Goal: Task Accomplishment & Management: Manage account settings

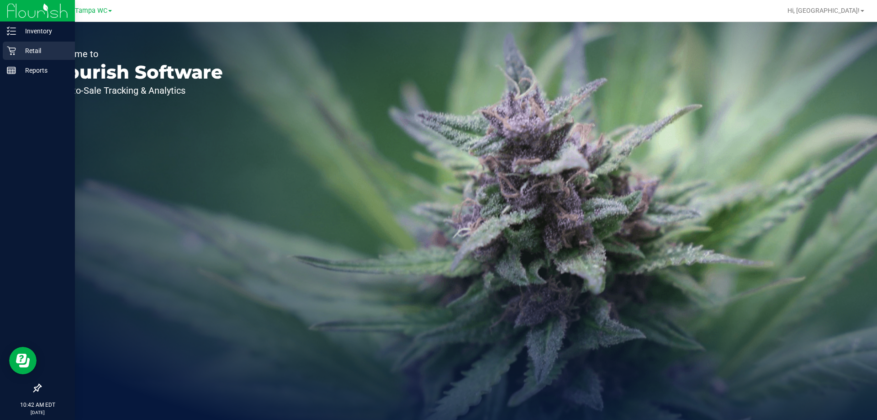
click at [36, 51] on p "Retail" at bounding box center [43, 50] width 55 height 11
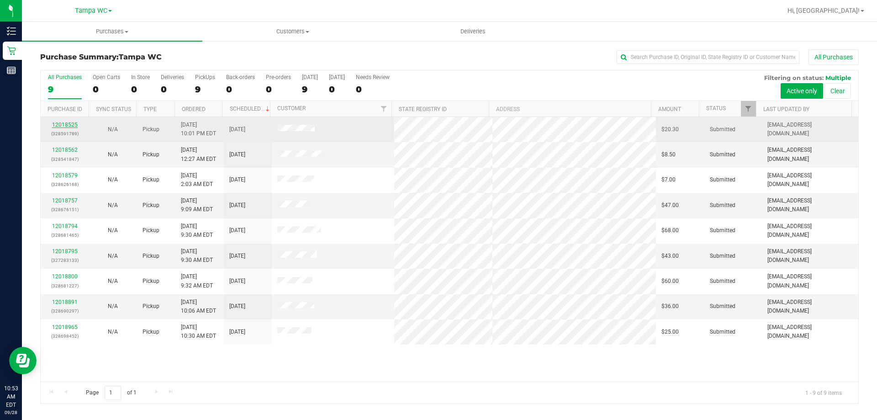
click at [67, 123] on link "12018525" at bounding box center [65, 124] width 26 height 6
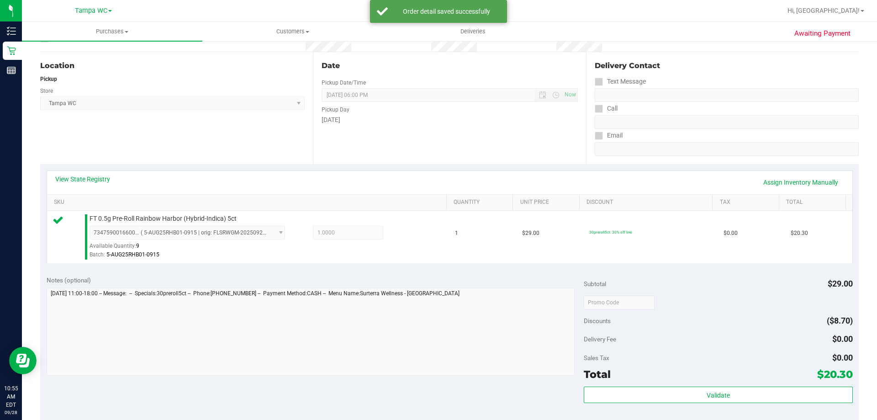
scroll to position [183, 0]
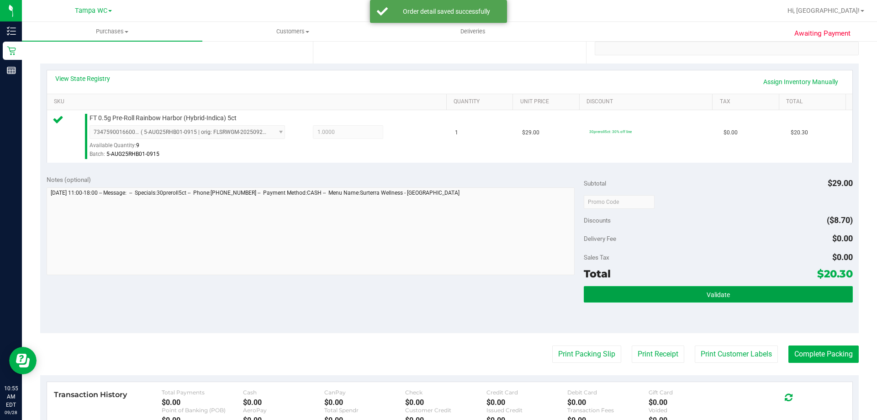
click at [766, 300] on button "Validate" at bounding box center [718, 294] width 269 height 16
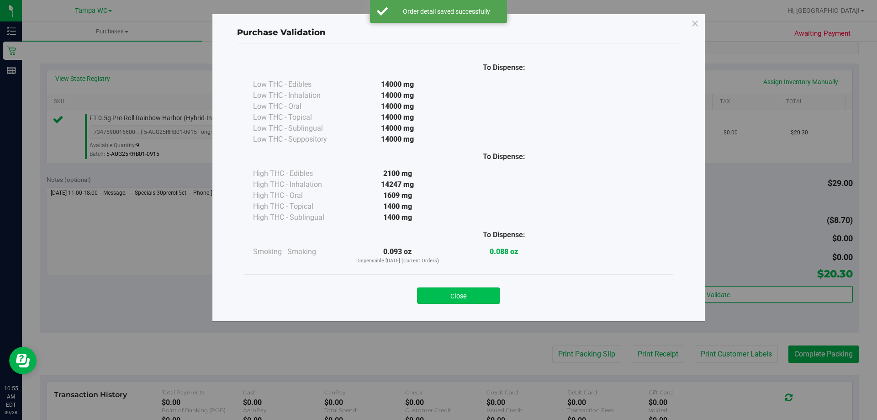
click at [491, 299] on button "Close" at bounding box center [458, 295] width 83 height 16
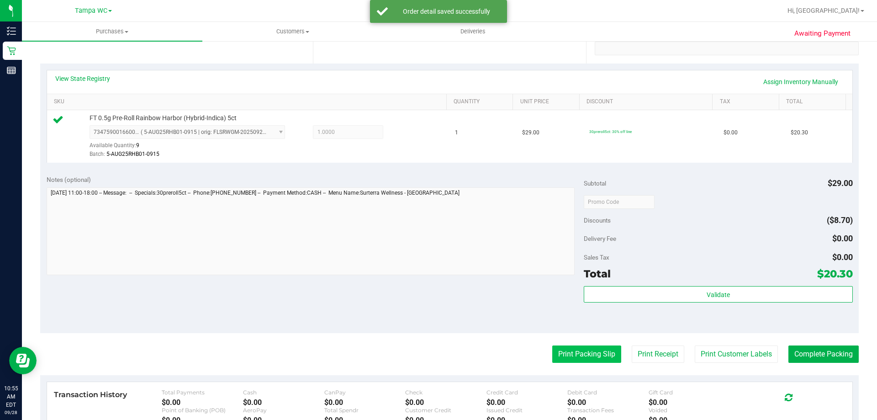
click at [603, 358] on button "Print Packing Slip" at bounding box center [586, 353] width 69 height 17
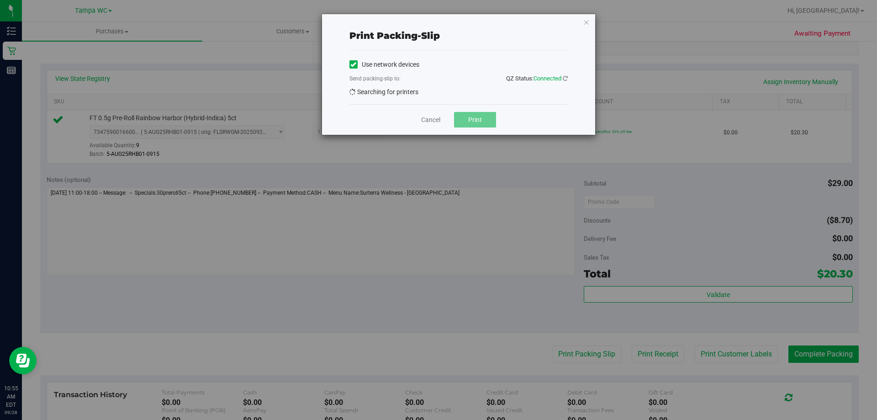
click at [473, 134] on div "Cancel Print" at bounding box center [458, 119] width 218 height 31
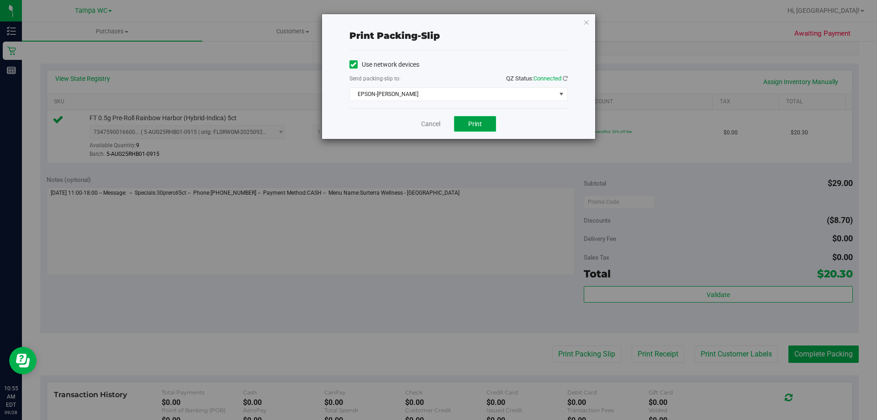
click at [477, 127] on button "Print" at bounding box center [475, 124] width 42 height 16
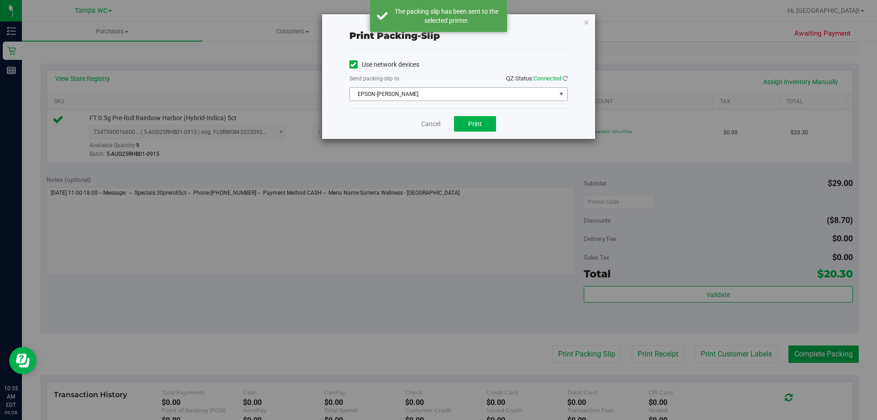
click at [484, 95] on span "EPSON-[PERSON_NAME]" at bounding box center [453, 94] width 206 height 13
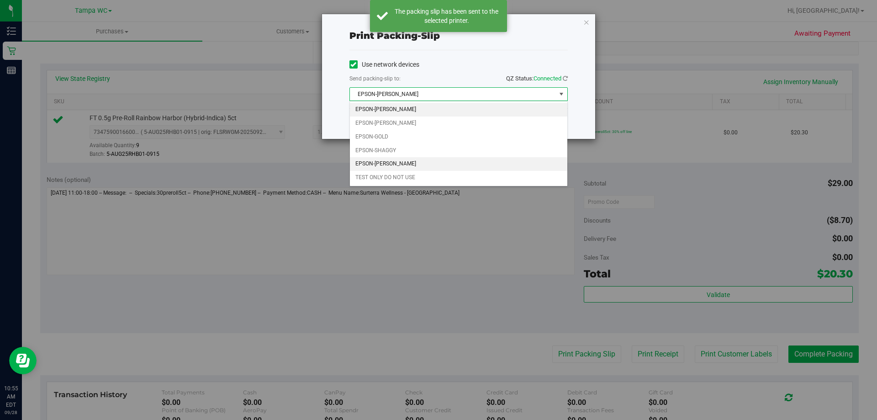
click at [468, 163] on li "EPSON-[PERSON_NAME]" at bounding box center [458, 164] width 217 height 14
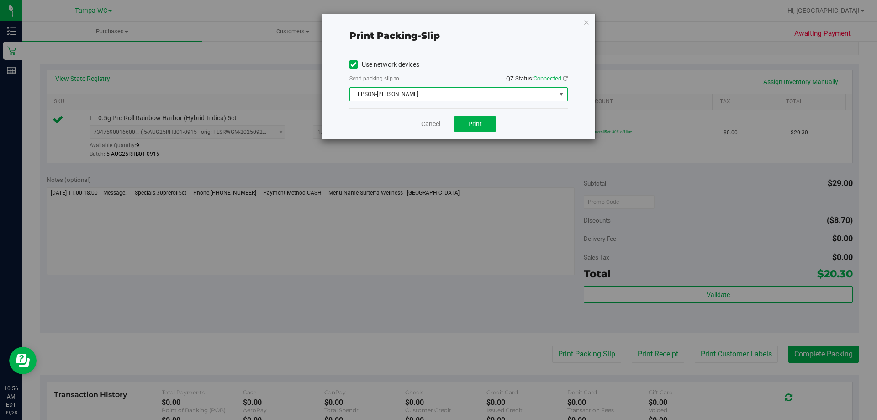
click at [423, 125] on link "Cancel" at bounding box center [430, 124] width 19 height 10
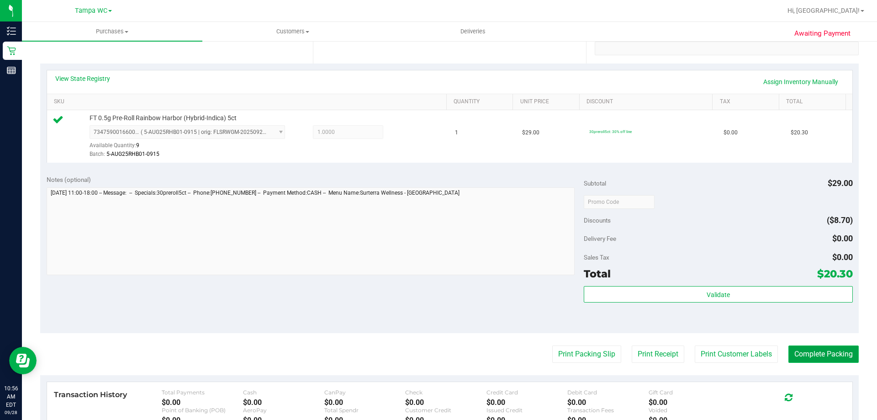
click at [828, 358] on button "Complete Packing" at bounding box center [823, 353] width 70 height 17
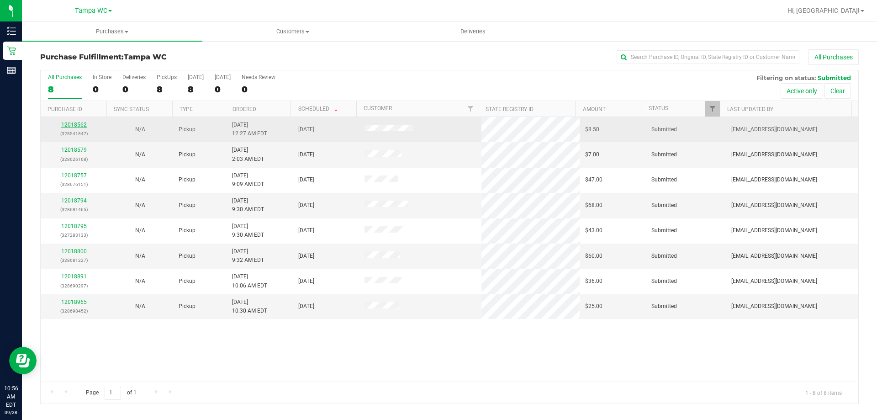
click at [81, 125] on link "12018562" at bounding box center [74, 124] width 26 height 6
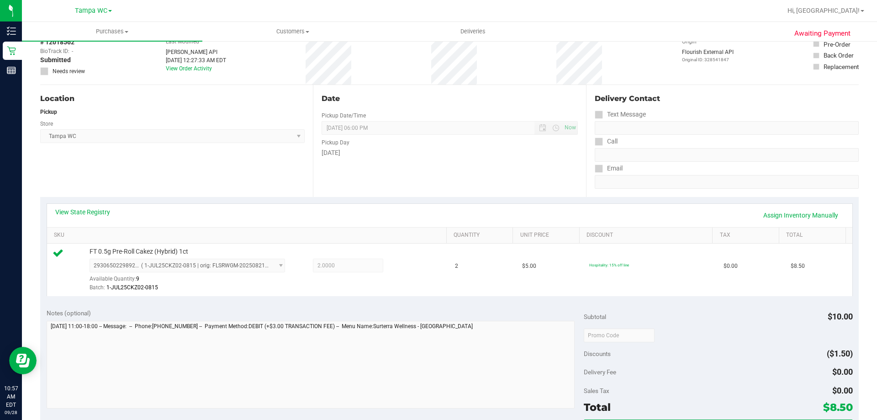
scroll to position [91, 0]
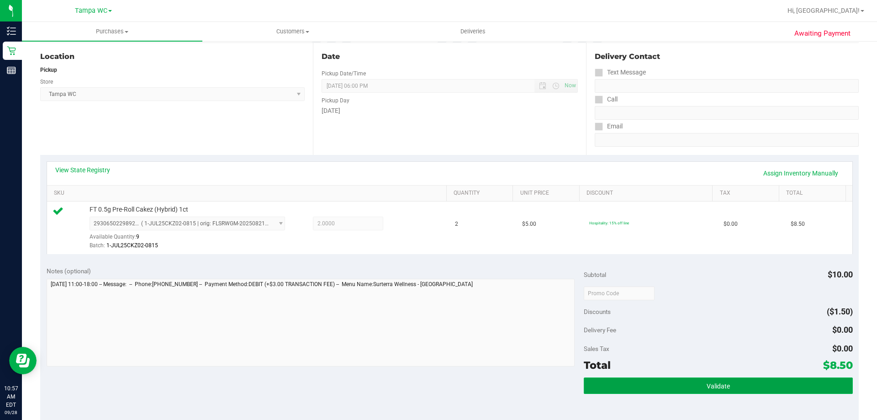
click at [738, 389] on button "Validate" at bounding box center [718, 385] width 269 height 16
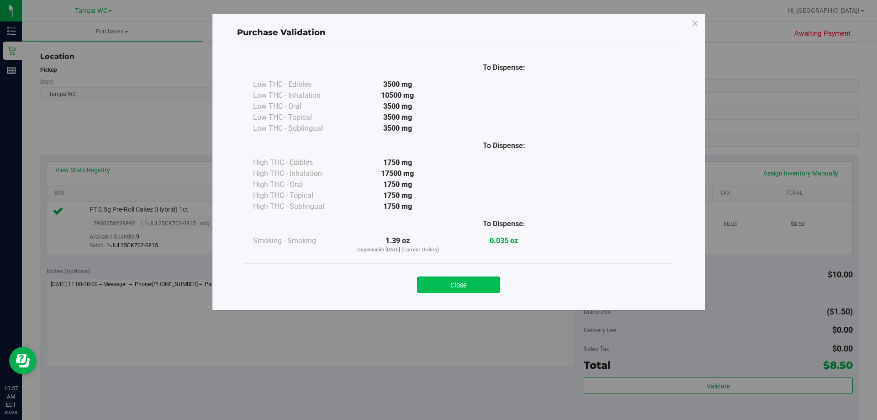
click at [464, 283] on button "Close" at bounding box center [458, 284] width 83 height 16
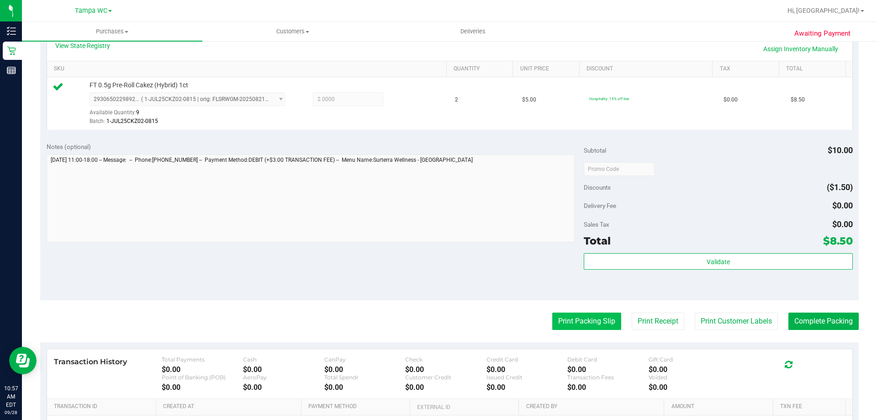
scroll to position [228, 0]
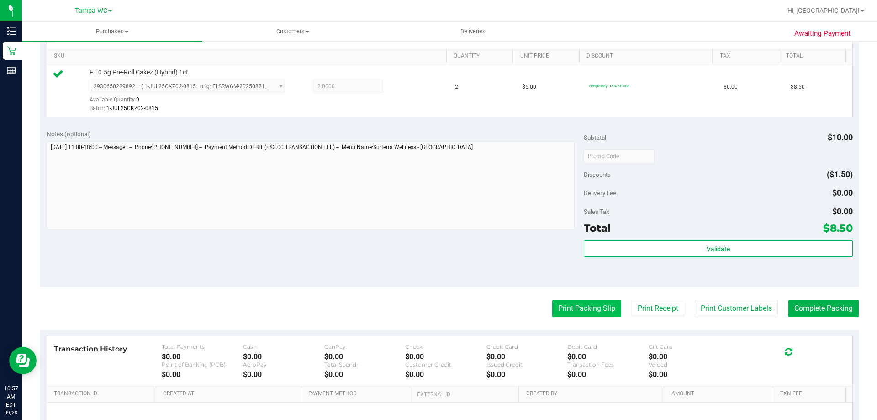
click at [573, 313] on button "Print Packing Slip" at bounding box center [586, 308] width 69 height 17
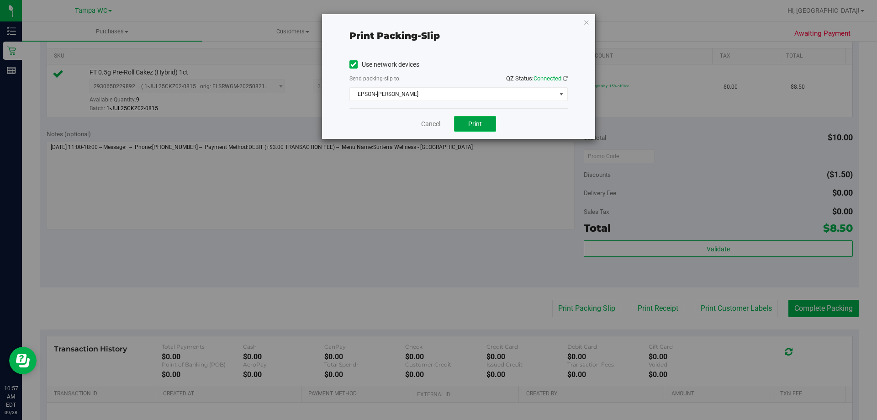
click at [492, 126] on button "Print" at bounding box center [475, 124] width 42 height 16
drag, startPoint x: 590, startPoint y: 19, endPoint x: 579, endPoint y: 27, distance: 13.1
click at [590, 21] on div "Print packing-slip Use network devices Send packing-slip to: QZ Status: Connect…" at bounding box center [458, 76] width 273 height 125
click at [579, 27] on div "Print packing-slip Use network devices Send packing-slip to: QZ Status: Connect…" at bounding box center [458, 76] width 273 height 125
click at [593, 23] on div "Print packing-slip Use network devices Send packing-slip to: QZ Status: Connect…" at bounding box center [458, 76] width 273 height 125
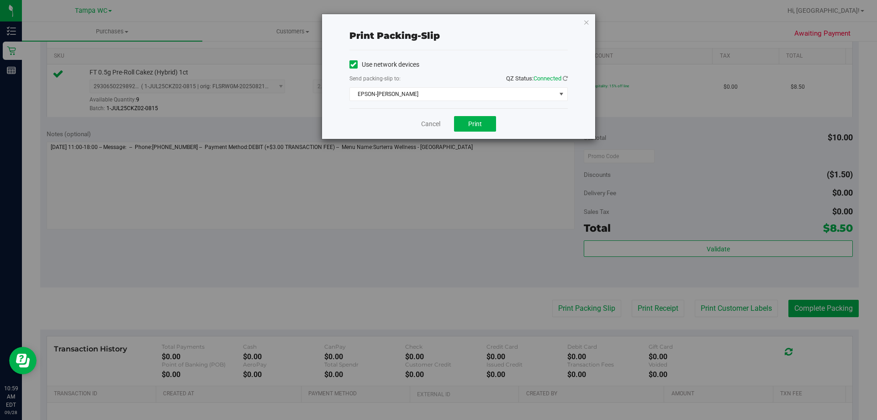
click at [582, 24] on div "Print packing-slip Use network devices Send packing-slip to: QZ Status: Connect…" at bounding box center [458, 76] width 273 height 125
click at [585, 22] on icon "button" at bounding box center [586, 21] width 6 height 11
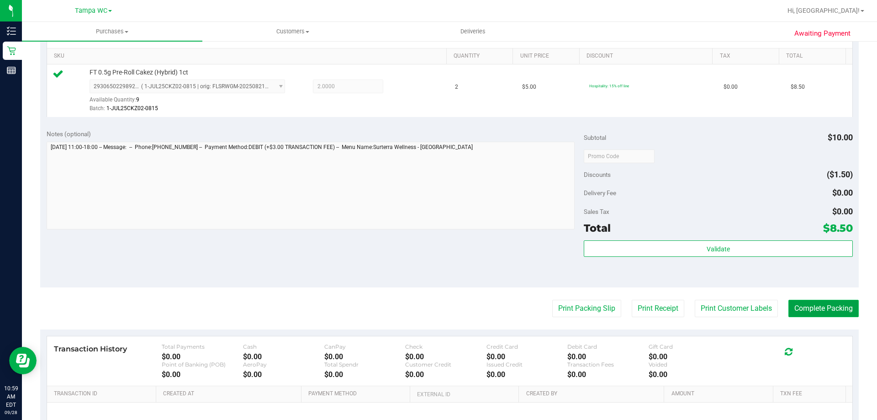
click at [816, 309] on button "Complete Packing" at bounding box center [823, 308] width 70 height 17
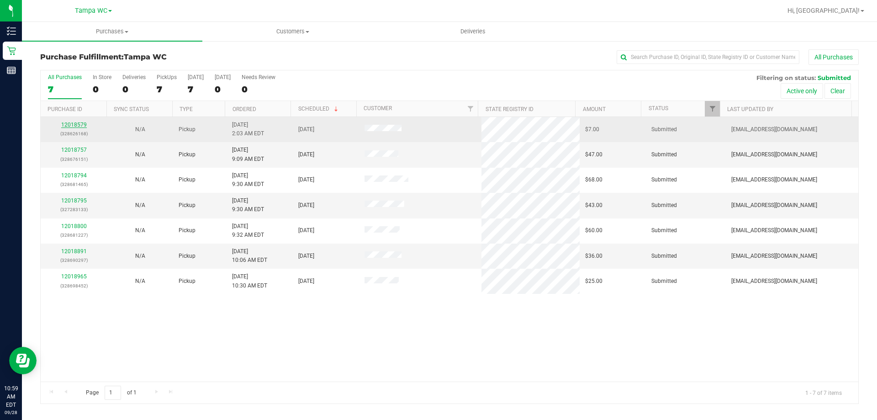
click at [80, 124] on link "12018579" at bounding box center [74, 124] width 26 height 6
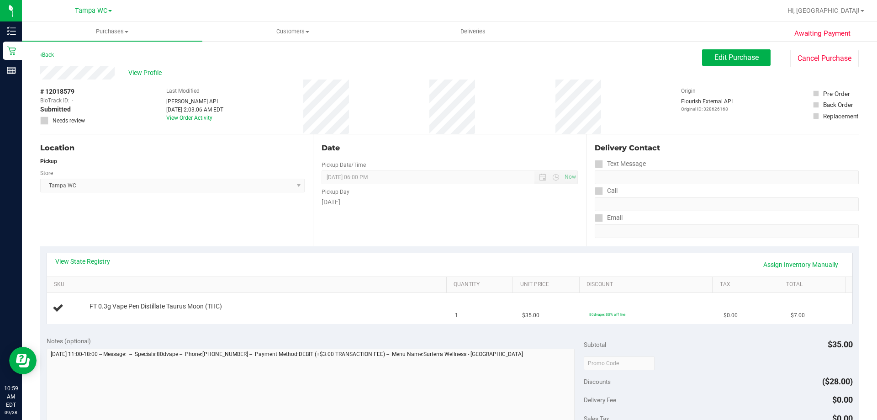
click at [297, 342] on div "Notes (optional)" at bounding box center [316, 340] width 538 height 9
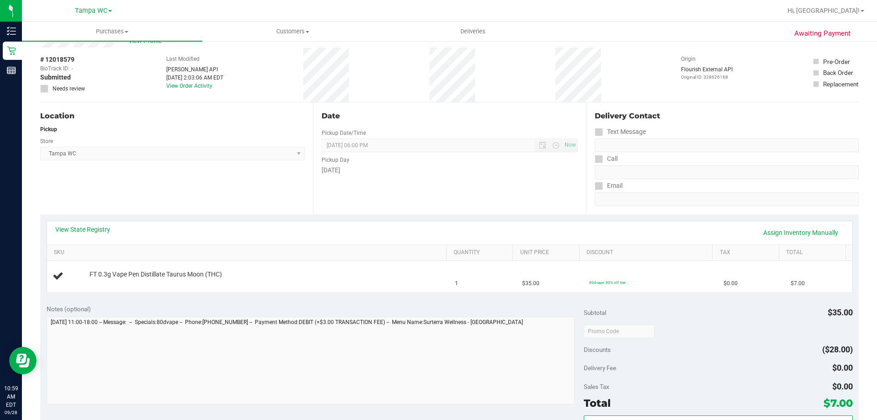
scroll to position [46, 0]
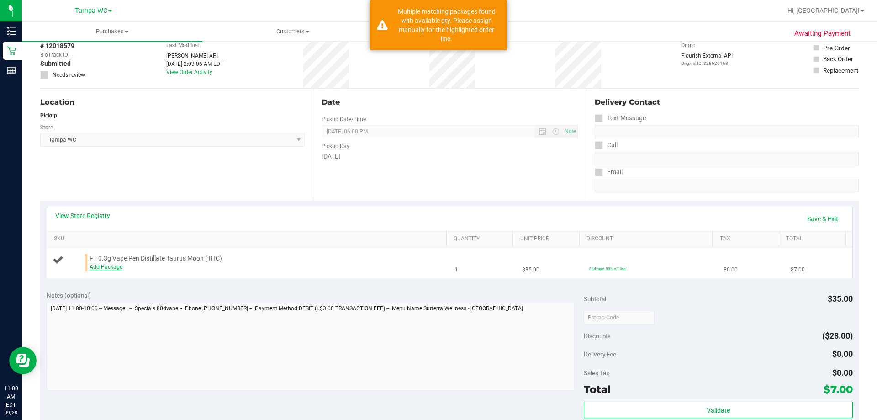
click at [95, 266] on link "Add Package" at bounding box center [106, 267] width 33 height 6
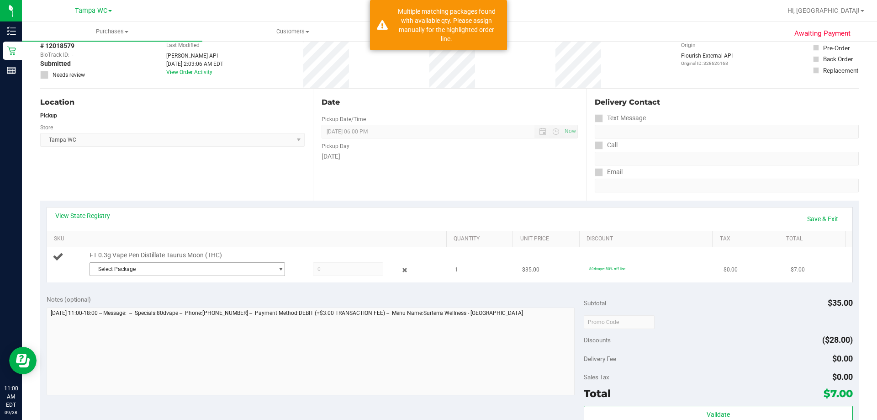
click at [111, 264] on span "Select Package" at bounding box center [181, 269] width 183 height 13
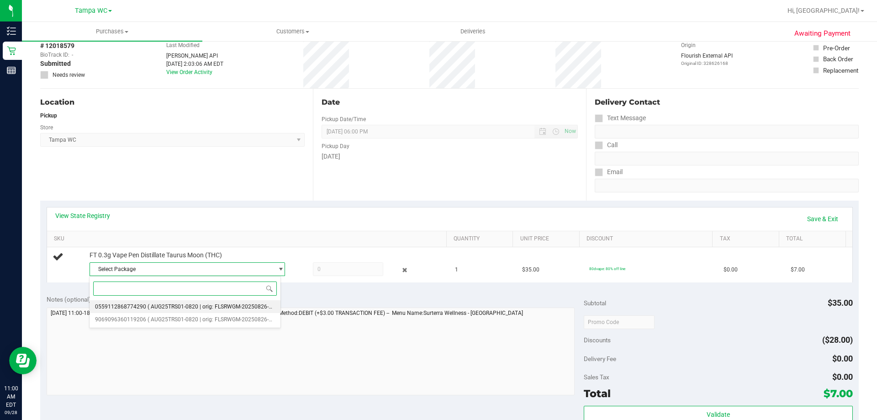
click at [173, 305] on span "( AUG25TRS01-0820 | orig: FLSRWGM-20250826-1258 )" at bounding box center [216, 306] width 137 height 6
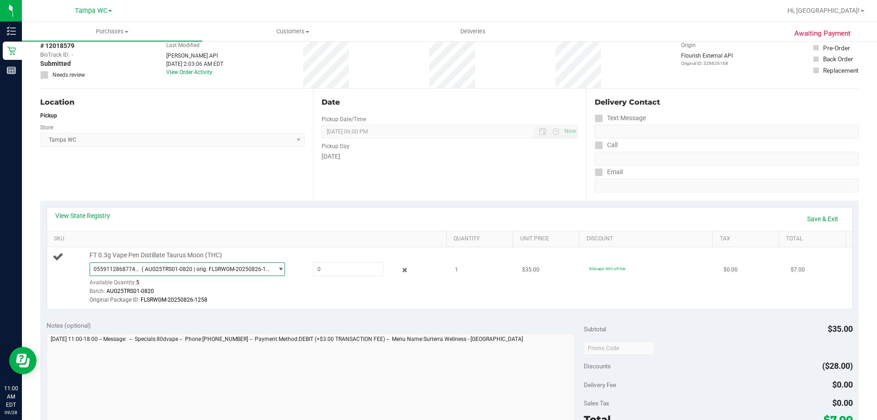
click at [178, 270] on span "( AUG25TRS01-0820 | orig: FLSRWGM-20250826-1258 )" at bounding box center [206, 269] width 128 height 6
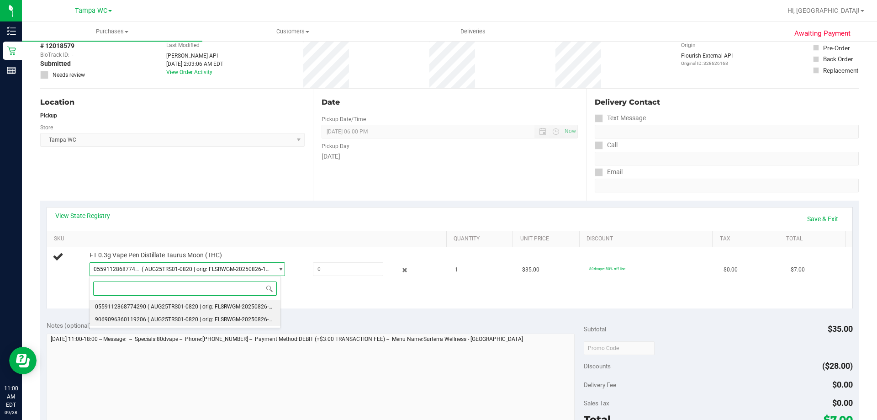
click at [190, 322] on span "( AUG25TRS01-0820 | orig: FLSRWGM-20250826-1269 )" at bounding box center [216, 319] width 137 height 6
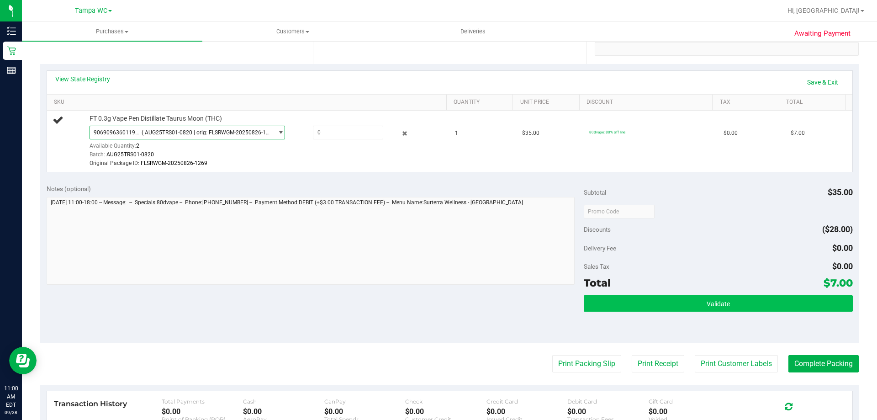
scroll to position [183, 0]
click at [663, 296] on button "Validate" at bounding box center [718, 303] width 269 height 16
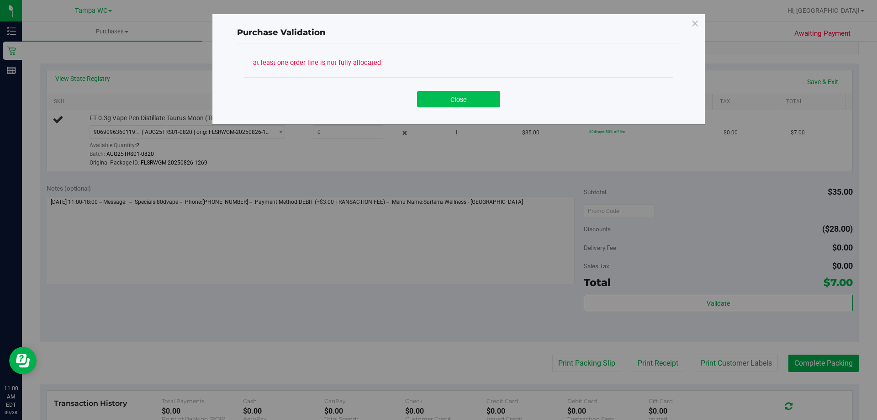
click at [463, 91] on button "Close" at bounding box center [458, 99] width 83 height 16
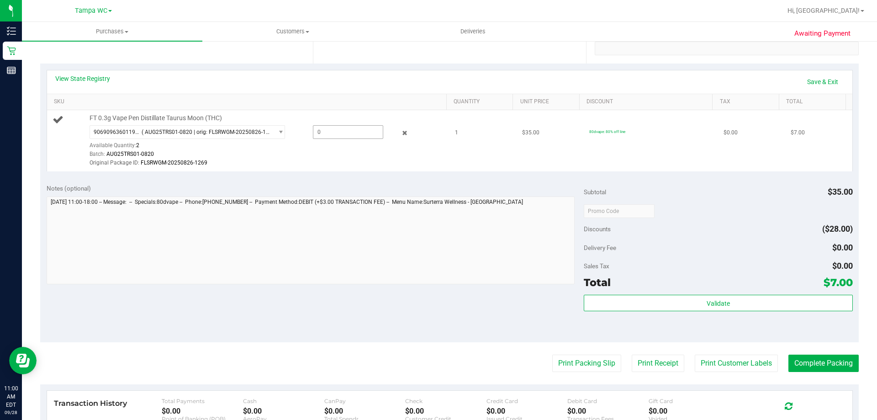
click at [344, 129] on span at bounding box center [348, 132] width 70 height 14
type input "1"
type input "1.0"
type input "1.0000"
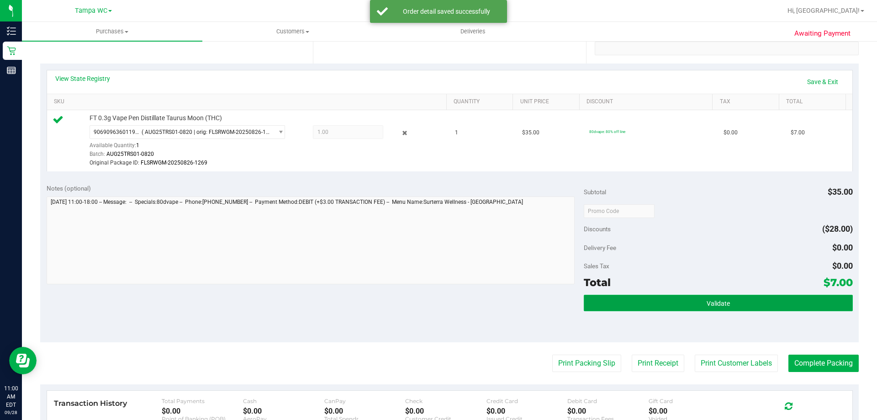
click at [742, 297] on button "Validate" at bounding box center [718, 303] width 269 height 16
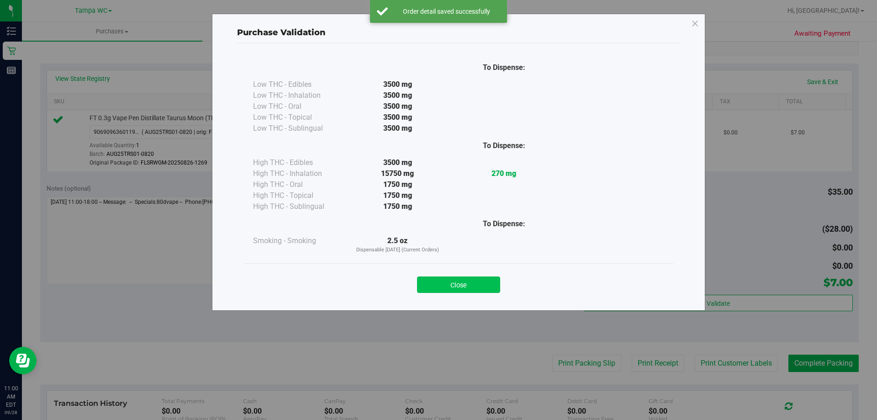
click at [440, 281] on button "Close" at bounding box center [458, 284] width 83 height 16
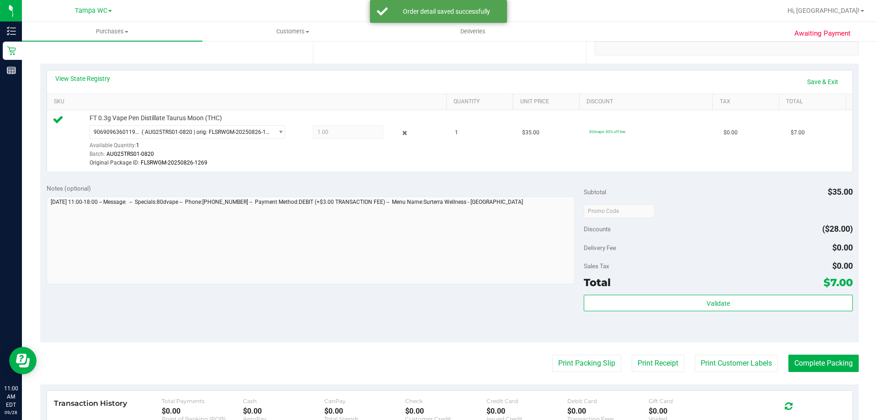
click at [653, 291] on div "Subtotal $35.00 Discounts ($28.00) Delivery Fee $0.00 Sales Tax $0.00 Total $7.…" at bounding box center [718, 260] width 269 height 152
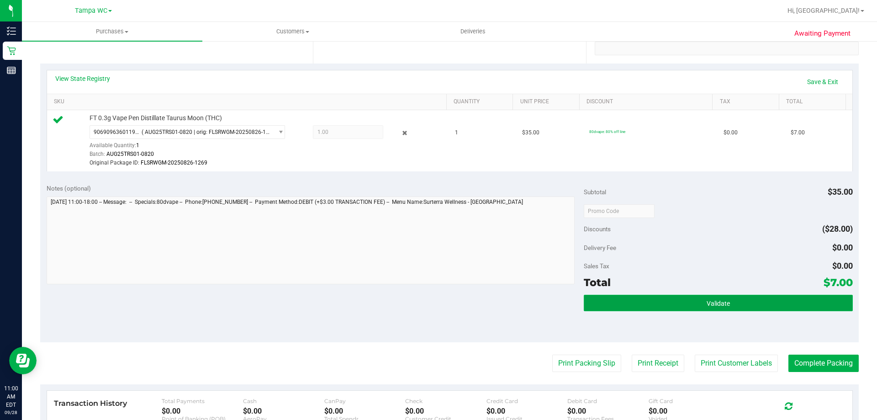
click at [651, 298] on button "Validate" at bounding box center [718, 303] width 269 height 16
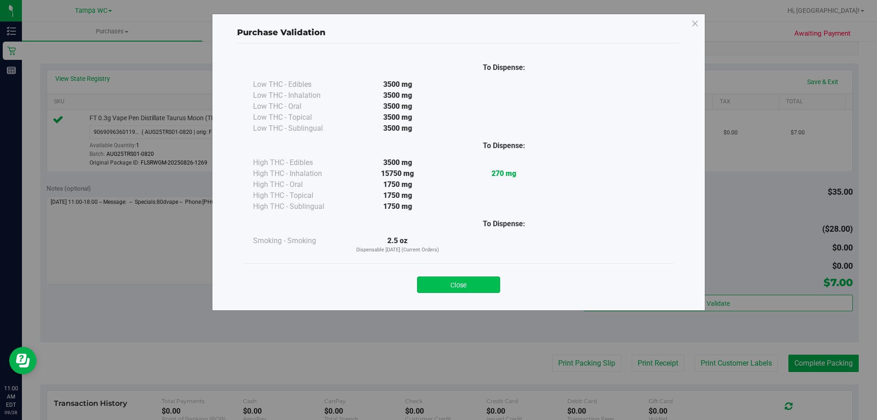
click at [487, 288] on button "Close" at bounding box center [458, 284] width 83 height 16
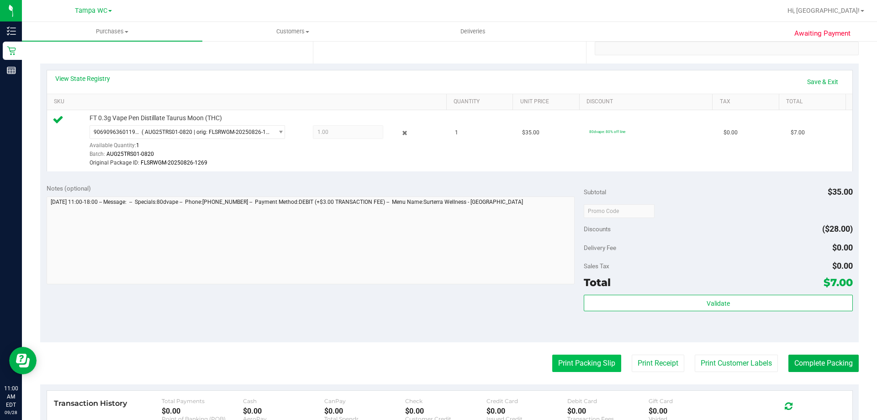
click at [590, 370] on button "Print Packing Slip" at bounding box center [586, 362] width 69 height 17
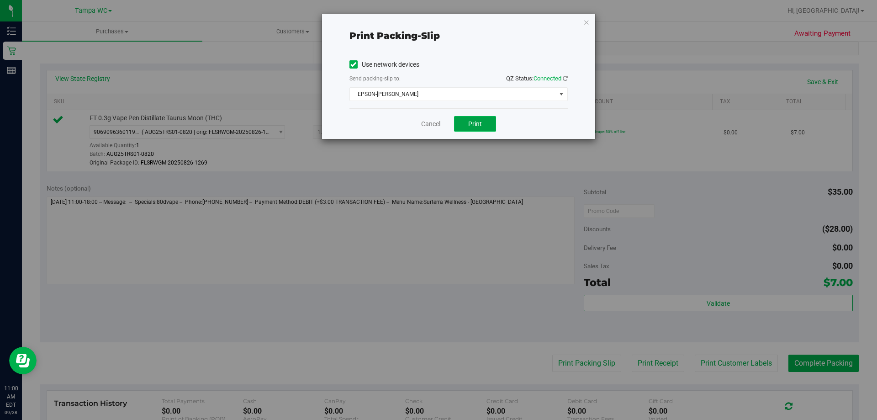
click at [490, 124] on button "Print" at bounding box center [475, 124] width 42 height 16
click at [584, 19] on icon "button" at bounding box center [586, 21] width 6 height 11
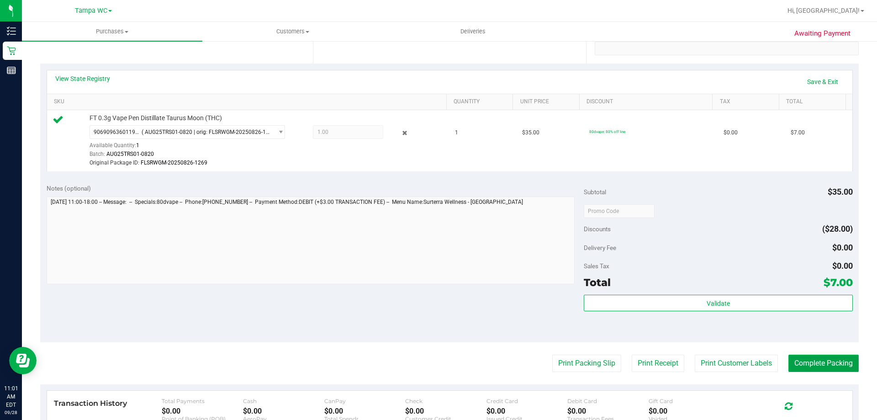
click at [794, 359] on button "Complete Packing" at bounding box center [823, 362] width 70 height 17
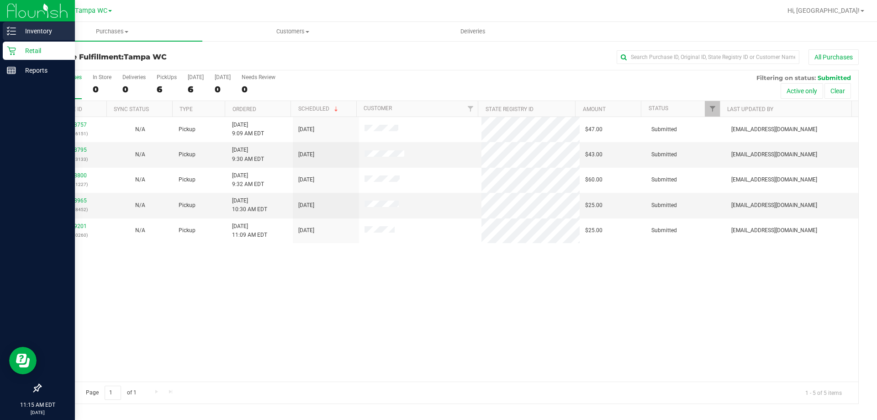
click at [15, 34] on line at bounding box center [13, 34] width 5 height 0
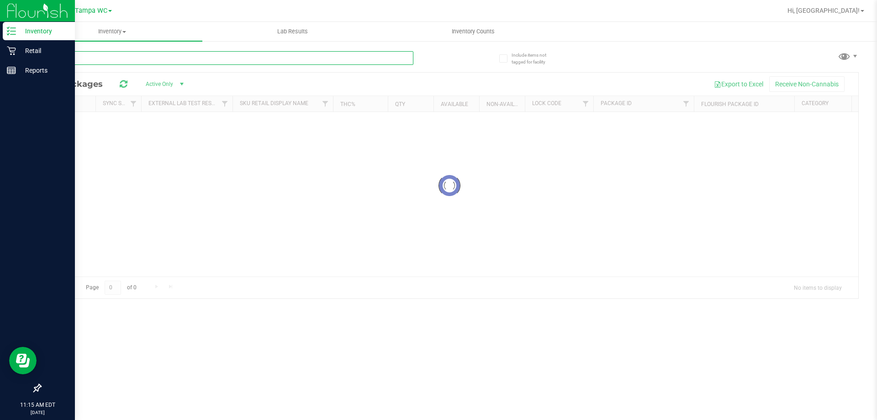
click at [147, 62] on input "text" at bounding box center [226, 58] width 373 height 14
click at [385, 63] on input "hyd" at bounding box center [226, 58] width 373 height 14
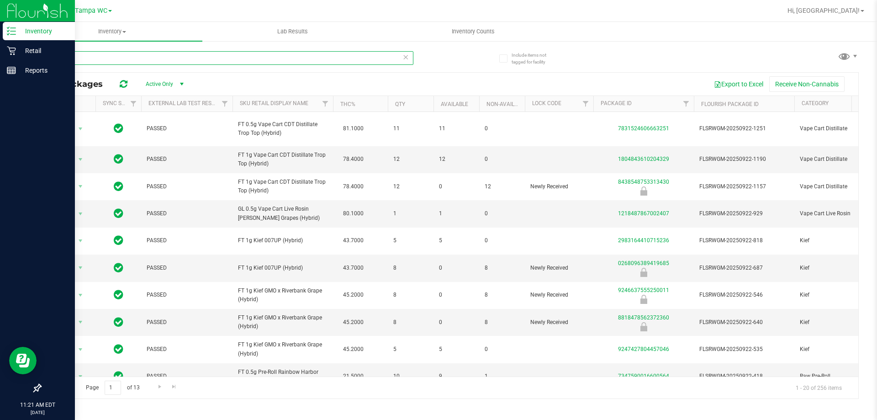
drag, startPoint x: 82, startPoint y: 52, endPoint x: 0, endPoint y: 39, distance: 83.3
click at [0, 46] on div "Inventory Retail Reports 11:21 AM EDT [DATE] 09/28 [GEOGRAPHIC_DATA], [GEOGRAPH…" at bounding box center [438, 210] width 877 height 420
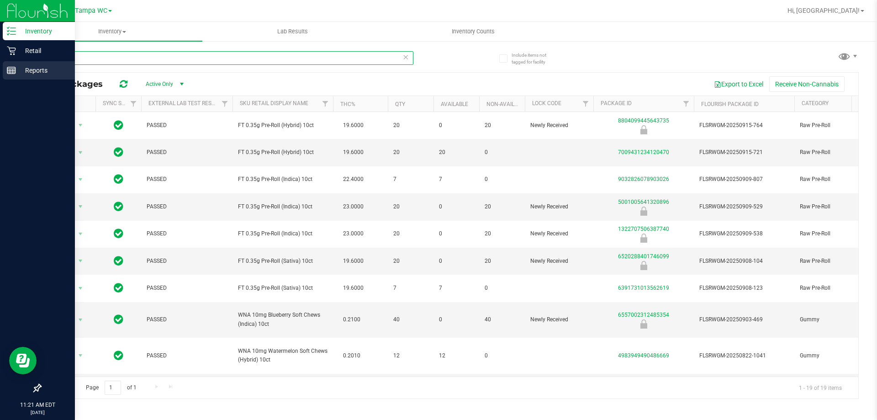
drag, startPoint x: 140, startPoint y: 60, endPoint x: 0, endPoint y: 63, distance: 139.8
click at [0, 63] on div "Inventory Retail Reports 11:21 AM EDT [DATE] 09/28 [GEOGRAPHIC_DATA], [GEOGRAPH…" at bounding box center [438, 210] width 877 height 420
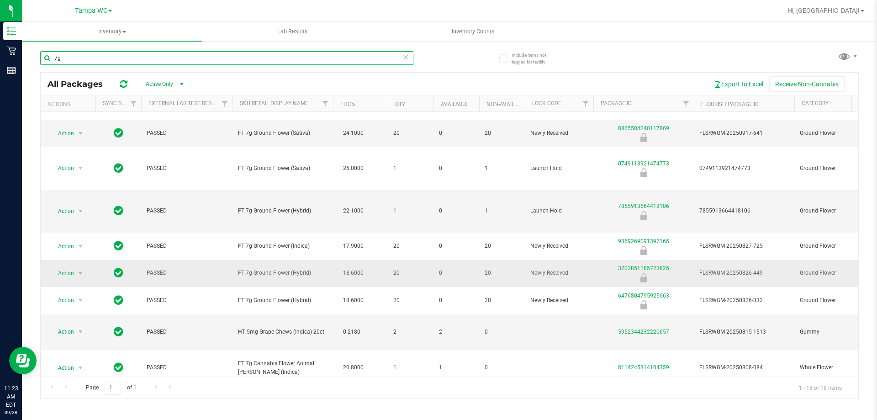
type input "7g"
click at [85, 275] on span "select" at bounding box center [80, 273] width 11 height 13
click at [74, 276] on span "Action" at bounding box center [62, 273] width 25 height 13
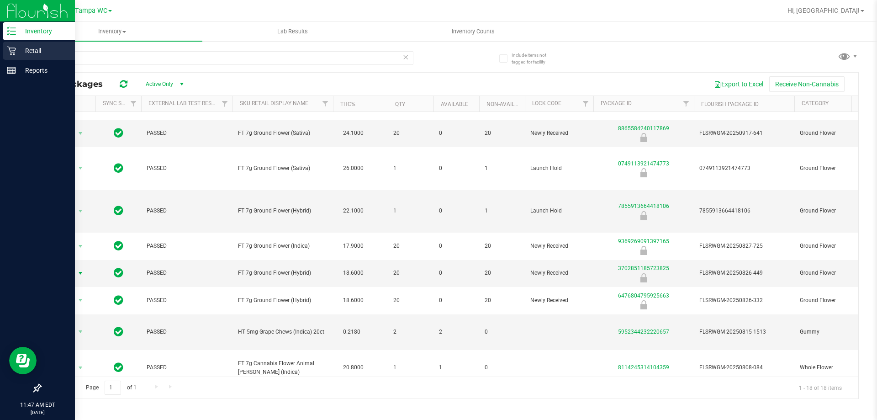
click at [7, 46] on icon at bounding box center [11, 50] width 9 height 9
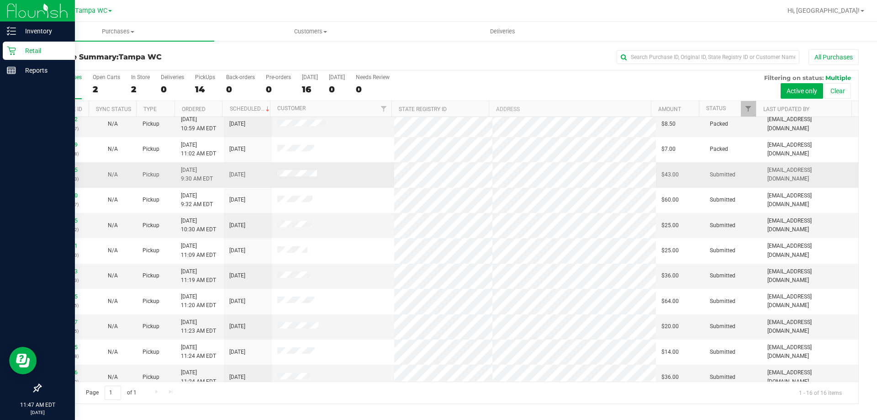
scroll to position [46, 0]
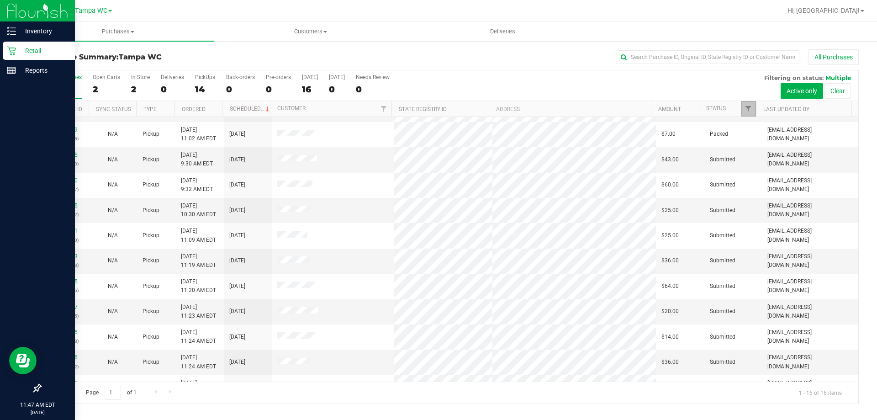
click at [745, 114] on link "Filter" at bounding box center [748, 109] width 15 height 16
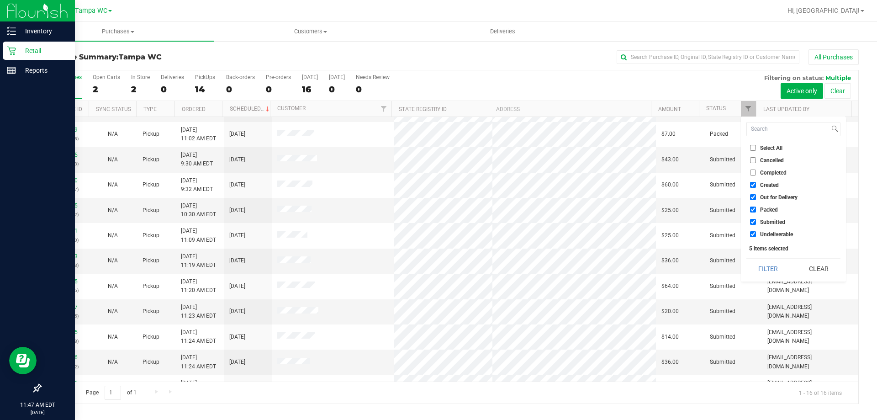
click at [757, 233] on label "Undeliverable" at bounding box center [771, 234] width 43 height 6
click at [756, 233] on input "Undeliverable" at bounding box center [753, 234] width 6 height 6
checkbox input "false"
click at [762, 209] on span "Packed" at bounding box center [769, 209] width 18 height 5
click at [756, 209] on input "Packed" at bounding box center [753, 209] width 6 height 6
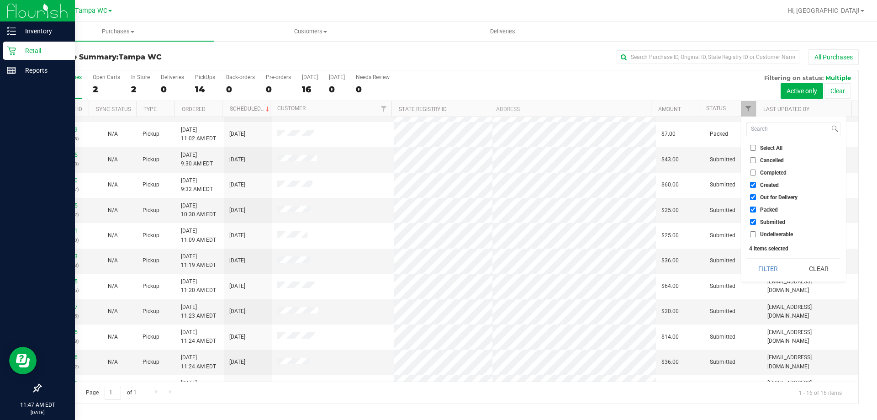
checkbox input "false"
click at [768, 196] on span "Out for Delivery" at bounding box center [778, 197] width 37 height 5
click at [756, 196] on input "Out for Delivery" at bounding box center [753, 197] width 6 height 6
checkbox input "false"
click at [774, 182] on span "Created" at bounding box center [769, 184] width 19 height 5
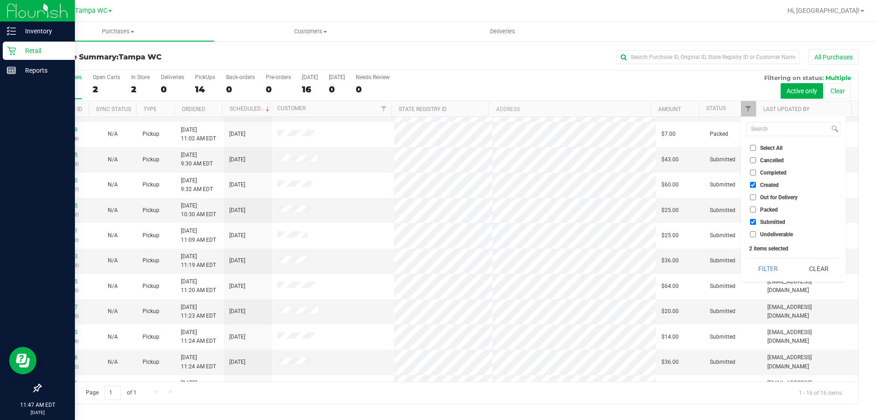
click at [756, 182] on input "Created" at bounding box center [753, 185] width 6 height 6
checkbox input "false"
click at [769, 267] on button "Filter" at bounding box center [768, 268] width 44 height 20
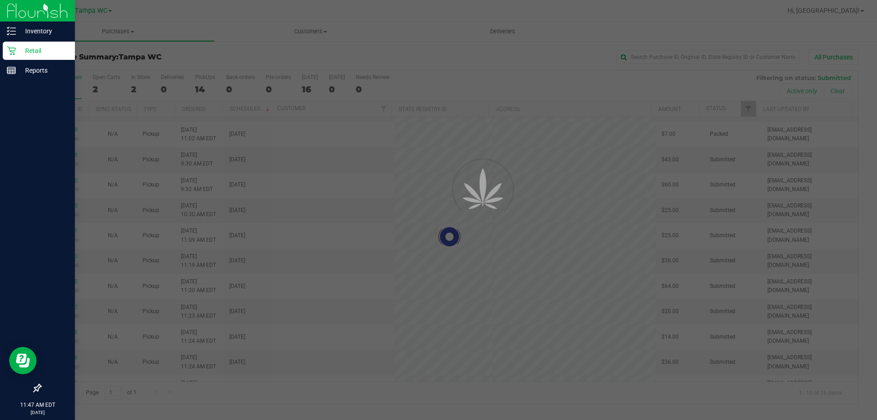
scroll to position [0, 0]
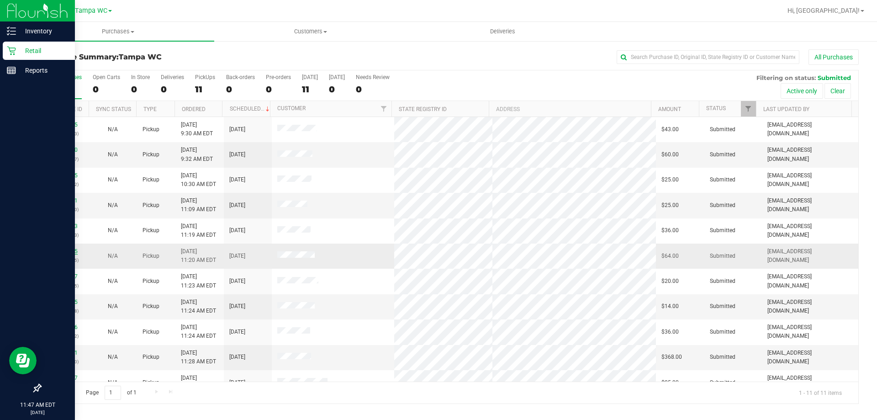
click at [63, 248] on link "12019325" at bounding box center [65, 251] width 26 height 6
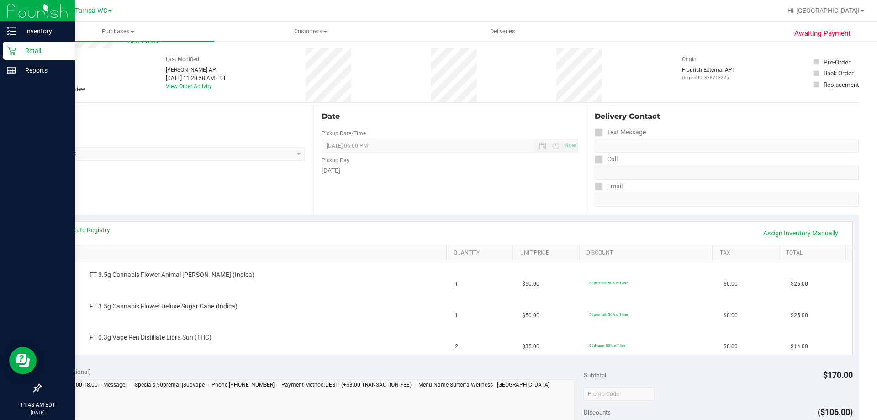
scroll to position [46, 0]
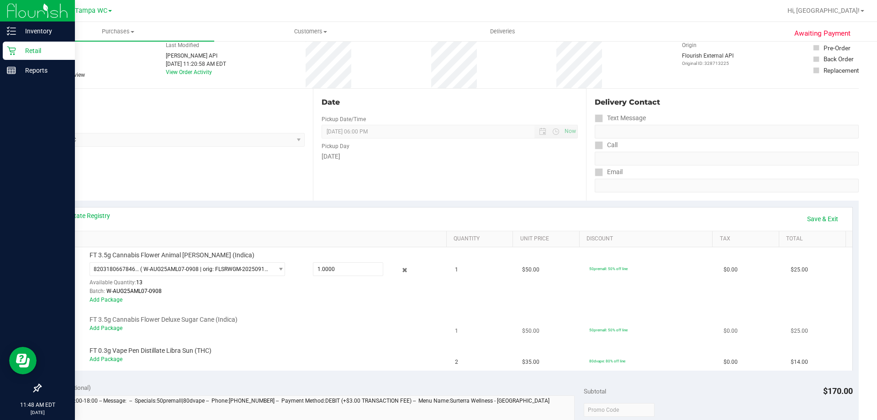
click at [111, 333] on td "FT 3.5g Cannabis Flower Deluxe Sugar Cane (Indica) Add Package" at bounding box center [248, 323] width 403 height 31
click at [111, 329] on link "Add Package" at bounding box center [106, 328] width 33 height 6
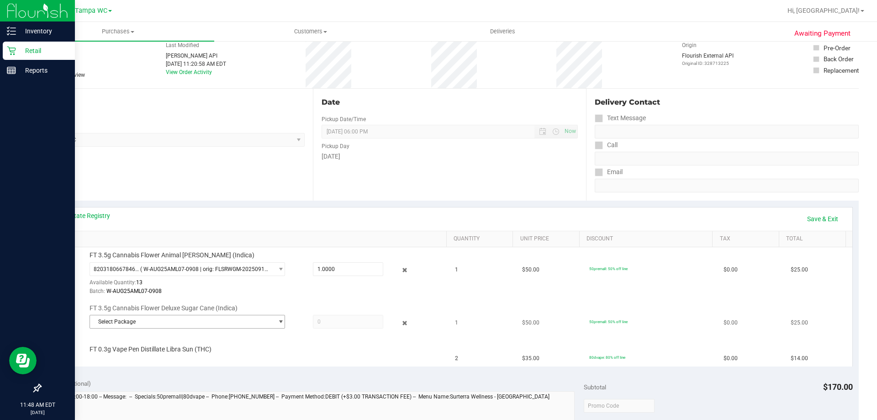
click at [141, 327] on span "Select Package" at bounding box center [181, 321] width 183 height 13
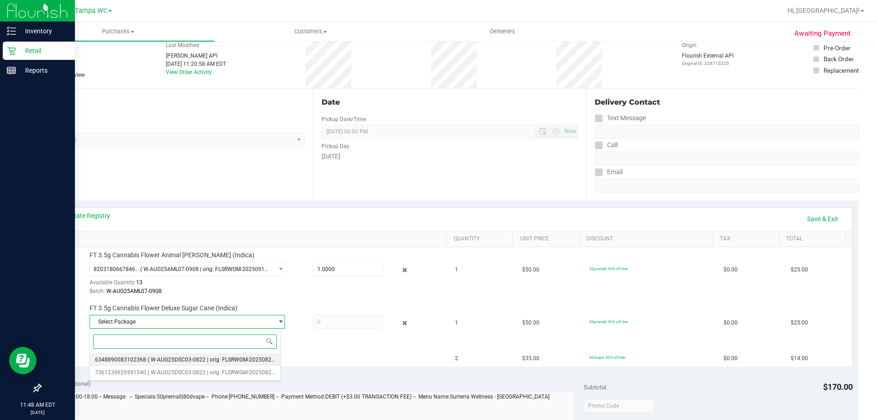
click at [140, 361] on span "6348890083102368" at bounding box center [120, 359] width 51 height 6
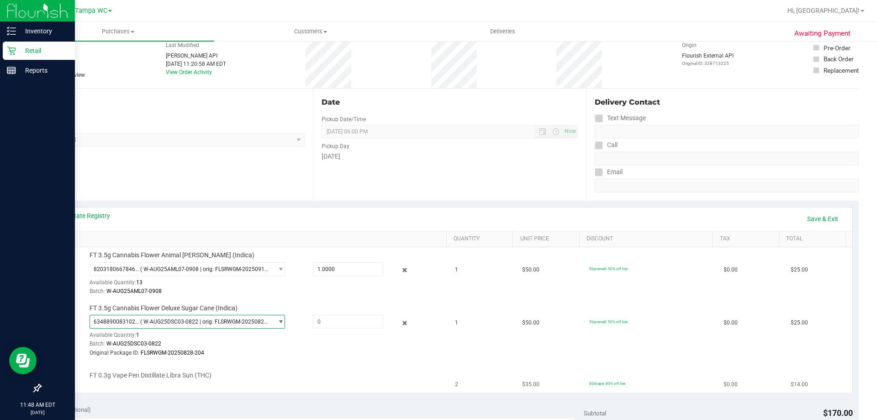
click at [145, 378] on span "FT 0.3g Vape Pen Distillate Libra Sun (THC)" at bounding box center [151, 375] width 122 height 9
click at [240, 365] on td "FT 0.3g Vape Pen Distillate Libra Sun (THC)" at bounding box center [248, 377] width 403 height 31
click at [361, 322] on span at bounding box center [348, 322] width 70 height 14
type input "1.00"
type input "1.0000"
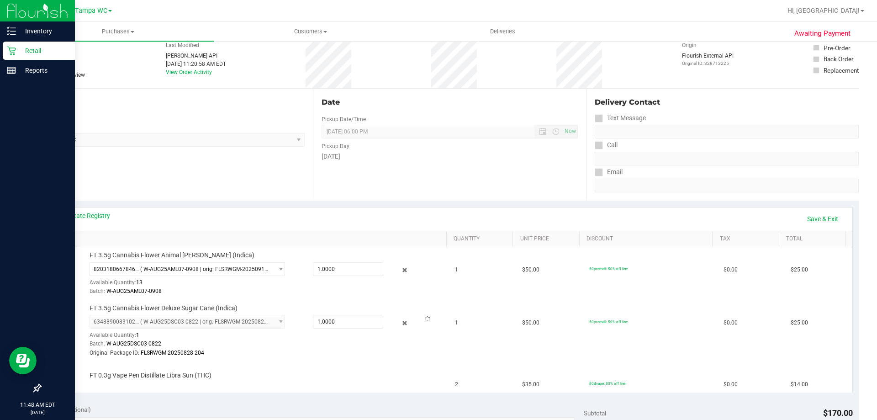
click at [382, 218] on div "View State Registry Save & Exit" at bounding box center [449, 219] width 789 height 16
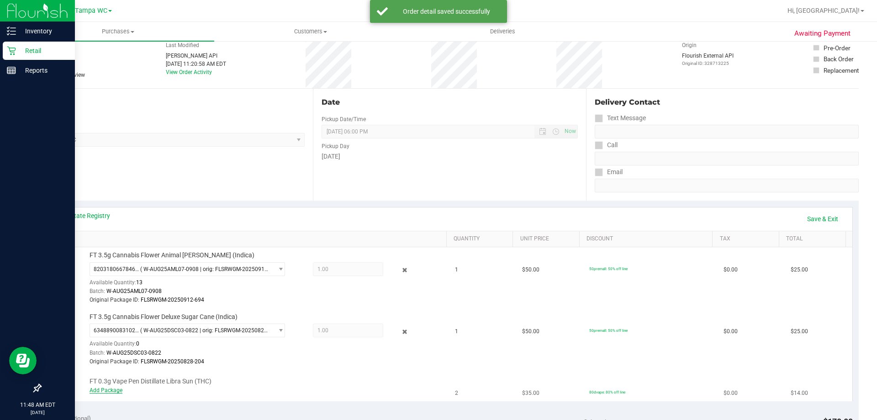
click at [116, 389] on link "Add Package" at bounding box center [106, 390] width 33 height 6
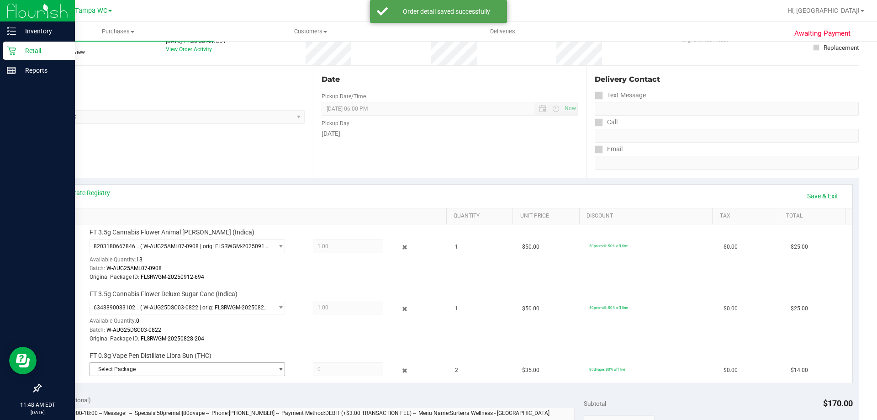
scroll to position [91, 0]
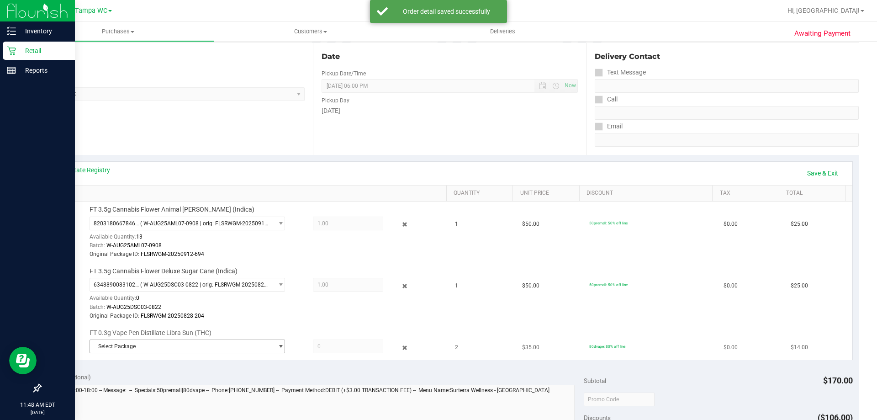
click at [171, 349] on span "Select Package" at bounding box center [181, 346] width 183 height 13
click at [167, 383] on span "( JUL25LSN02-0730 | orig: FLSRWGM-20250806-1152 )" at bounding box center [216, 384] width 136 height 6
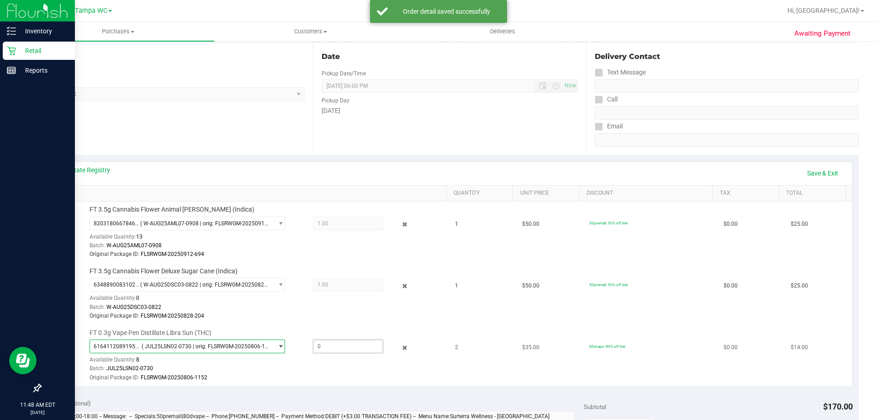
click at [332, 349] on span at bounding box center [348, 346] width 70 height 14
type input "2.00"
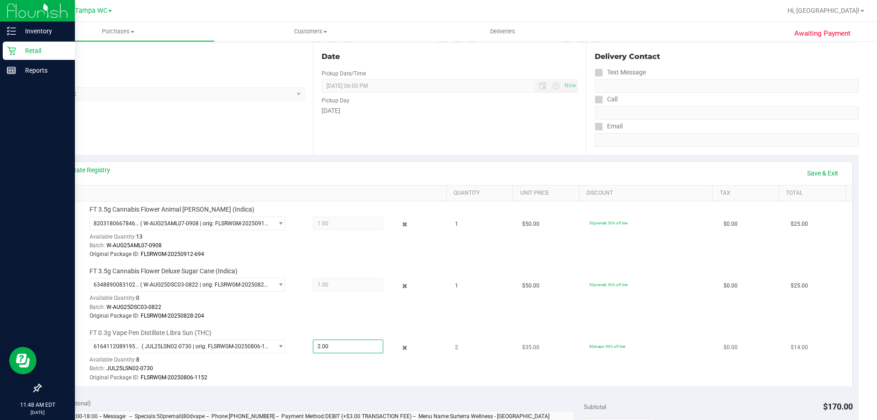
type input "2.0000"
click at [302, 364] on div "Batch: JUL25LSN02-0730" at bounding box center [266, 368] width 353 height 9
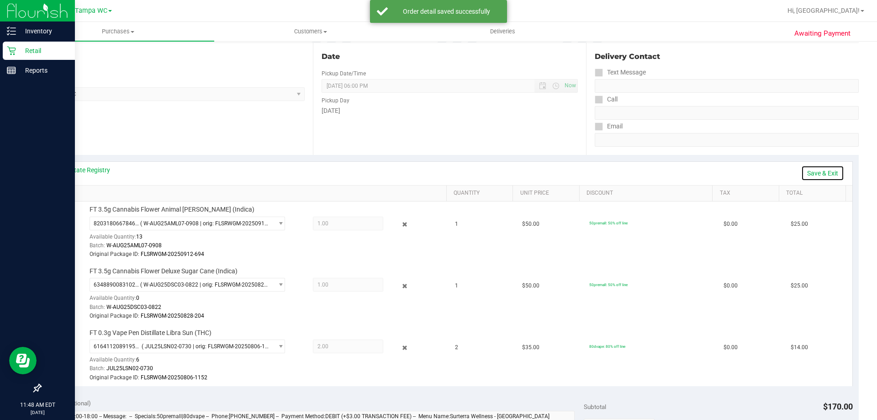
click at [810, 170] on link "Save & Exit" at bounding box center [822, 173] width 43 height 16
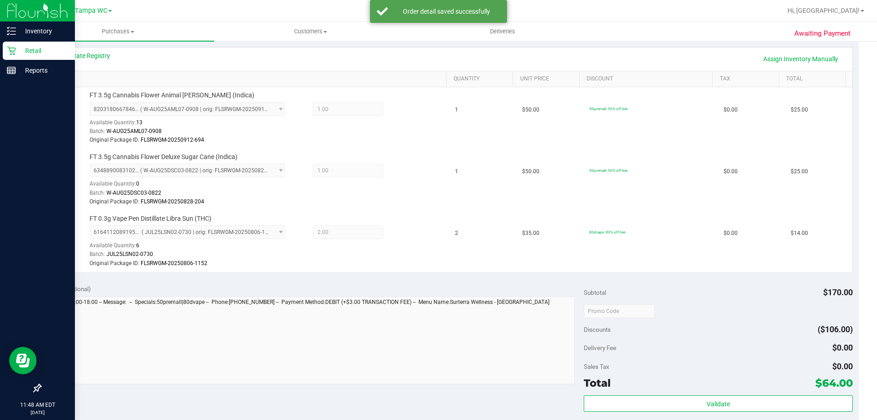
scroll to position [228, 0]
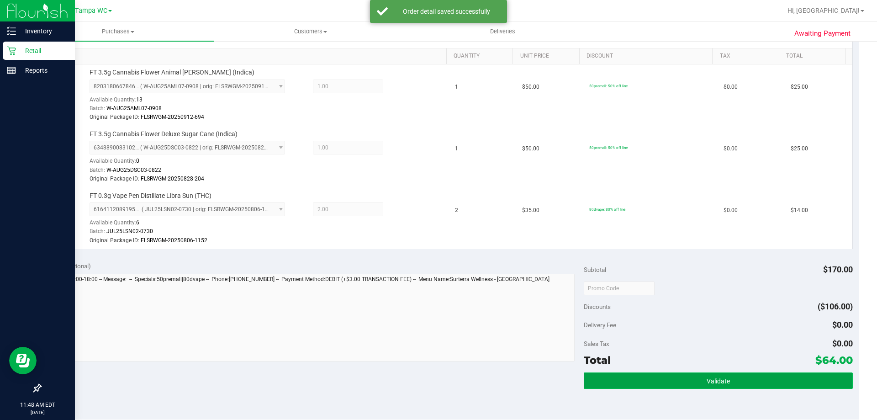
click at [737, 386] on button "Validate" at bounding box center [718, 380] width 269 height 16
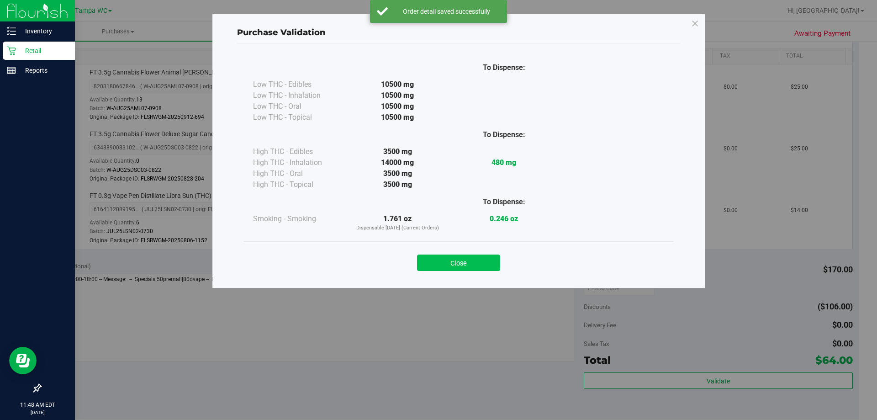
click at [472, 255] on button "Close" at bounding box center [458, 262] width 83 height 16
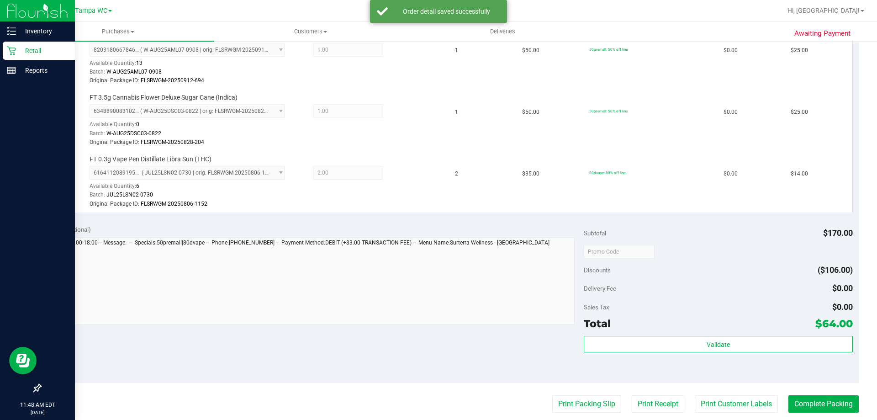
scroll to position [274, 0]
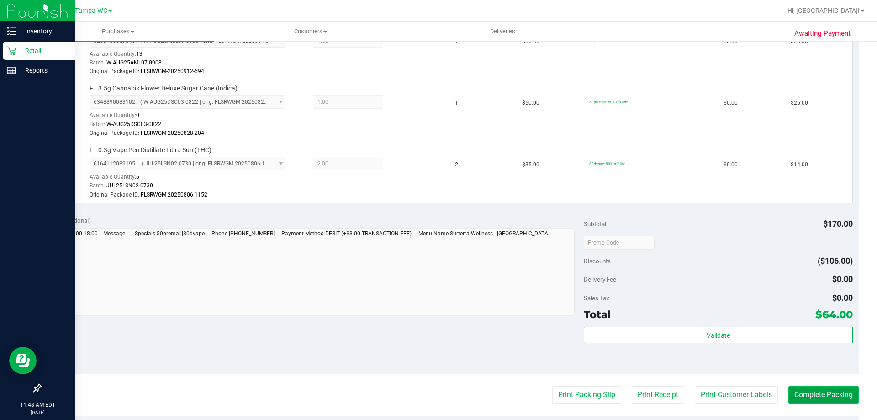
click at [822, 392] on button "Complete Packing" at bounding box center [823, 394] width 70 height 17
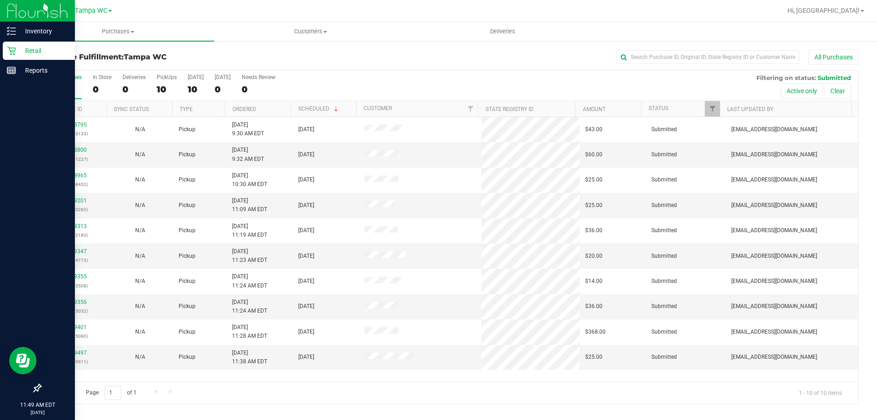
click at [14, 48] on icon at bounding box center [11, 50] width 9 height 9
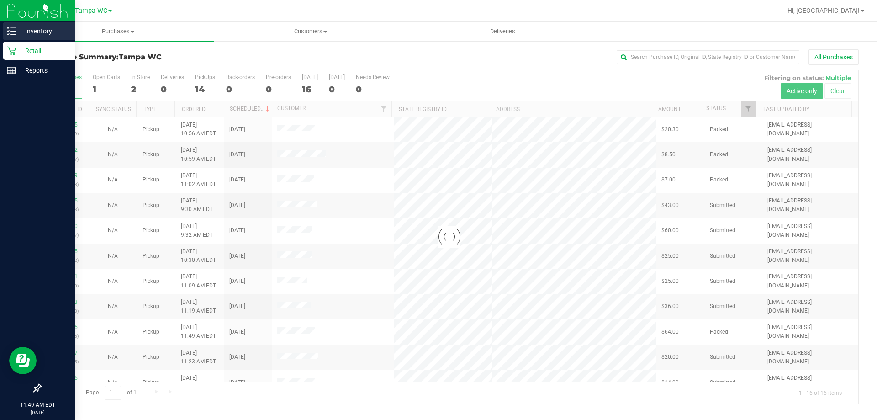
click at [5, 25] on div "Inventory" at bounding box center [39, 31] width 72 height 18
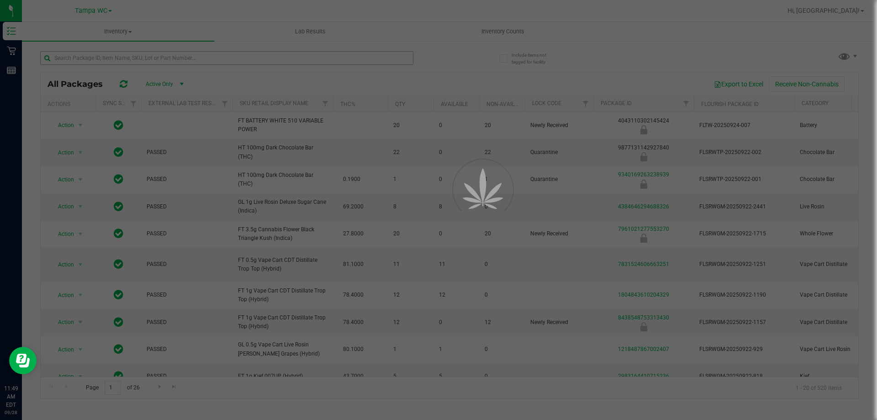
click at [156, 54] on div at bounding box center [438, 210] width 877 height 420
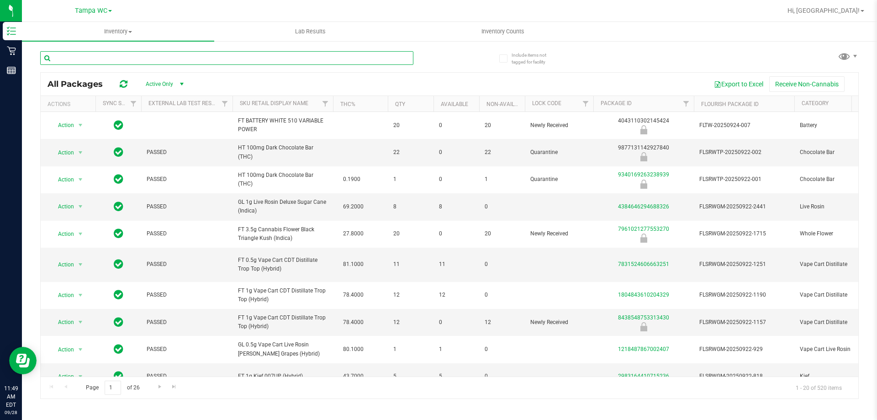
click at [157, 58] on input "text" at bounding box center [226, 58] width 373 height 14
click at [166, 50] on div at bounding box center [244, 57] width 409 height 29
click at [165, 54] on input "text" at bounding box center [226, 58] width 373 height 14
type input "grz"
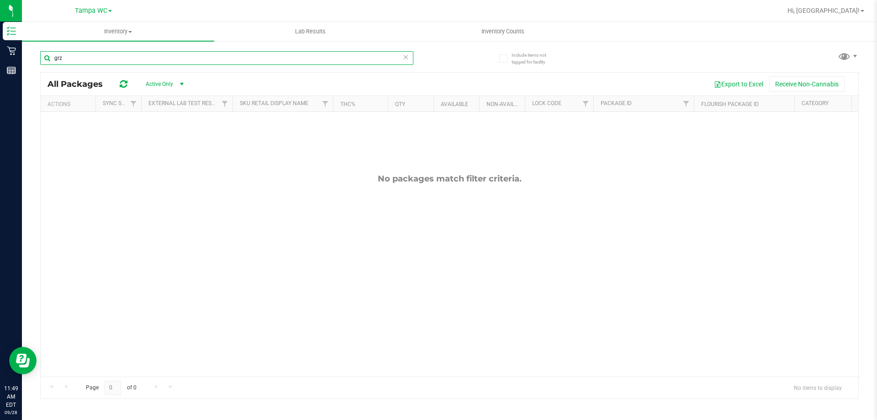
click at [401, 56] on input "grz" at bounding box center [226, 58] width 373 height 14
click at [404, 58] on icon at bounding box center [405, 56] width 6 height 11
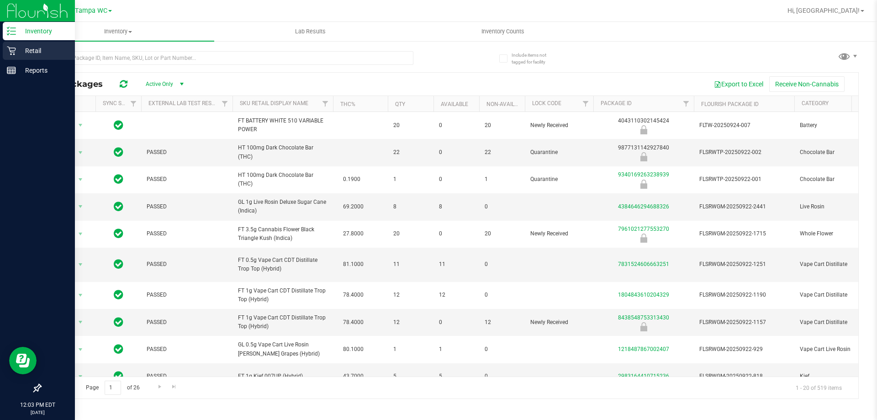
click at [9, 53] on icon at bounding box center [11, 50] width 9 height 9
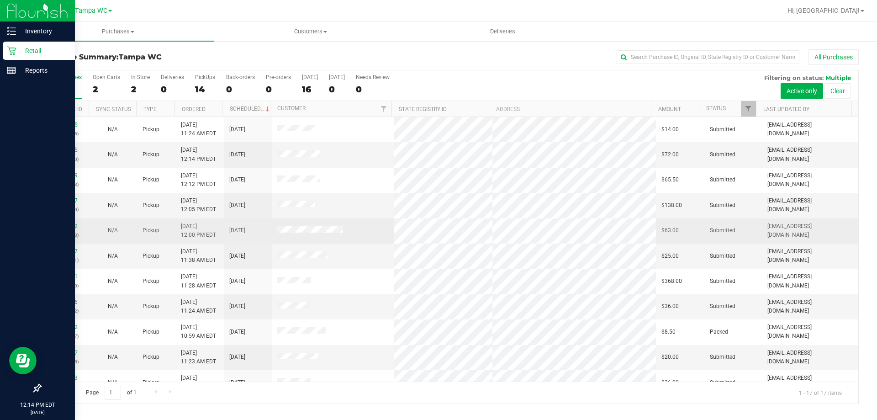
scroll to position [46, 0]
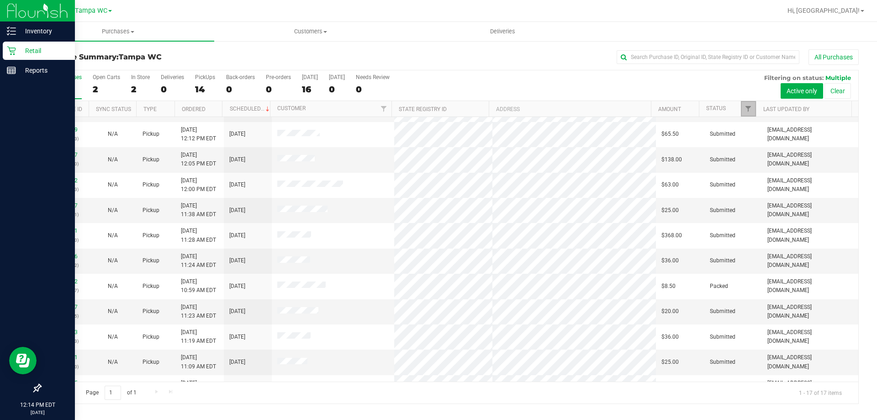
click at [742, 109] on link "Filter" at bounding box center [748, 109] width 15 height 16
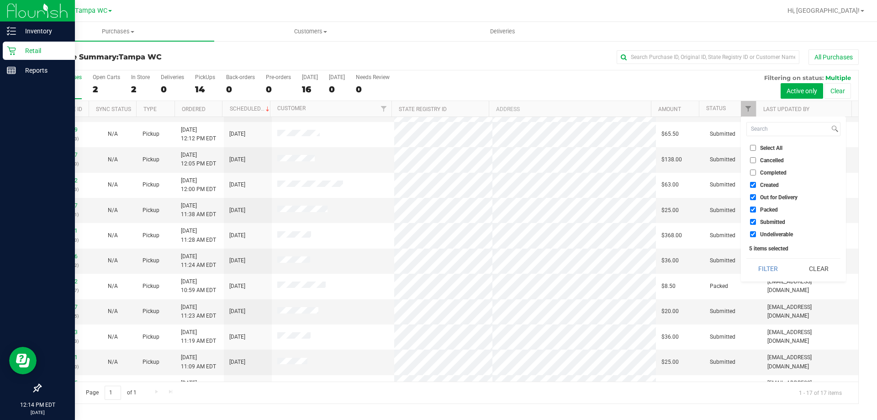
click at [752, 233] on input "Undeliverable" at bounding box center [753, 234] width 6 height 6
checkbox input "false"
click at [754, 209] on input "Packed" at bounding box center [753, 209] width 6 height 6
checkbox input "false"
click at [753, 198] on input "Out for Delivery" at bounding box center [753, 197] width 6 height 6
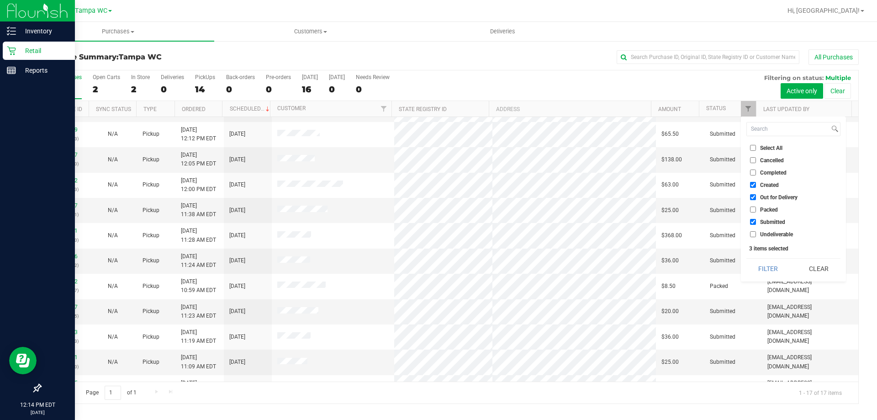
checkbox input "false"
click at [757, 183] on label "Created" at bounding box center [764, 185] width 29 height 6
click at [756, 183] on input "Created" at bounding box center [753, 185] width 6 height 6
checkbox input "false"
click at [750, 261] on button "Filter" at bounding box center [768, 268] width 44 height 20
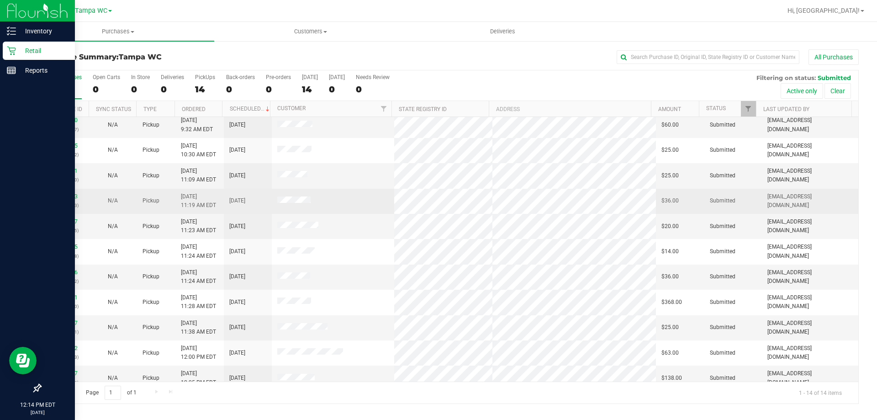
scroll to position [90, 0]
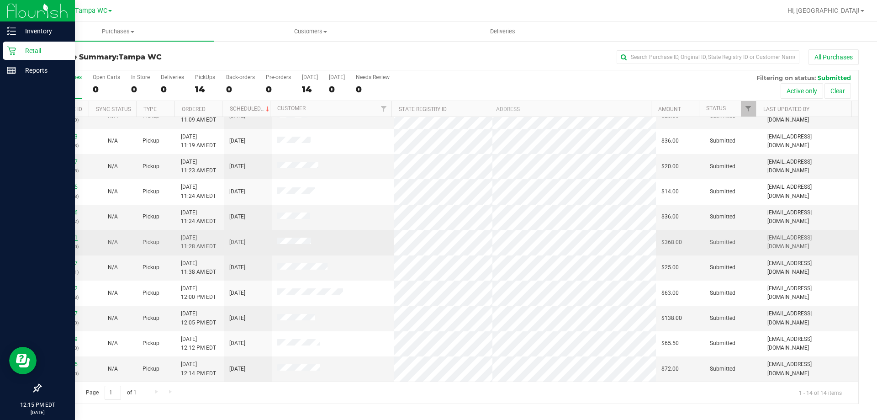
click at [67, 235] on link "12019401" at bounding box center [65, 237] width 26 height 6
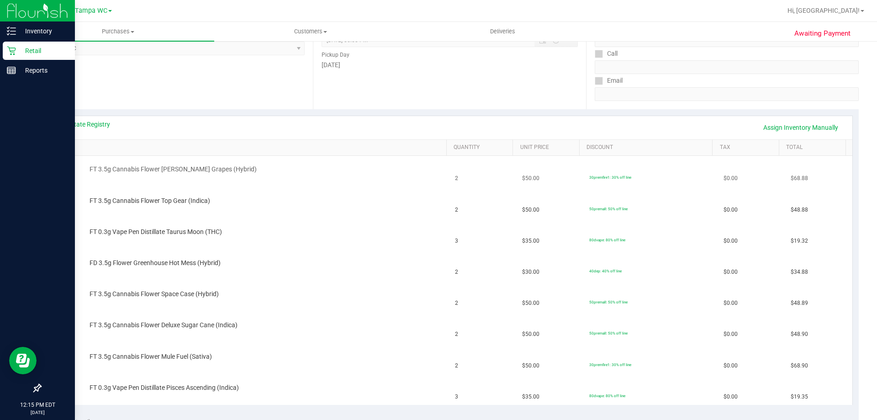
scroll to position [183, 0]
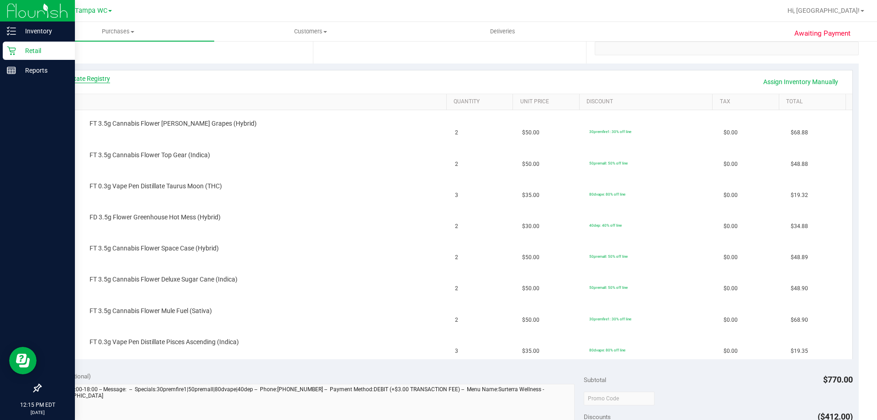
click at [102, 79] on link "View State Registry" at bounding box center [82, 78] width 55 height 9
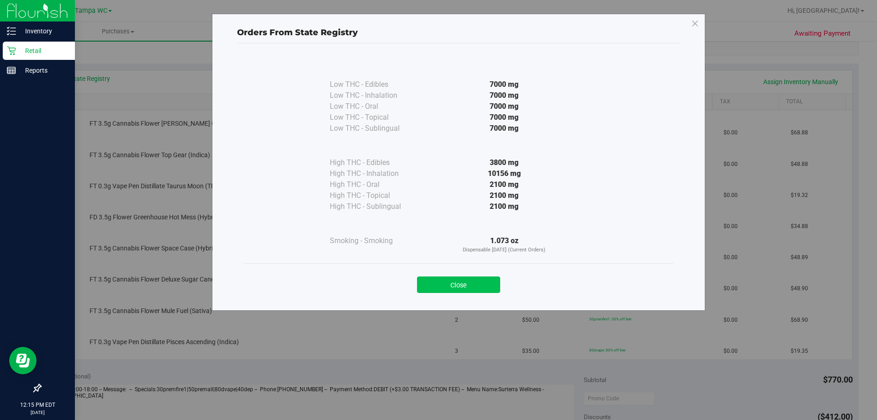
click at [464, 285] on button "Close" at bounding box center [458, 284] width 83 height 16
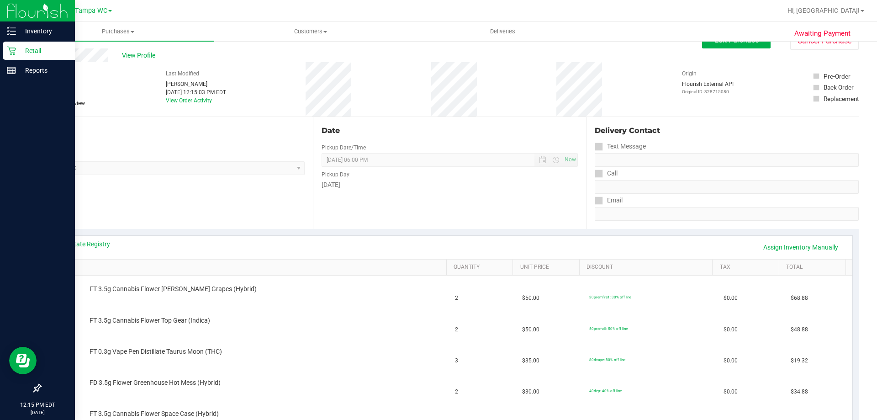
scroll to position [46, 0]
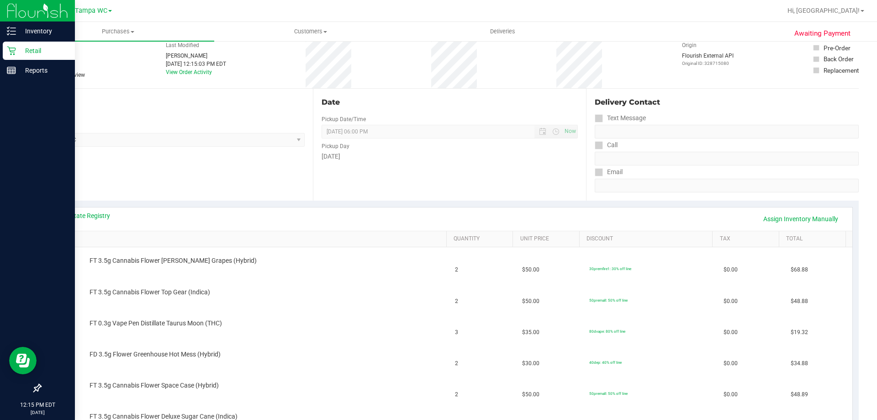
click at [10, 45] on div "Retail" at bounding box center [39, 51] width 72 height 18
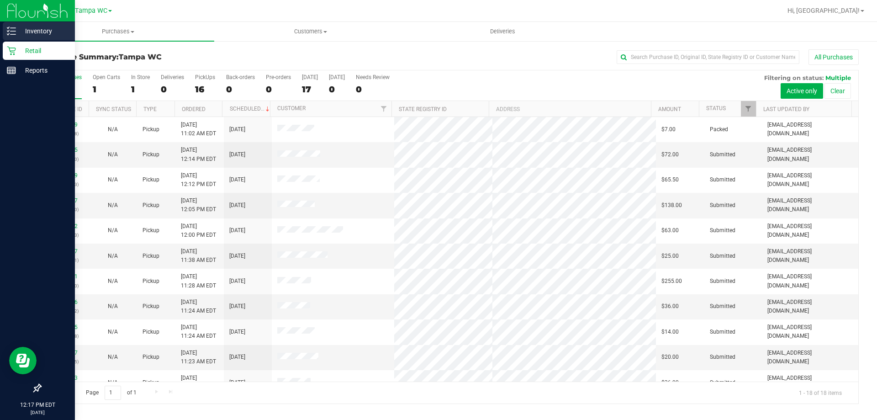
click at [9, 32] on icon at bounding box center [11, 30] width 9 height 9
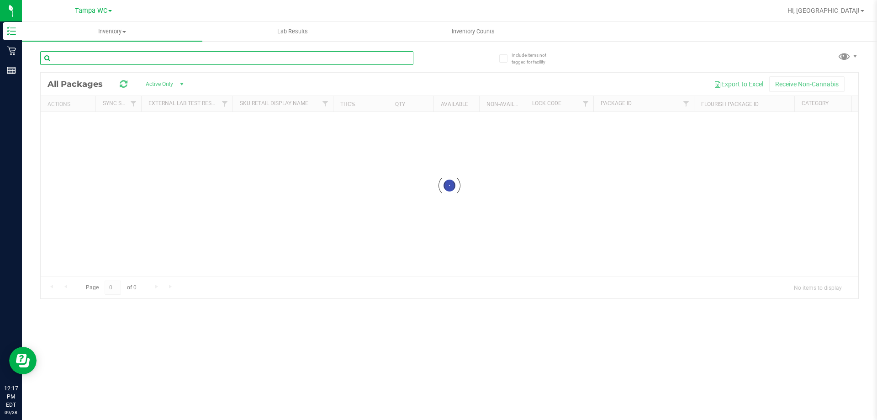
click at [117, 58] on input "text" at bounding box center [226, 58] width 373 height 14
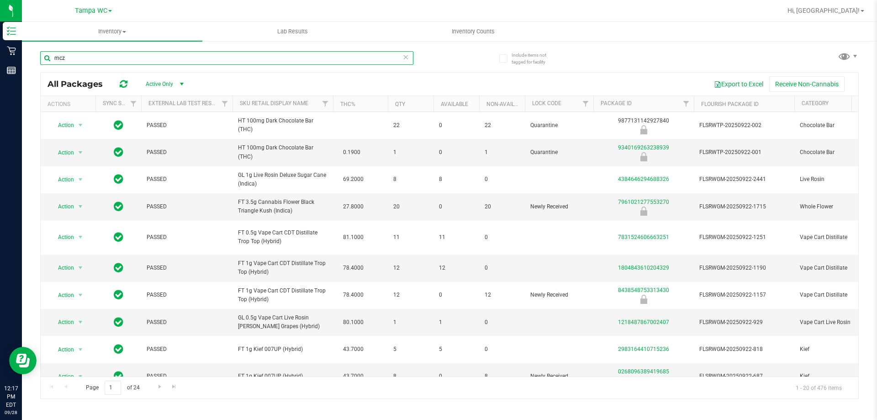
type input "mcz"
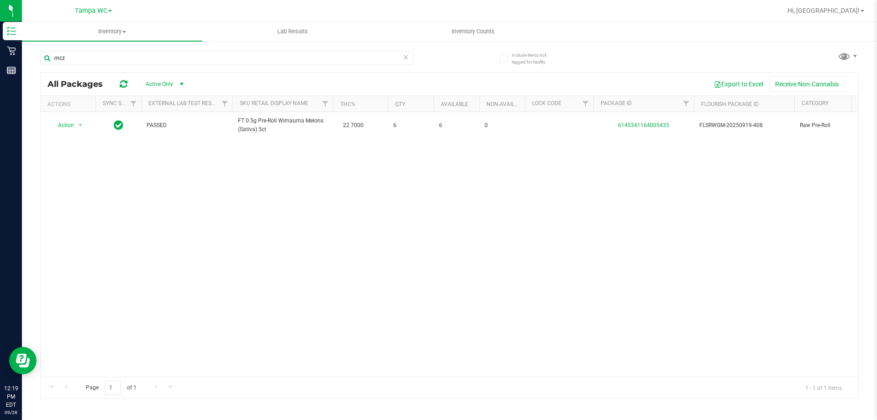
click at [405, 60] on icon at bounding box center [405, 56] width 6 height 11
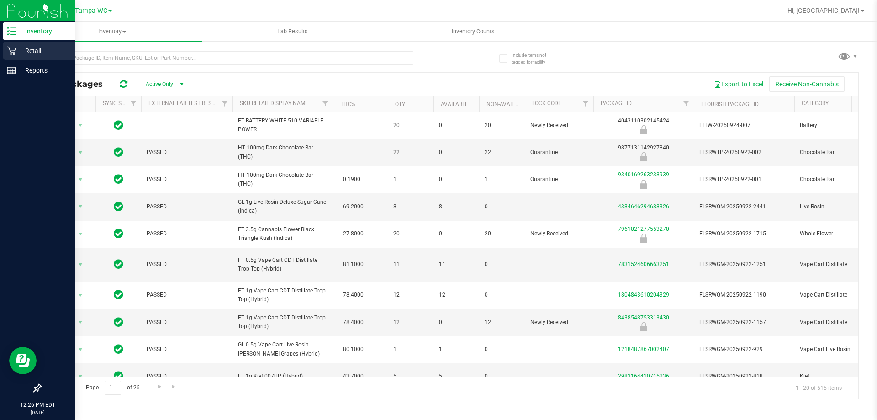
click at [15, 53] on icon at bounding box center [11, 50] width 9 height 9
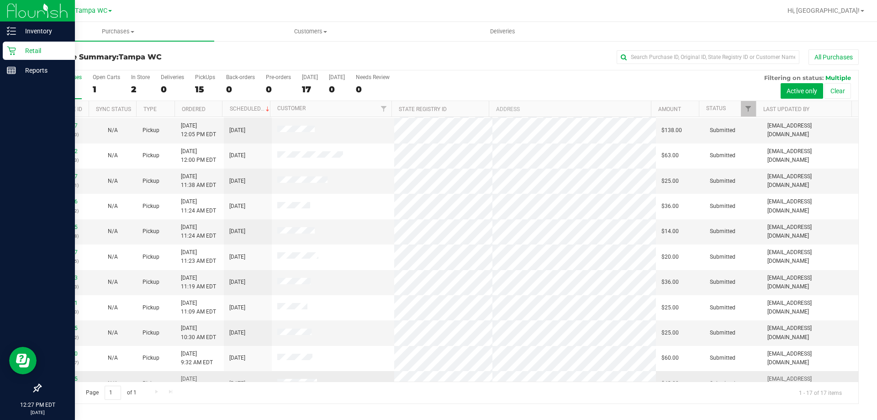
scroll to position [74, 0]
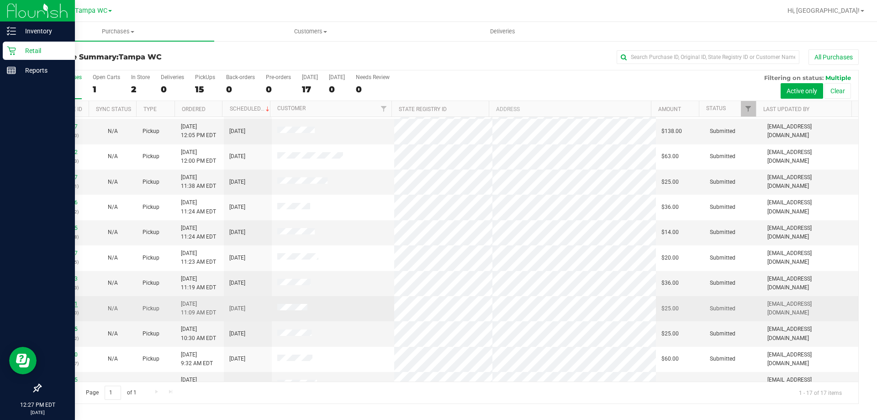
click at [66, 302] on link "12019201" at bounding box center [65, 303] width 26 height 6
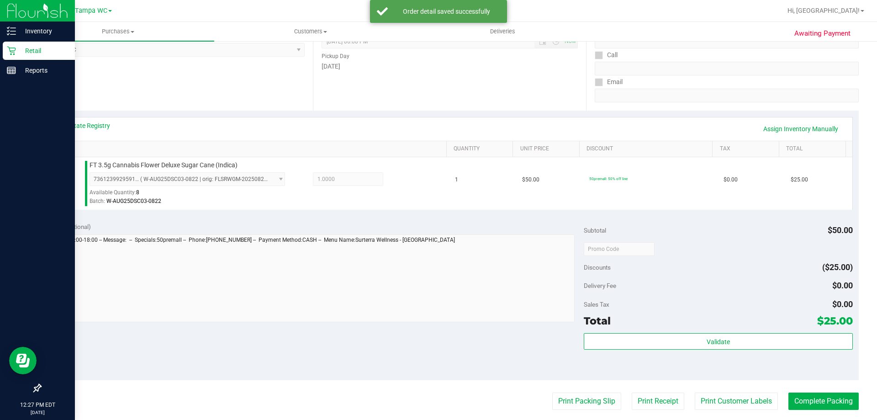
scroll to position [137, 0]
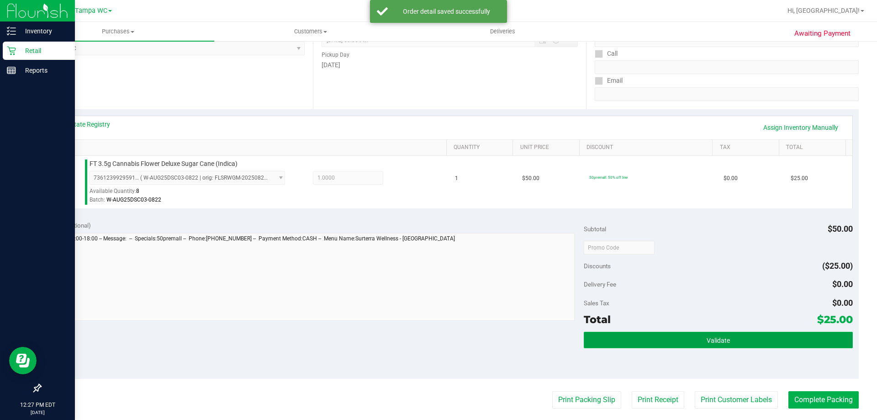
click at [790, 333] on button "Validate" at bounding box center [718, 340] width 269 height 16
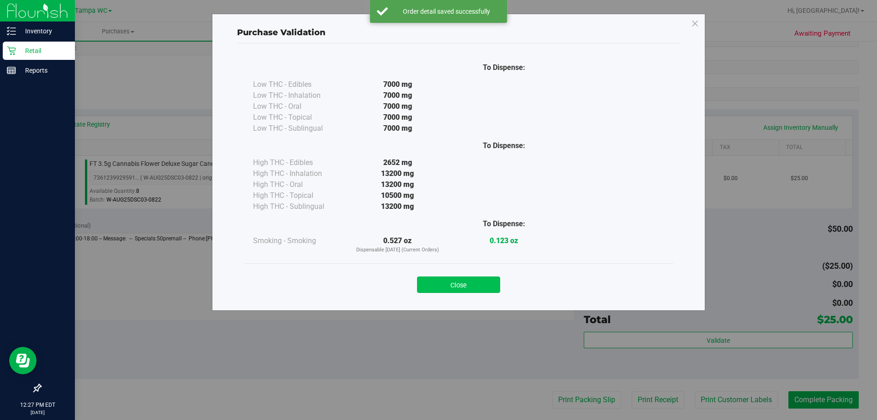
click at [477, 277] on button "Close" at bounding box center [458, 284] width 83 height 16
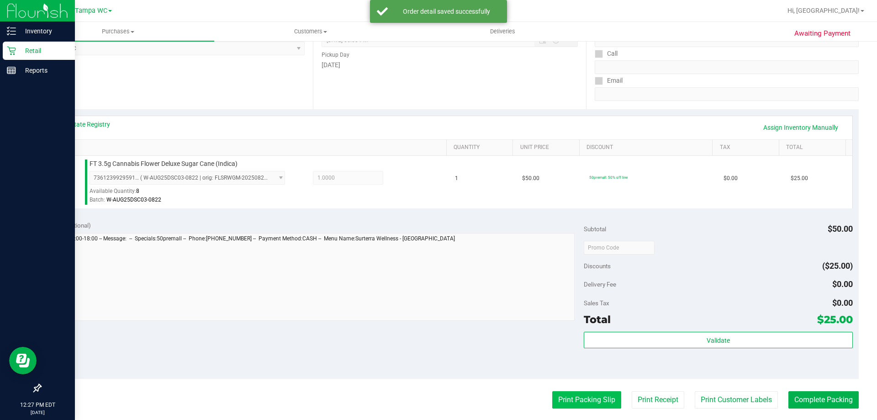
click at [590, 394] on button "Print Packing Slip" at bounding box center [586, 399] width 69 height 17
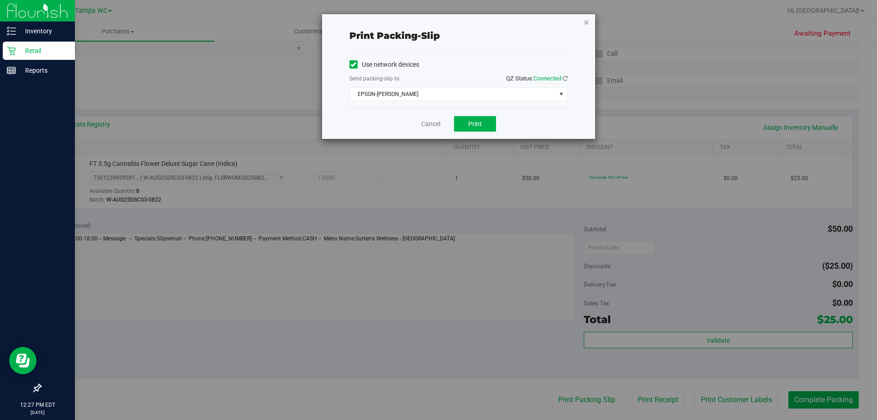
click at [586, 23] on icon "button" at bounding box center [586, 21] width 6 height 11
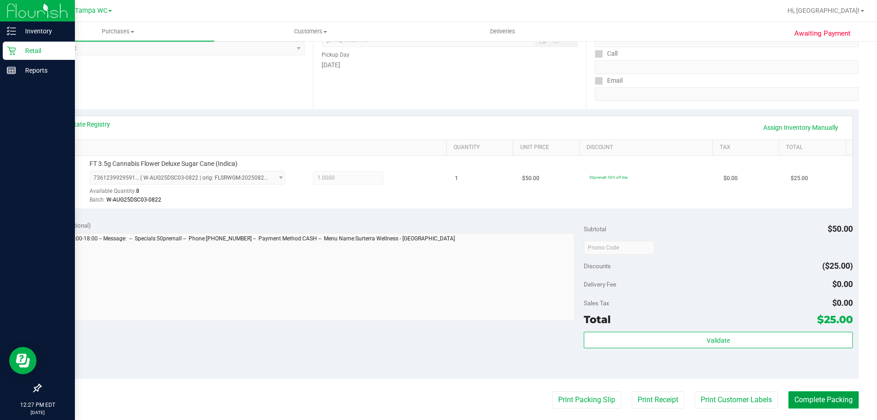
click at [796, 402] on button "Complete Packing" at bounding box center [823, 399] width 70 height 17
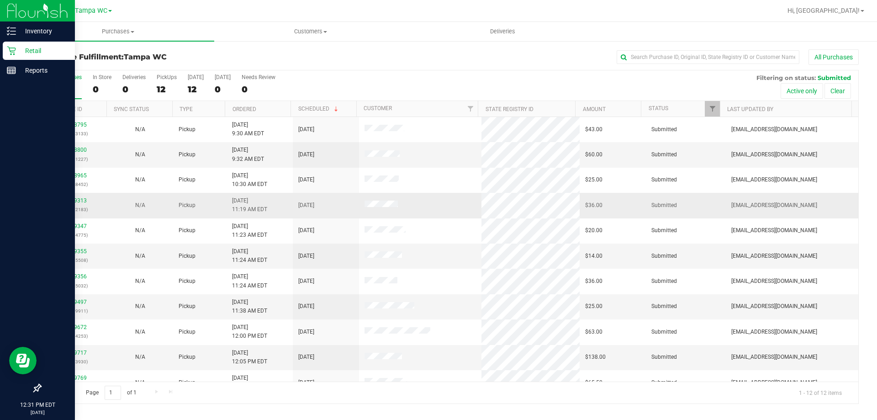
scroll to position [39, 0]
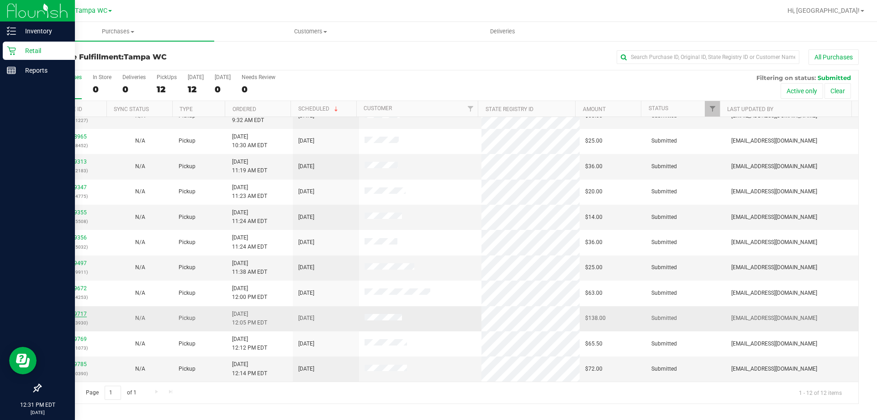
click at [65, 311] on link "12019717" at bounding box center [74, 314] width 26 height 6
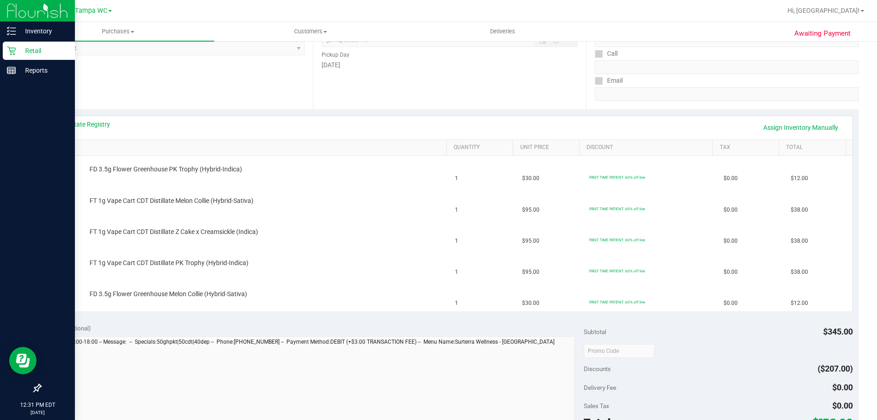
scroll to position [228, 0]
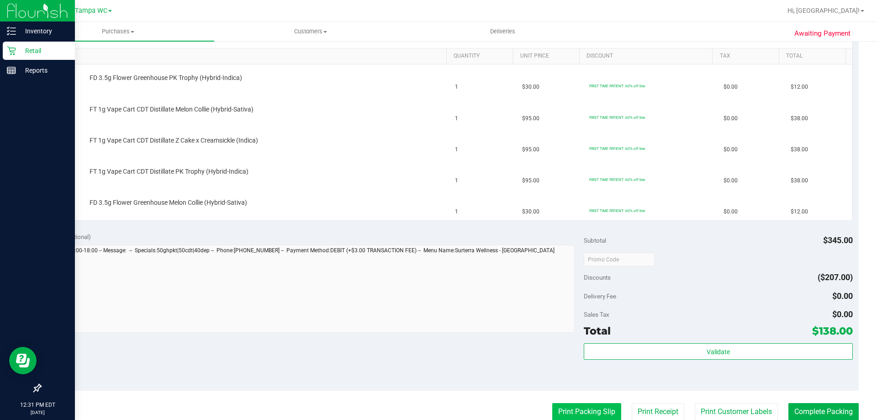
click at [593, 408] on button "Print Packing Slip" at bounding box center [586, 411] width 69 height 17
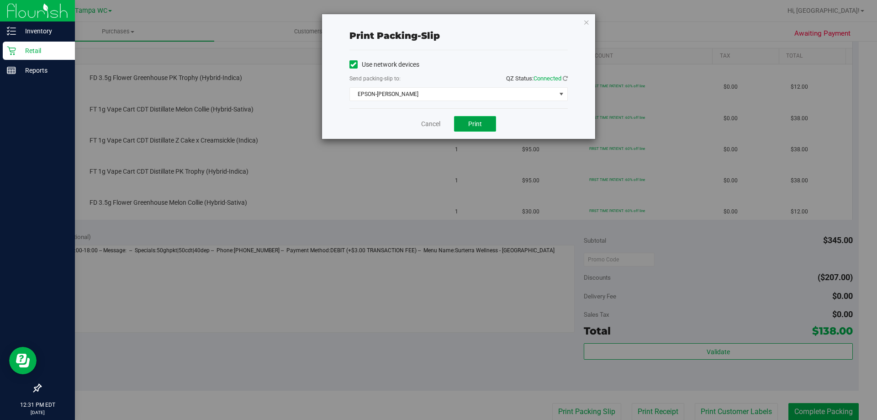
click at [490, 126] on button "Print" at bounding box center [475, 124] width 42 height 16
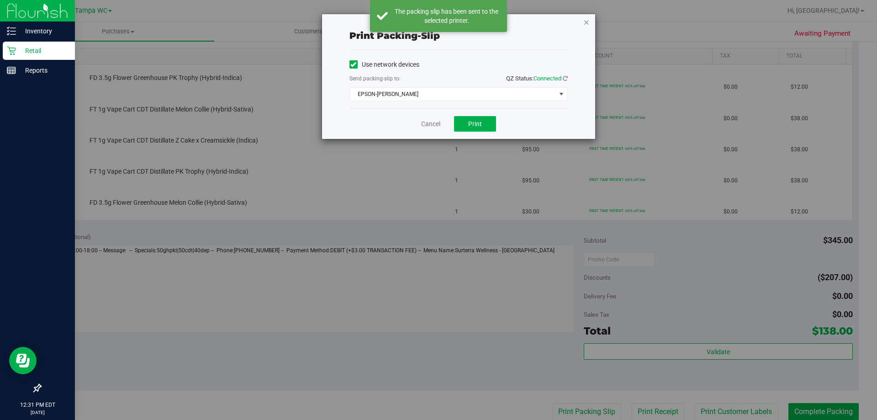
click at [587, 23] on icon "button" at bounding box center [586, 21] width 6 height 11
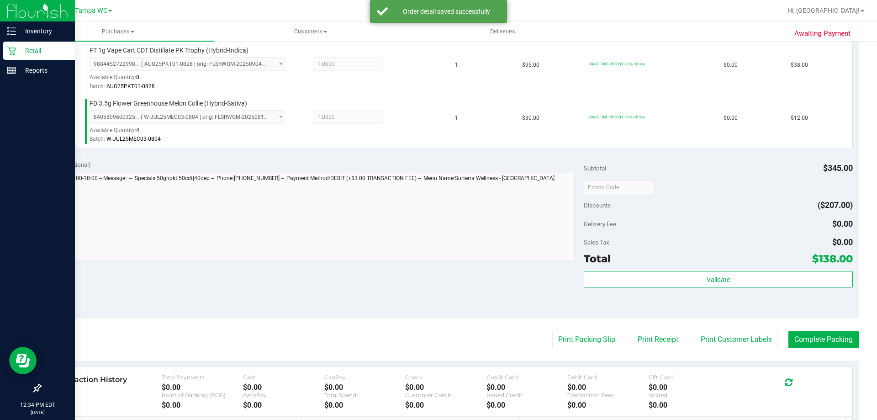
scroll to position [411, 0]
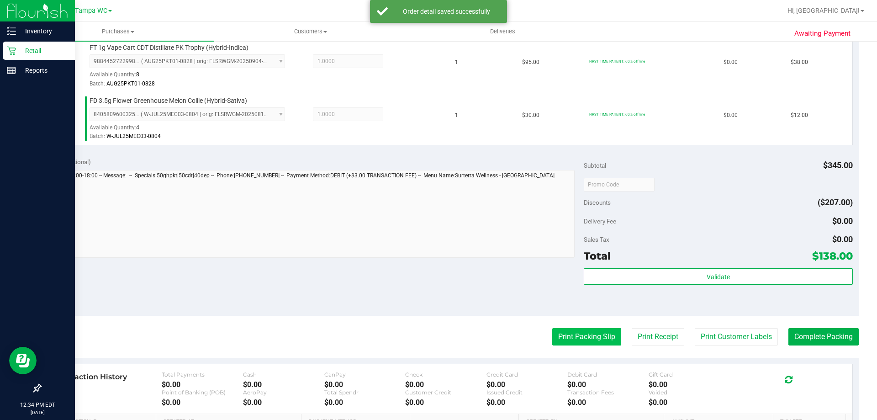
click at [560, 342] on button "Print Packing Slip" at bounding box center [586, 336] width 69 height 17
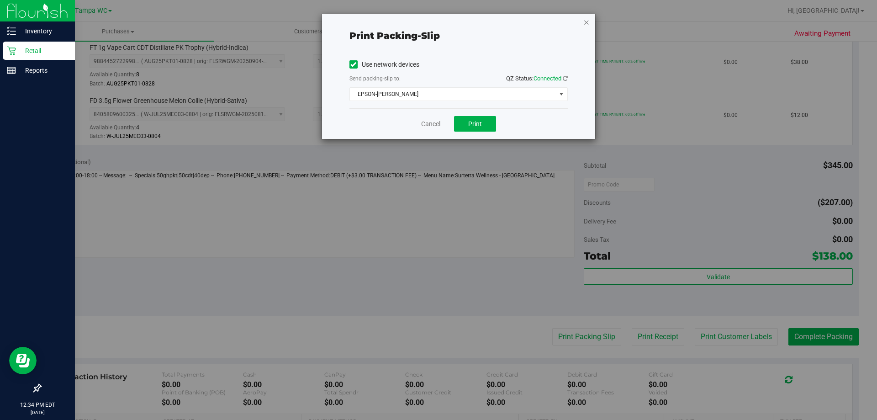
click at [586, 22] on icon "button" at bounding box center [586, 21] width 6 height 11
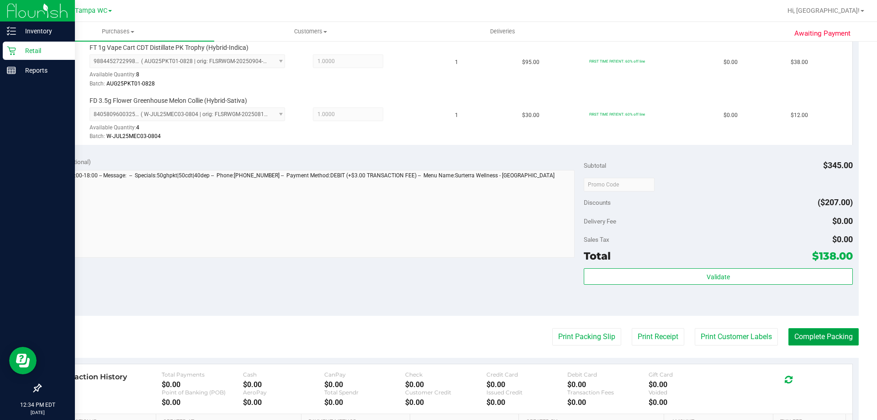
click at [825, 337] on button "Complete Packing" at bounding box center [823, 336] width 70 height 17
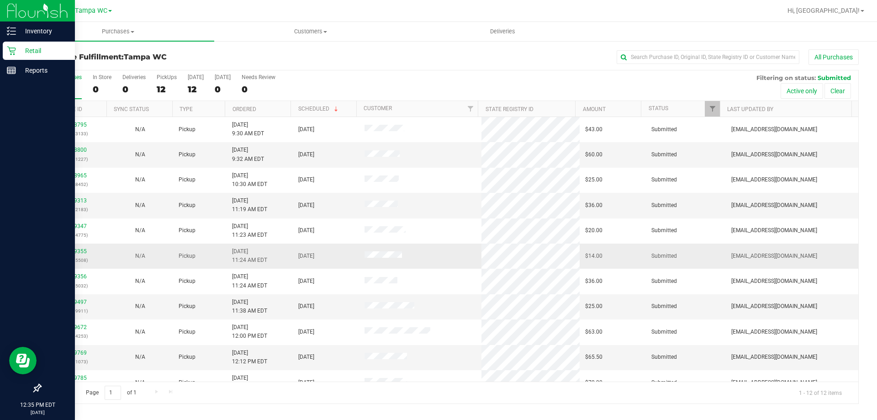
scroll to position [39, 0]
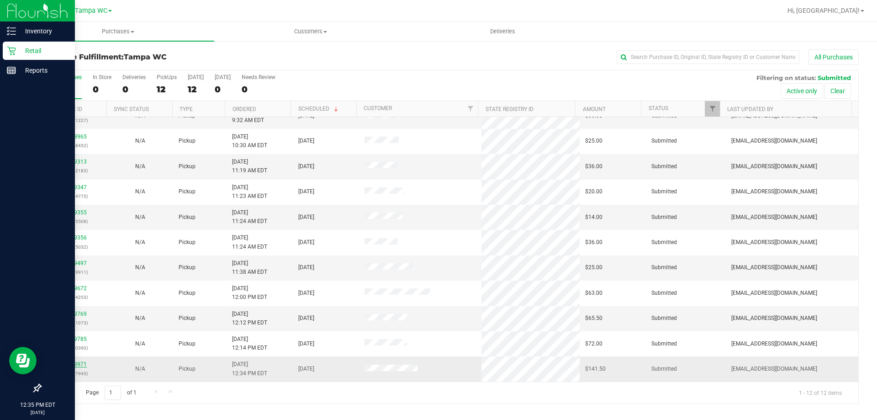
click at [76, 365] on link "12019971" at bounding box center [74, 364] width 26 height 6
click at [67, 367] on link "12019971" at bounding box center [74, 364] width 26 height 6
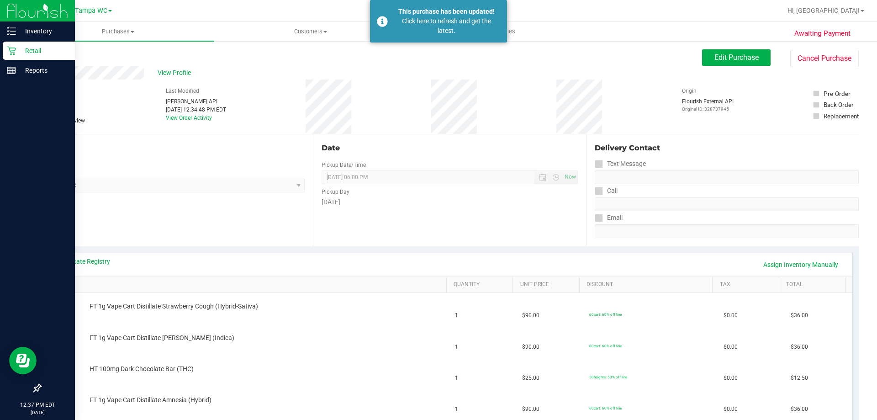
click at [20, 45] on div "Retail" at bounding box center [39, 51] width 72 height 18
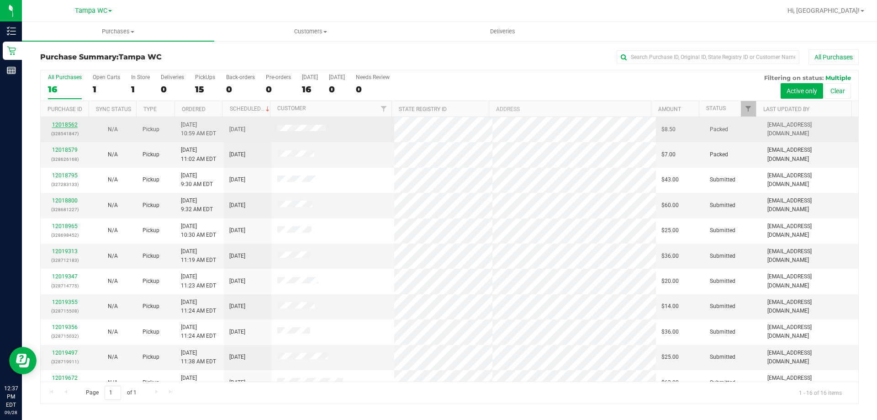
click at [64, 127] on link "12018562" at bounding box center [65, 124] width 26 height 6
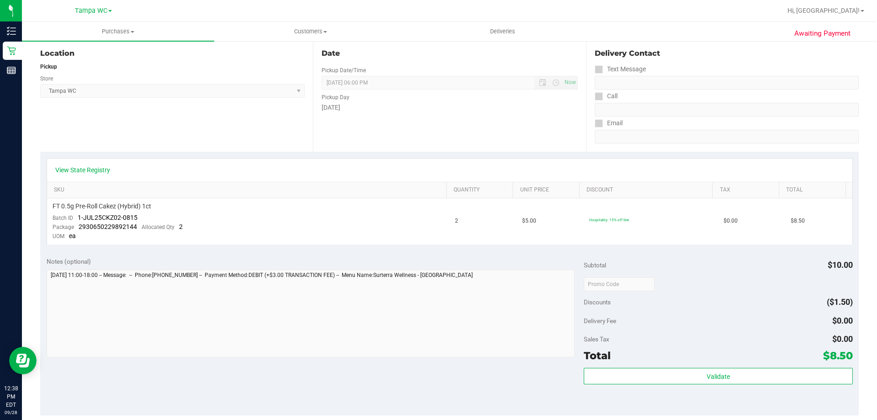
scroll to position [228, 0]
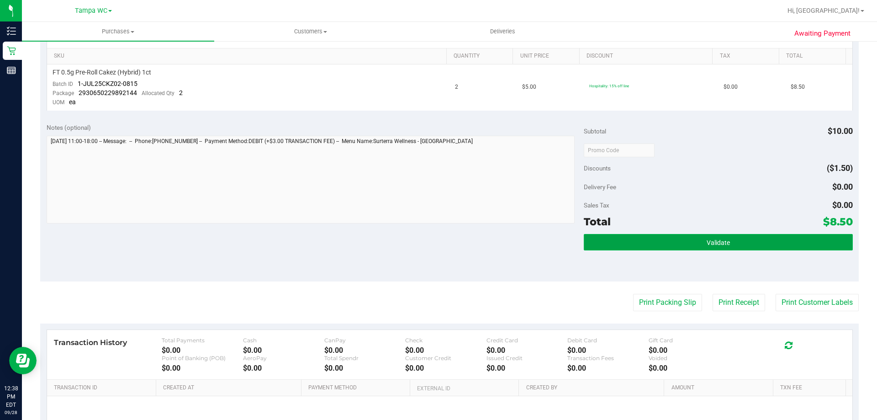
click at [768, 237] on button "Validate" at bounding box center [718, 242] width 269 height 16
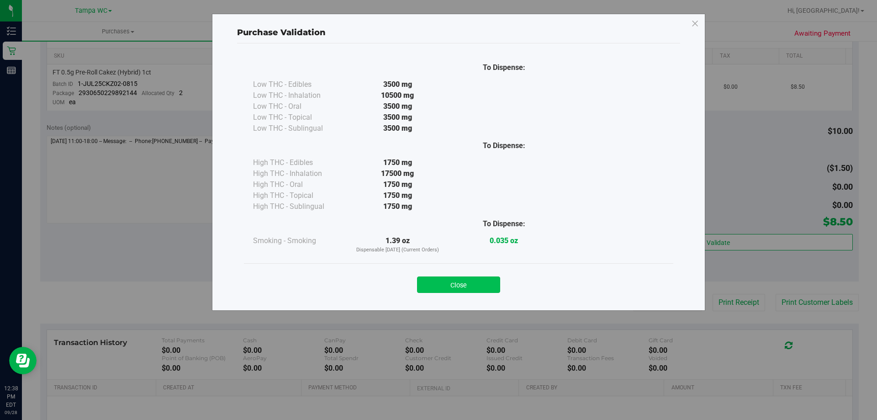
click at [470, 284] on button "Close" at bounding box center [458, 284] width 83 height 16
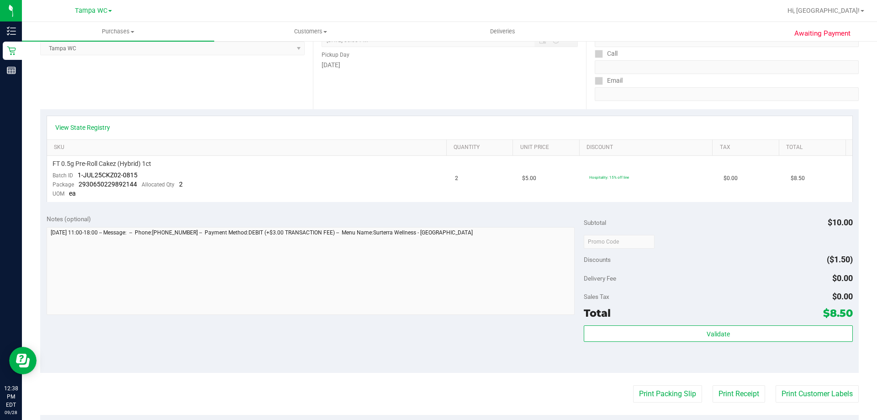
scroll to position [275, 0]
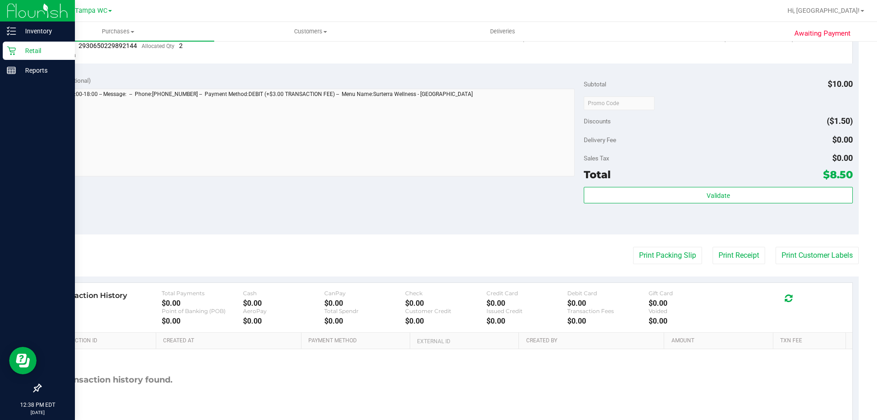
click at [21, 49] on p "Retail" at bounding box center [43, 50] width 55 height 11
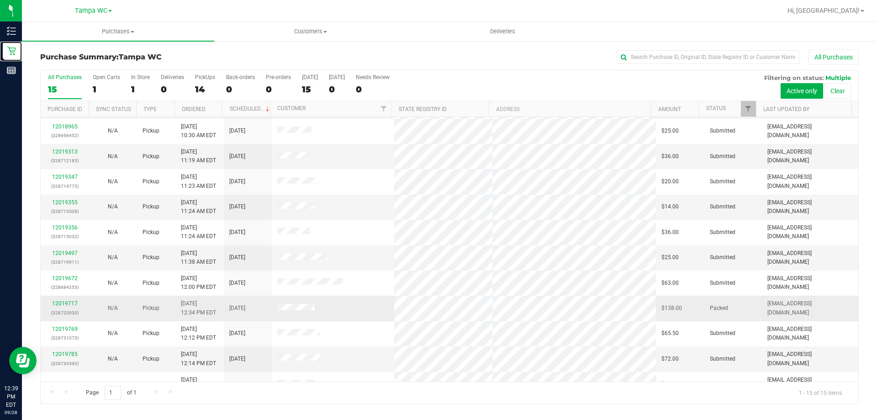
scroll to position [115, 0]
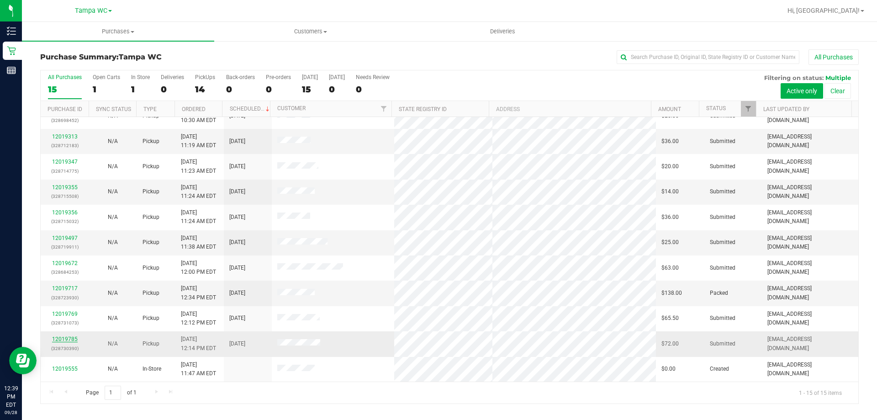
click at [55, 338] on link "12019785" at bounding box center [65, 339] width 26 height 6
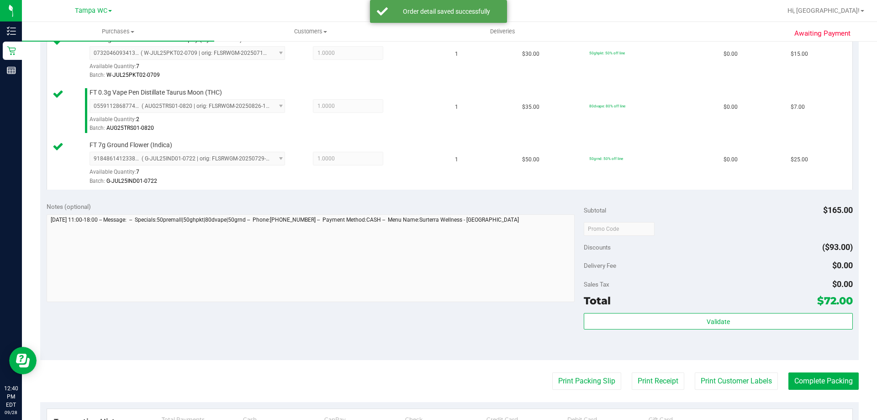
scroll to position [320, 0]
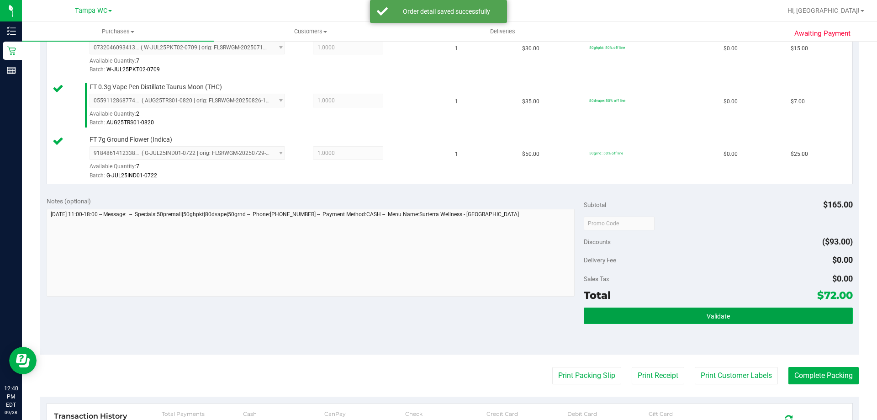
click at [787, 321] on button "Validate" at bounding box center [718, 315] width 269 height 16
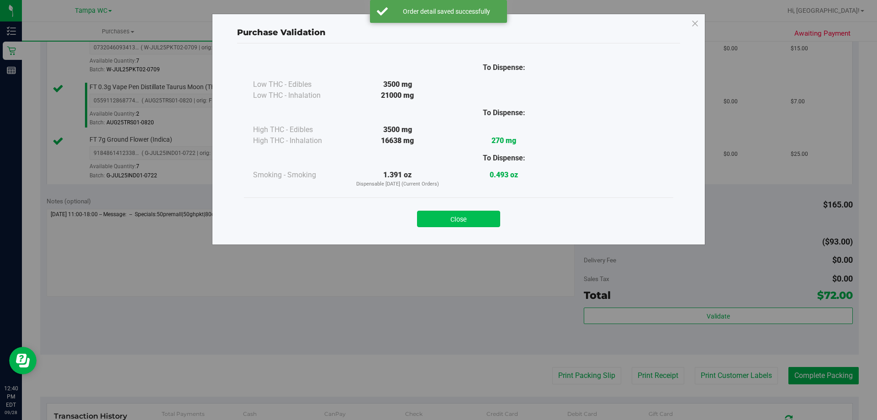
click at [464, 213] on button "Close" at bounding box center [458, 219] width 83 height 16
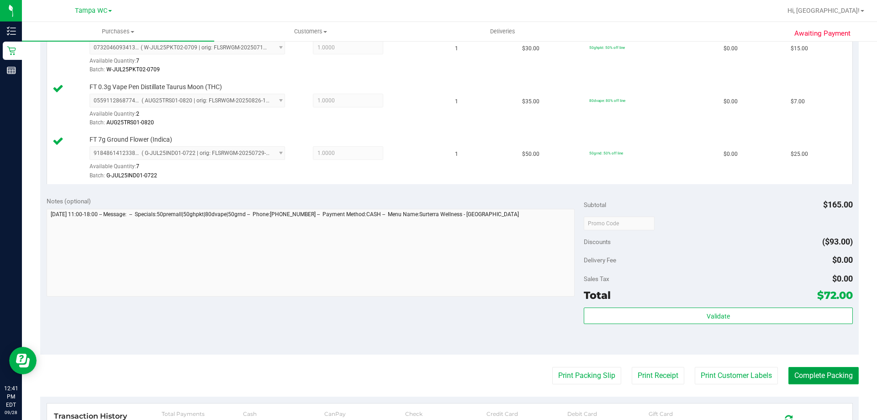
click at [807, 373] on button "Complete Packing" at bounding box center [823, 375] width 70 height 17
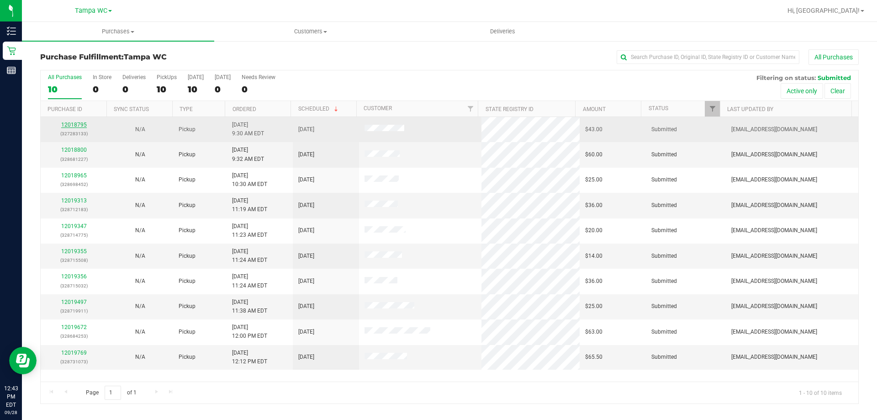
click at [76, 126] on link "12018795" at bounding box center [74, 124] width 26 height 6
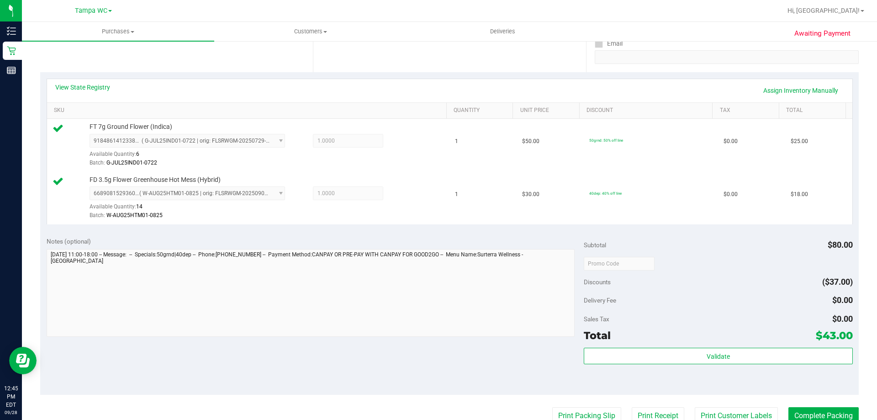
scroll to position [274, 0]
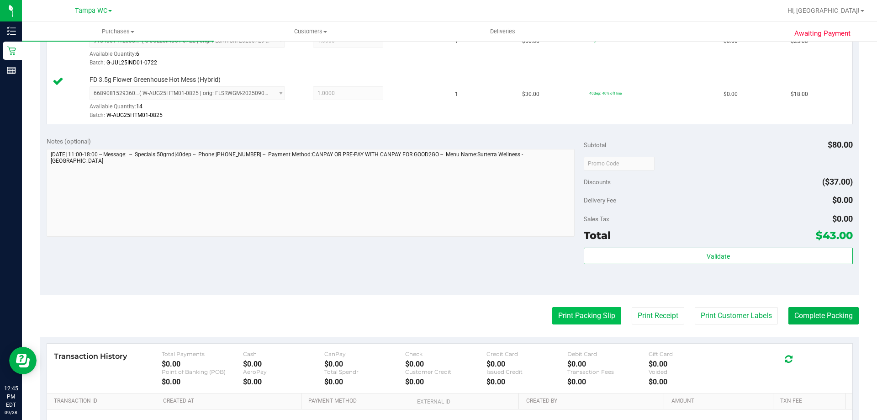
click at [557, 312] on button "Print Packing Slip" at bounding box center [586, 315] width 69 height 17
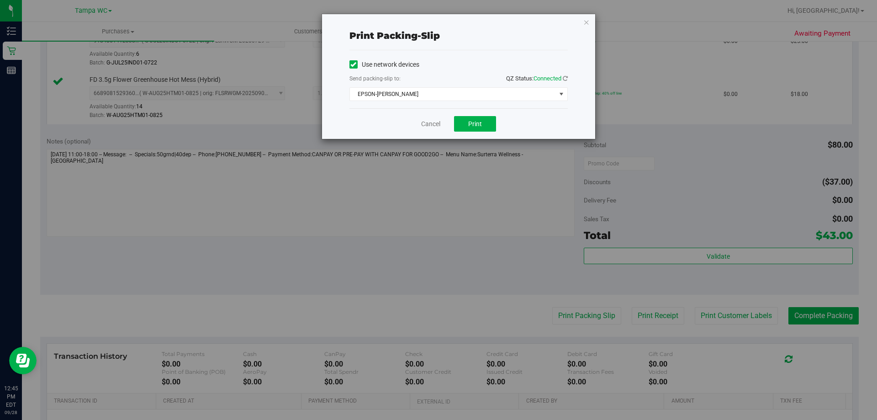
click at [466, 116] on div "Cancel Print" at bounding box center [458, 123] width 218 height 31
click at [479, 124] on span "Print" at bounding box center [475, 123] width 14 height 7
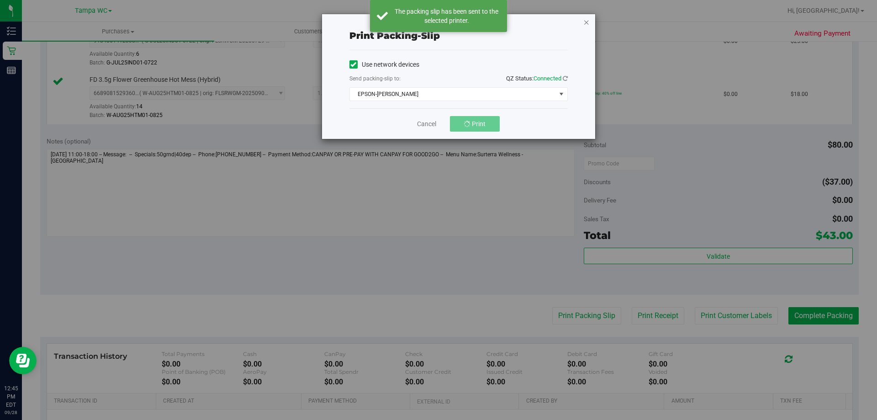
click at [588, 18] on icon "button" at bounding box center [586, 21] width 6 height 11
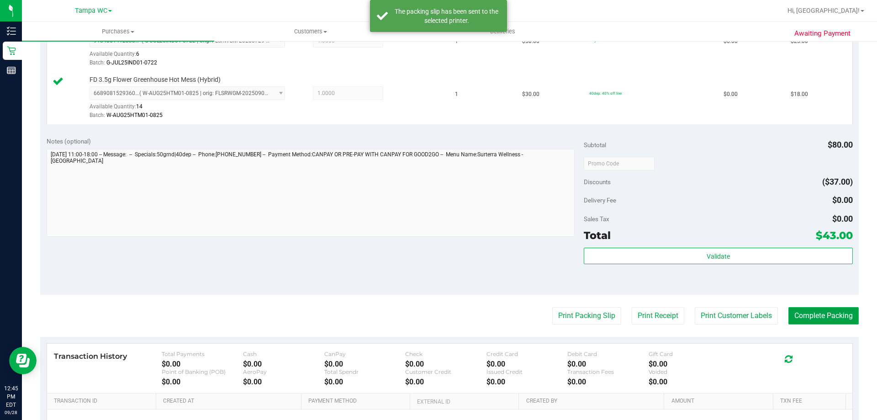
click at [809, 313] on button "Complete Packing" at bounding box center [823, 315] width 70 height 17
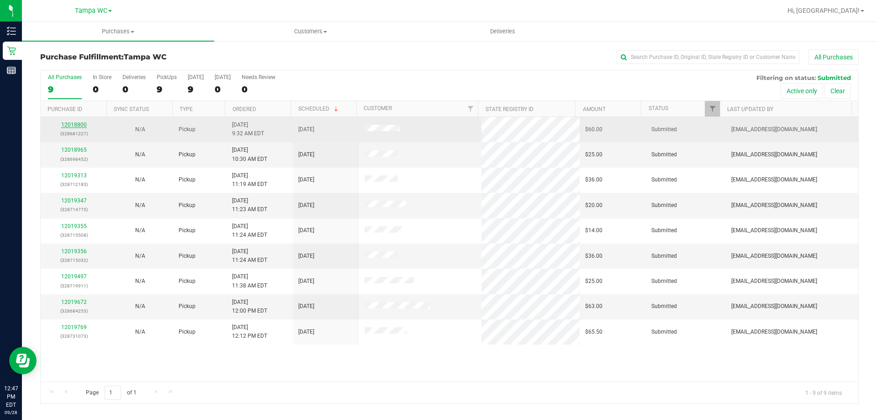
click at [79, 124] on link "12018800" at bounding box center [74, 124] width 26 height 6
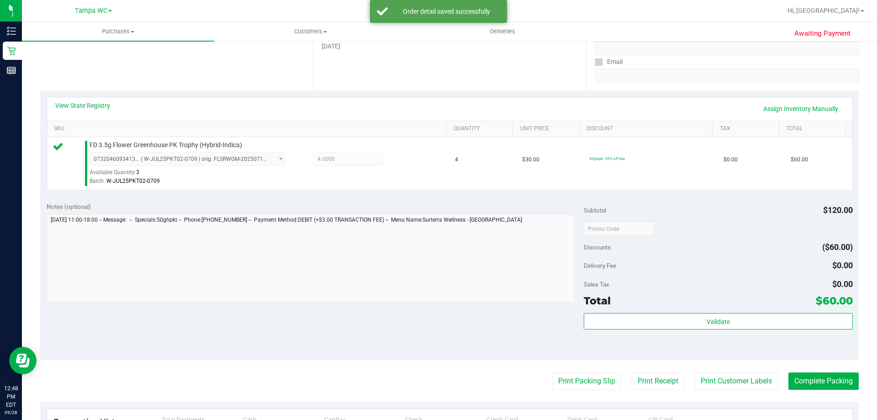
scroll to position [183, 0]
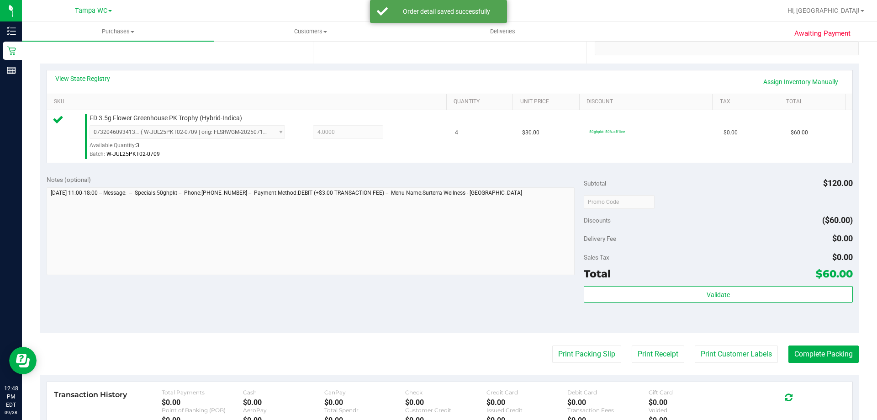
click at [696, 283] on div "Subtotal $120.00 Discounts ($60.00) Delivery Fee $0.00 Sales Tax $0.00 Total $6…" at bounding box center [718, 251] width 269 height 152
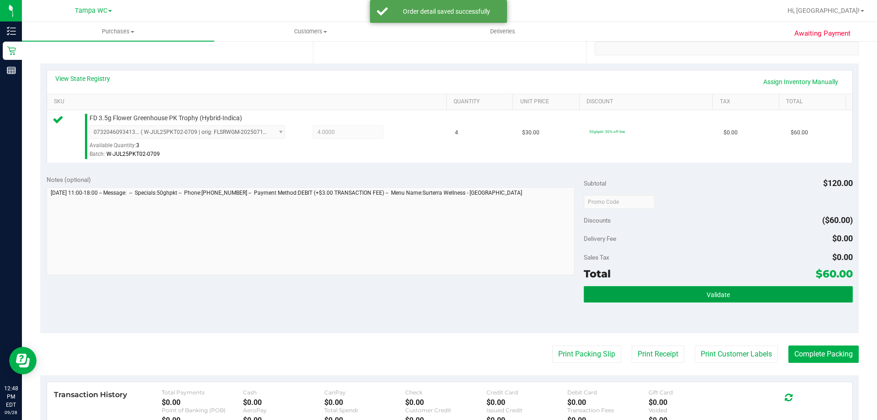
click at [695, 290] on button "Validate" at bounding box center [718, 294] width 269 height 16
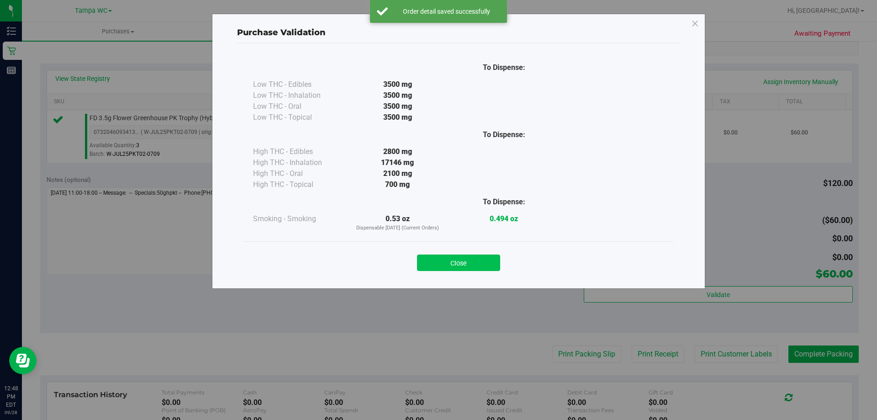
click at [486, 259] on button "Close" at bounding box center [458, 262] width 83 height 16
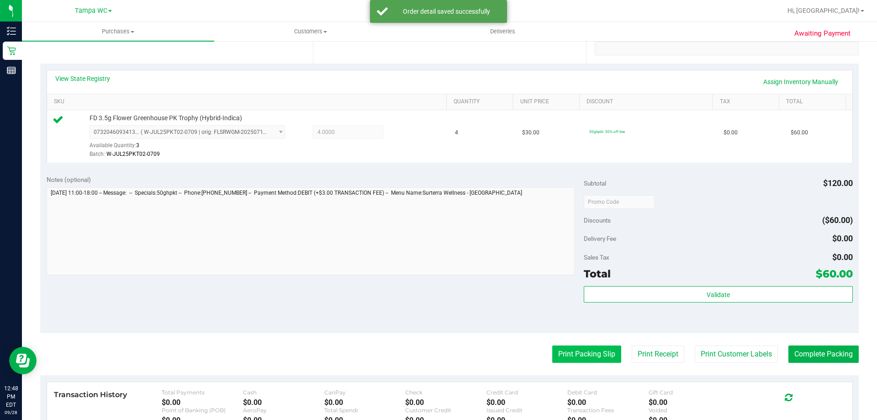
click at [568, 350] on button "Print Packing Slip" at bounding box center [586, 353] width 69 height 17
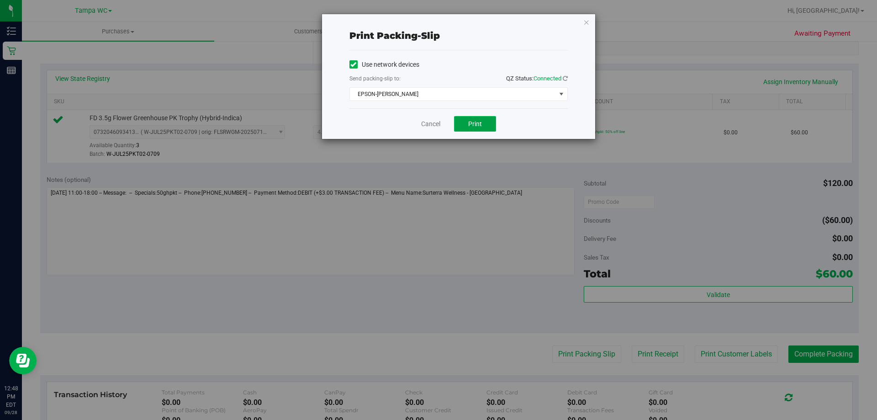
click at [475, 124] on span "Print" at bounding box center [475, 123] width 14 height 7
click at [585, 18] on icon "button" at bounding box center [586, 21] width 6 height 11
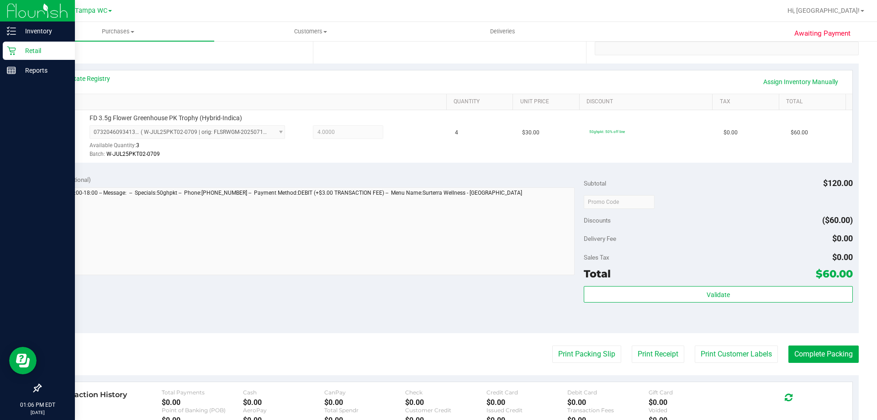
click at [5, 43] on div "Retail" at bounding box center [39, 51] width 72 height 18
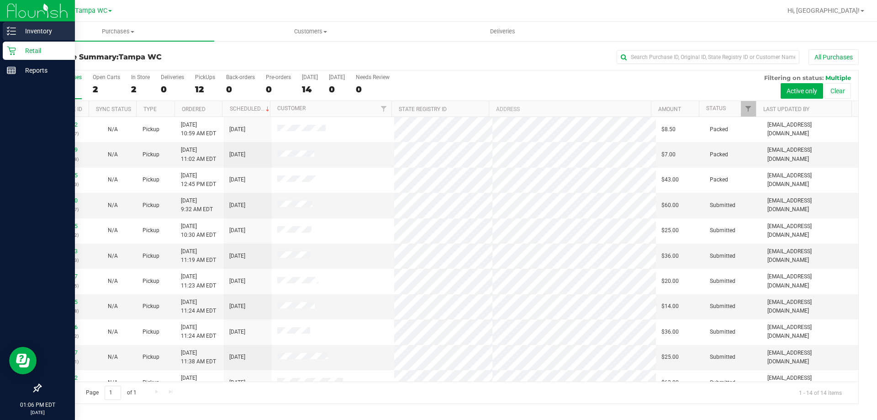
click at [16, 30] on p "Inventory" at bounding box center [43, 31] width 55 height 11
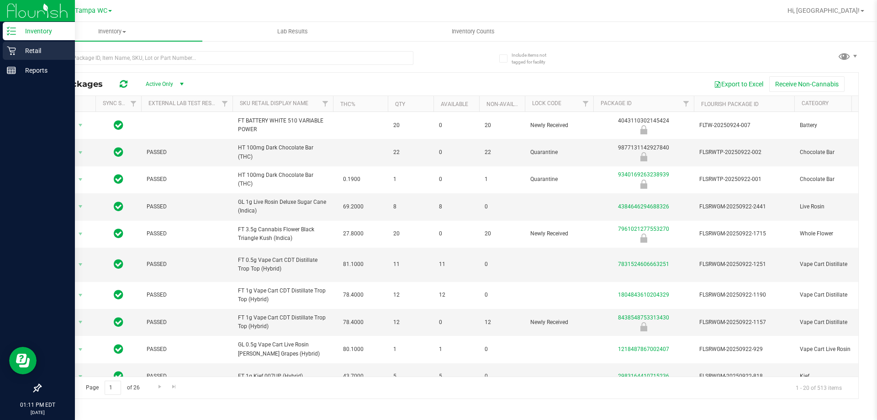
click at [19, 53] on p "Retail" at bounding box center [43, 50] width 55 height 11
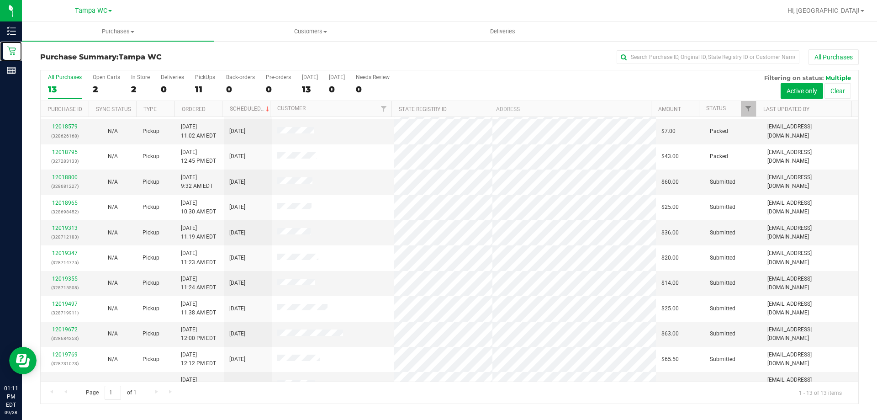
scroll to position [46, 0]
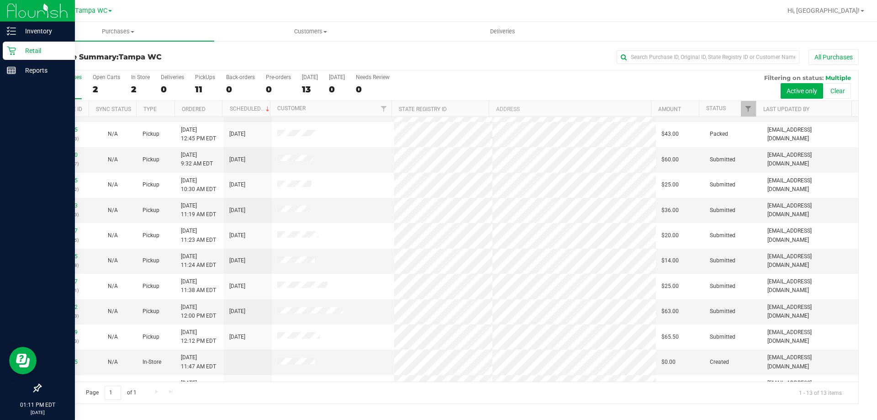
click at [8, 46] on icon at bounding box center [11, 50] width 9 height 9
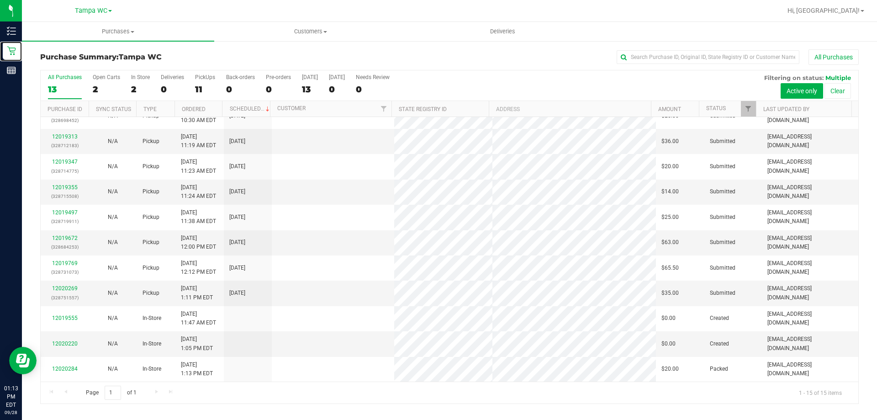
scroll to position [0, 0]
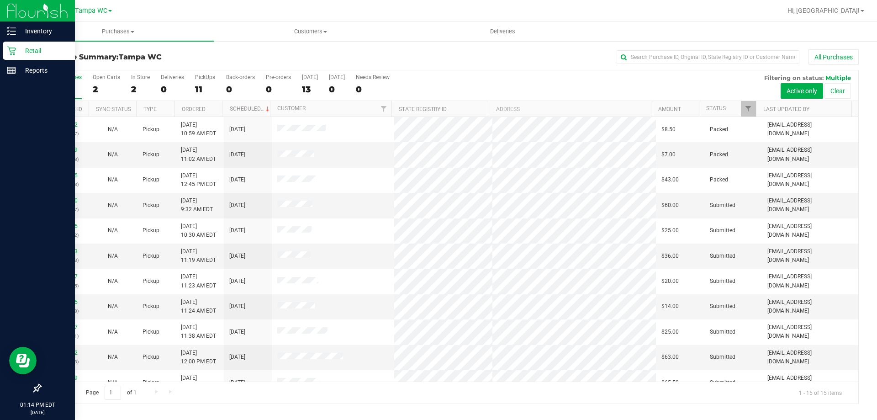
click at [9, 47] on icon at bounding box center [11, 51] width 9 height 9
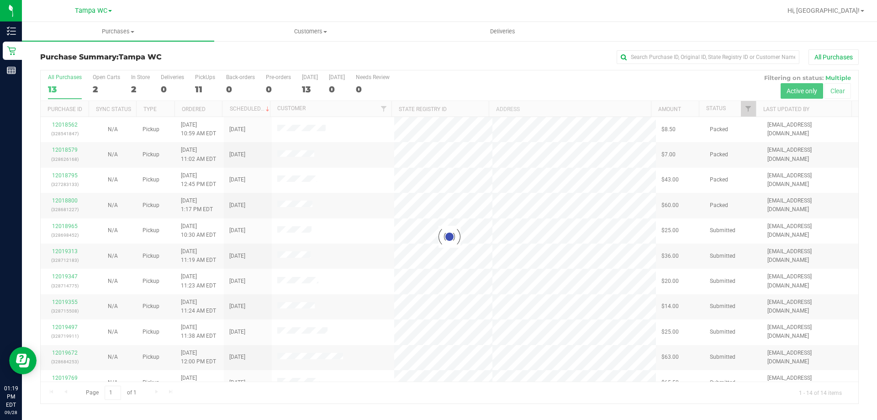
click at [70, 275] on div at bounding box center [449, 236] width 817 height 333
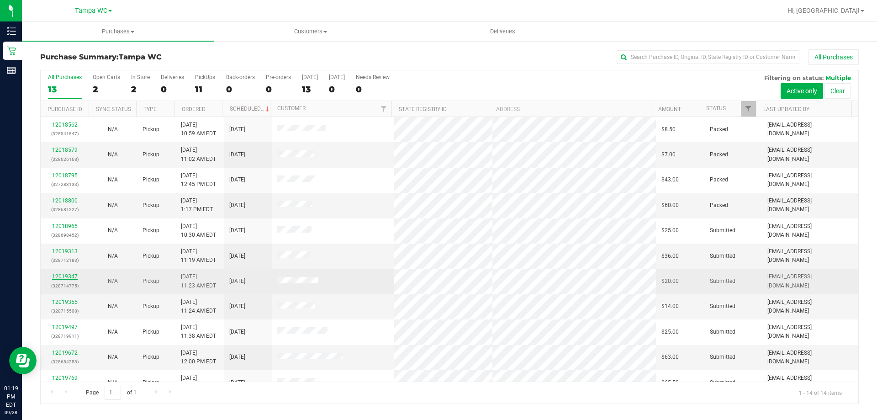
click at [72, 279] on link "12019347" at bounding box center [65, 276] width 26 height 6
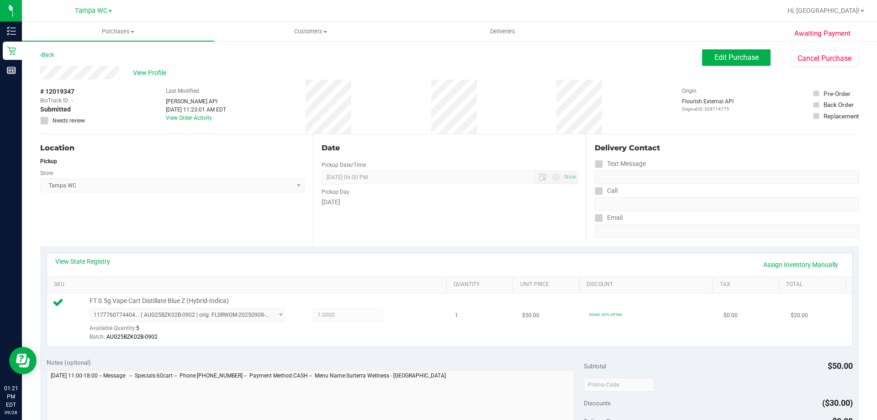
scroll to position [228, 0]
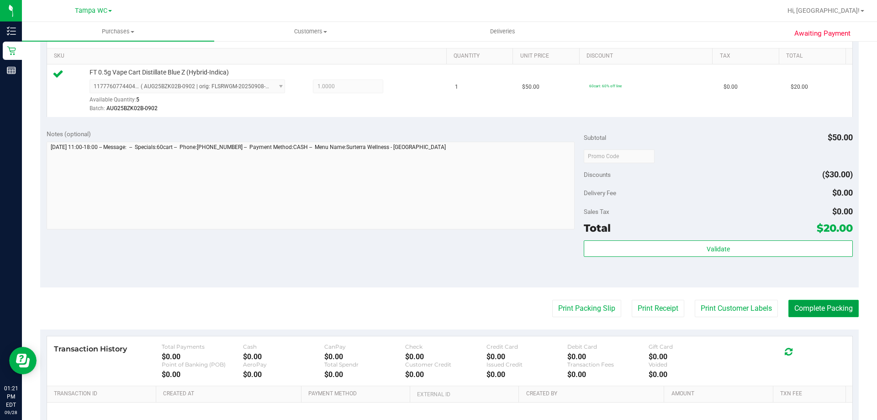
click at [832, 306] on button "Complete Packing" at bounding box center [823, 308] width 70 height 17
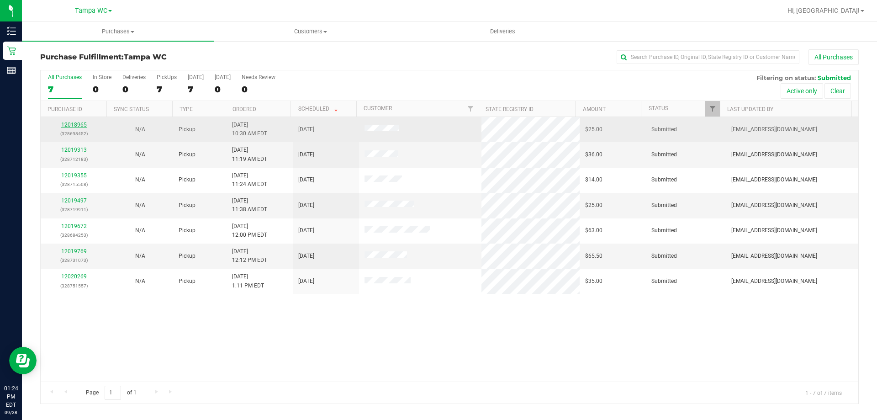
click at [79, 123] on link "12018965" at bounding box center [74, 124] width 26 height 6
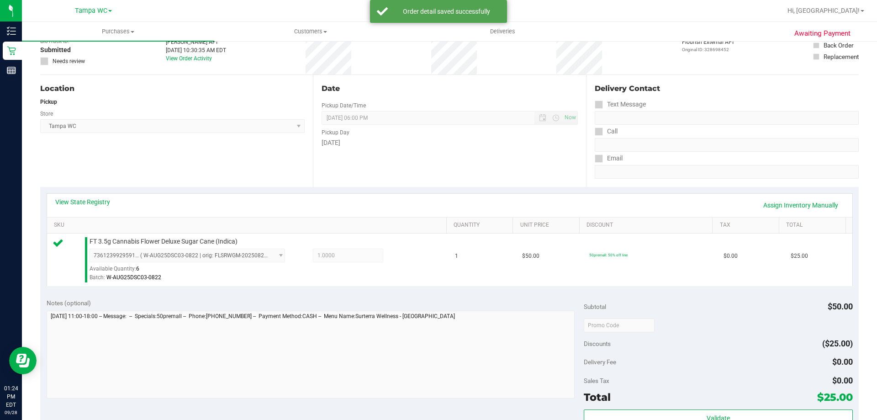
scroll to position [183, 0]
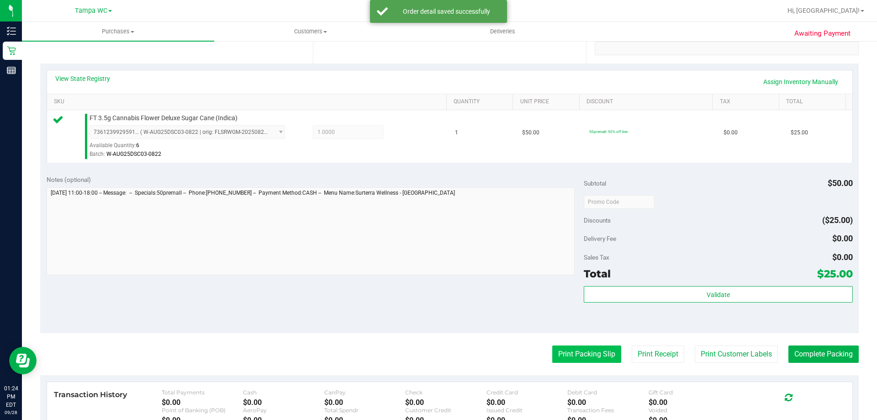
click at [598, 354] on button "Print Packing Slip" at bounding box center [586, 353] width 69 height 17
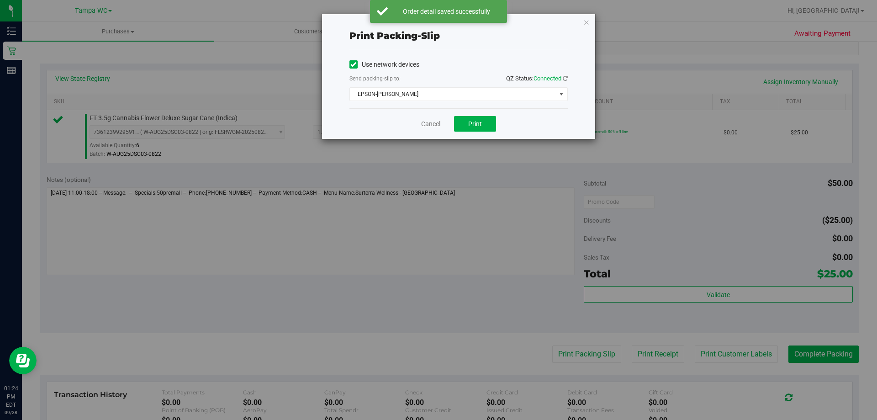
click at [463, 116] on div "Cancel Print" at bounding box center [458, 123] width 218 height 31
click at [463, 119] on button "Print" at bounding box center [475, 124] width 42 height 16
click at [585, 21] on icon "button" at bounding box center [586, 21] width 6 height 11
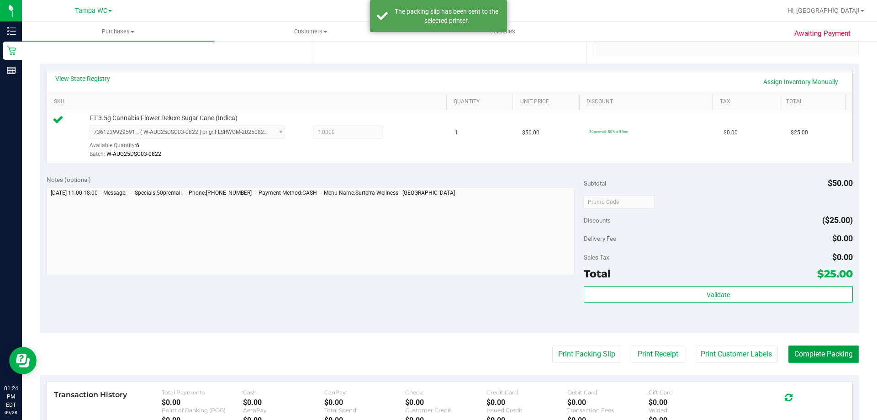
click at [823, 359] on button "Complete Packing" at bounding box center [823, 353] width 70 height 17
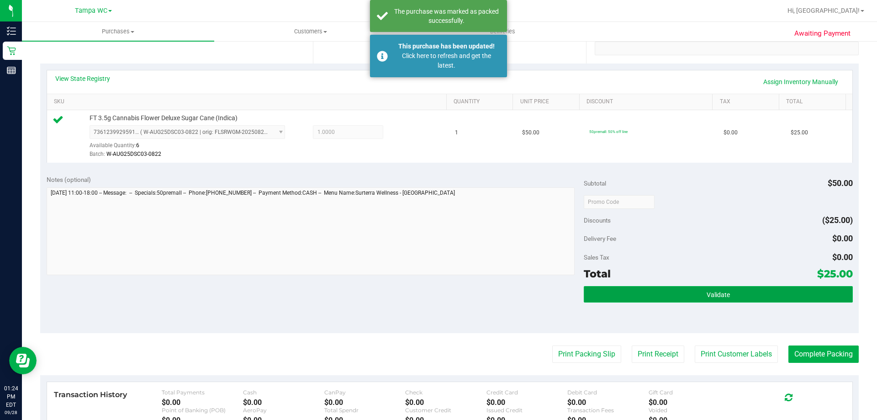
click at [700, 290] on button "Validate" at bounding box center [718, 294] width 269 height 16
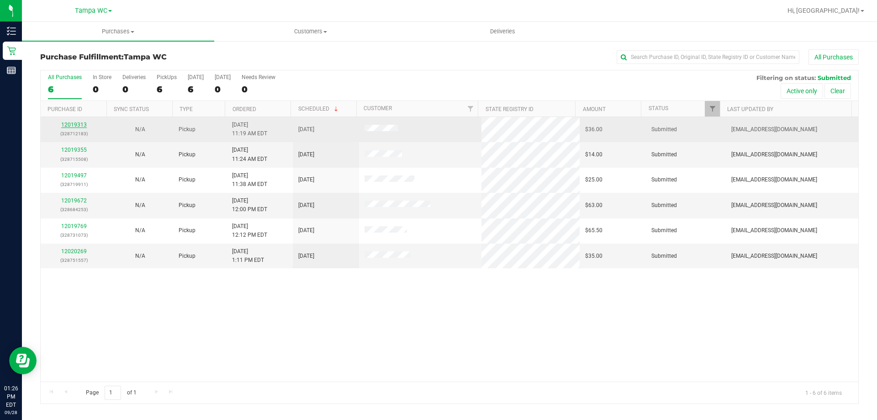
click at [78, 124] on link "12019313" at bounding box center [74, 124] width 26 height 6
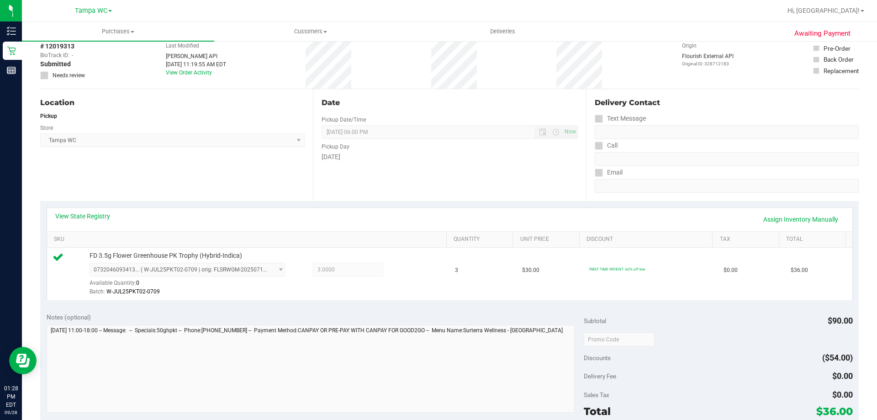
scroll to position [228, 0]
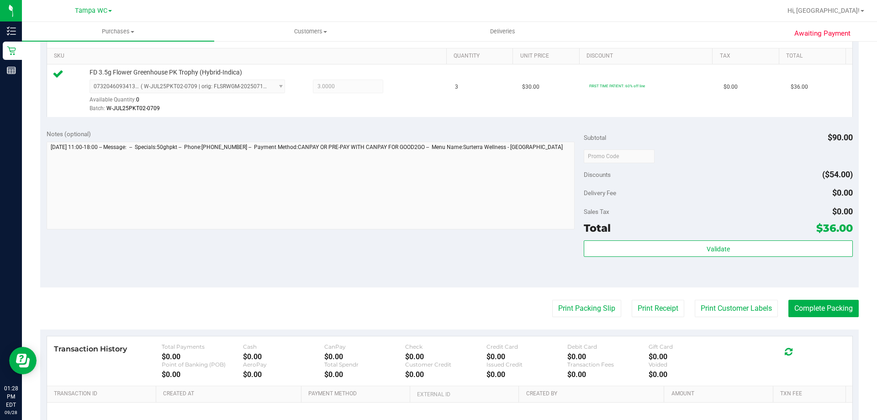
click at [637, 258] on div "Validate" at bounding box center [718, 260] width 269 height 41
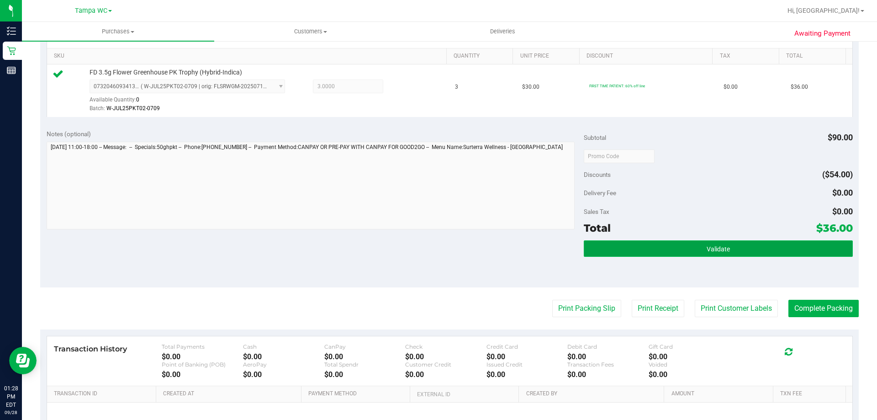
click at [646, 248] on button "Validate" at bounding box center [718, 248] width 269 height 16
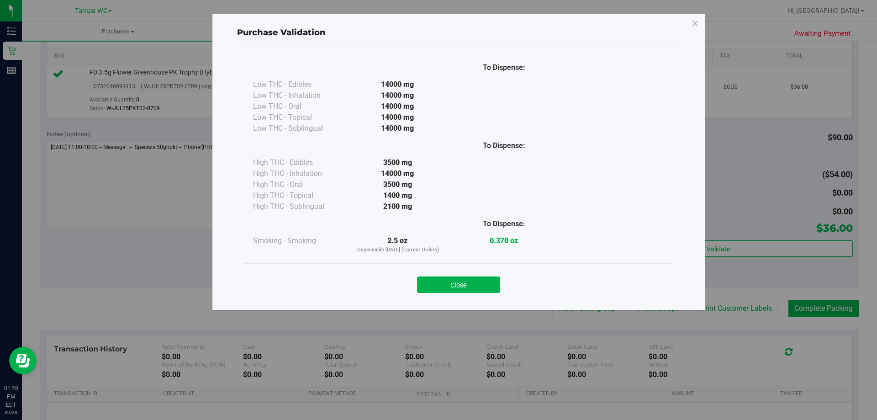
click at [481, 293] on div "Close" at bounding box center [458, 281] width 429 height 37
click at [485, 288] on button "Close" at bounding box center [458, 284] width 83 height 16
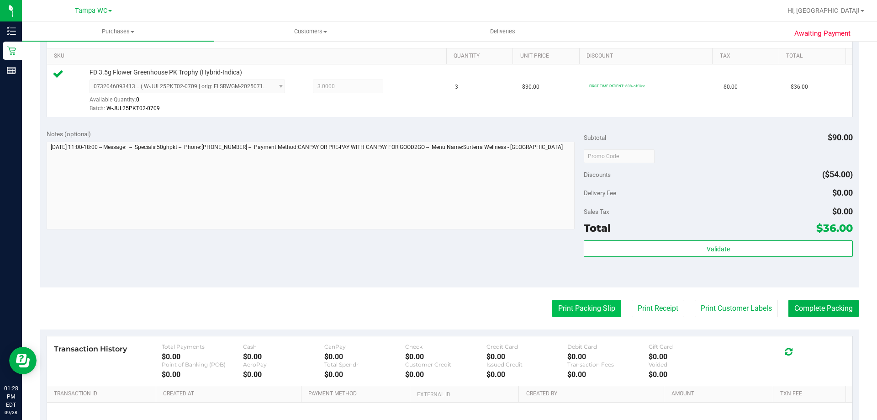
click at [602, 316] on button "Print Packing Slip" at bounding box center [586, 308] width 69 height 17
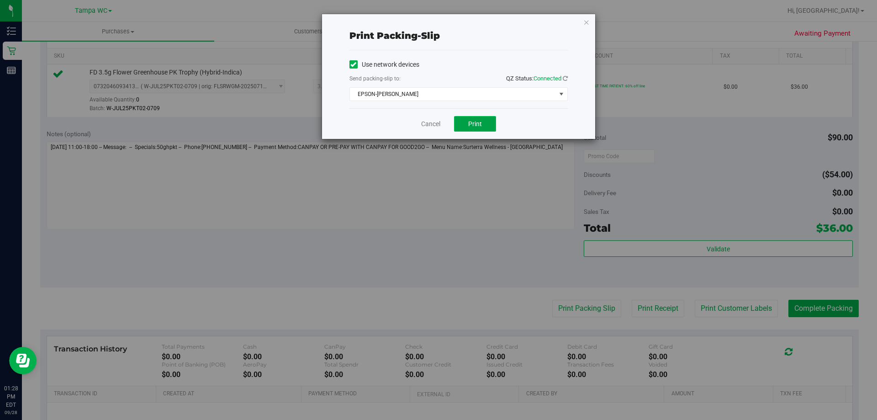
click at [474, 116] on button "Print" at bounding box center [475, 124] width 42 height 16
click at [427, 120] on link "Cancel" at bounding box center [430, 124] width 19 height 10
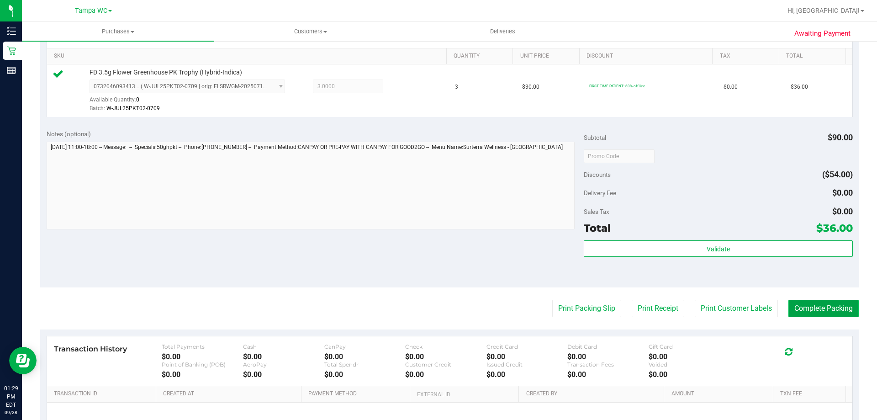
click at [827, 308] on button "Complete Packing" at bounding box center [823, 308] width 70 height 17
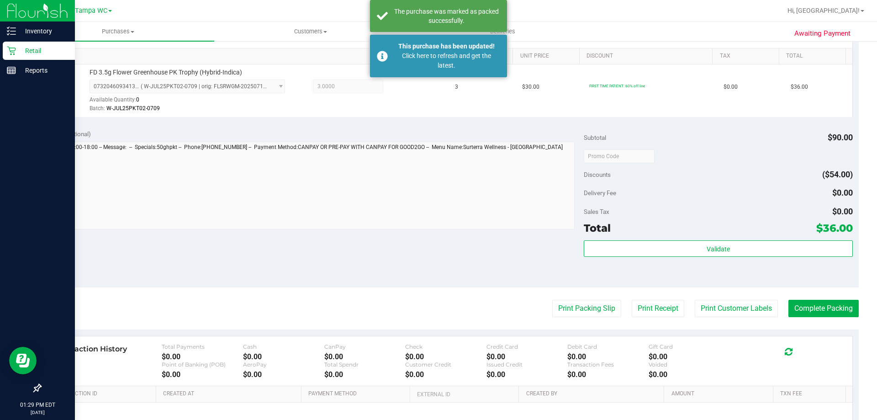
click at [12, 47] on icon at bounding box center [11, 50] width 9 height 9
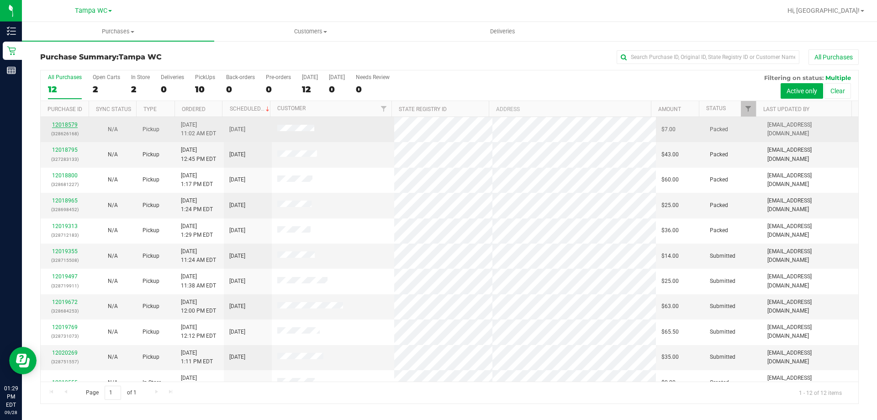
click at [59, 126] on link "12018579" at bounding box center [65, 124] width 26 height 6
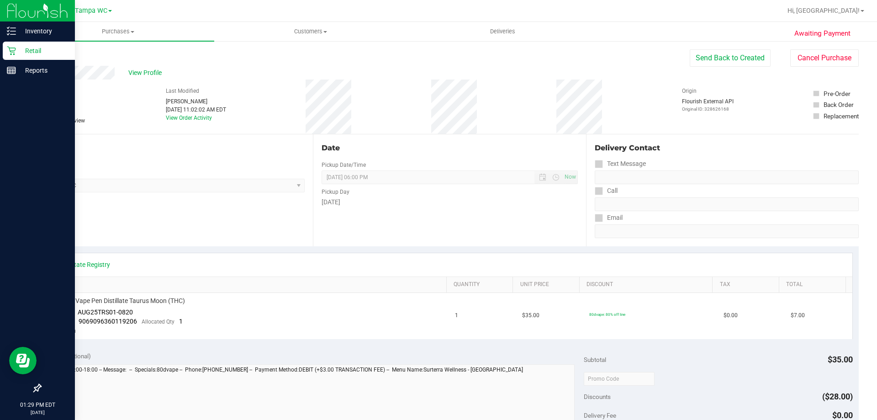
click at [11, 44] on div "Retail" at bounding box center [39, 51] width 72 height 18
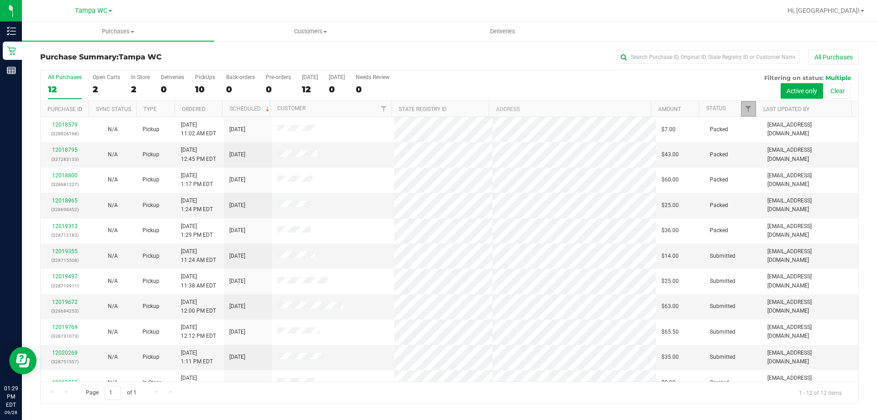
click at [743, 105] on link "Filter" at bounding box center [748, 109] width 15 height 16
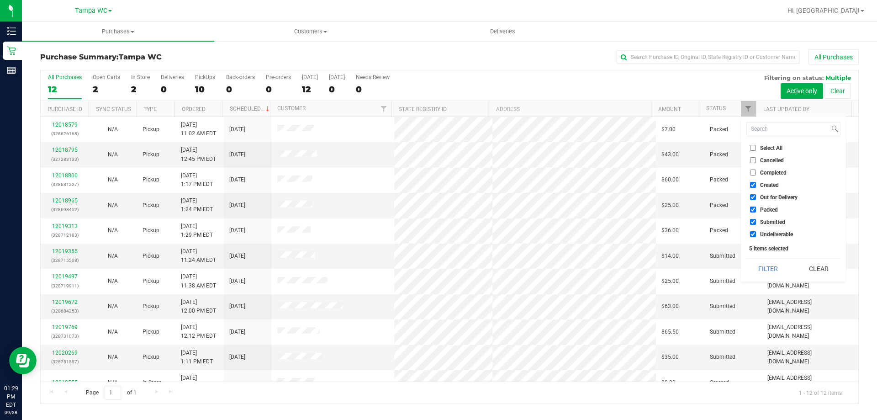
click at [753, 186] on input "Created" at bounding box center [753, 185] width 6 height 6
checkbox input "false"
drag, startPoint x: 751, startPoint y: 196, endPoint x: 755, endPoint y: 207, distance: 11.7
click at [751, 196] on input "Out for Delivery" at bounding box center [753, 197] width 6 height 6
checkbox input "false"
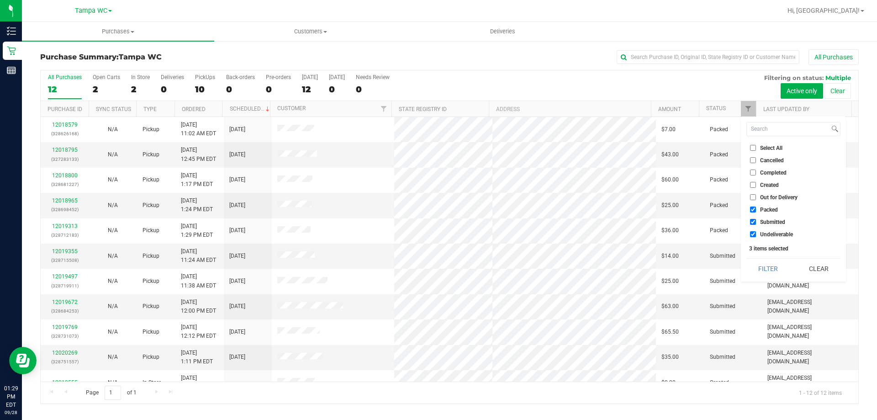
click at [756, 209] on label "Packed" at bounding box center [764, 209] width 28 height 6
click at [756, 209] on input "Packed" at bounding box center [753, 209] width 6 height 6
checkbox input "false"
click at [754, 234] on input "Undeliverable" at bounding box center [753, 234] width 6 height 6
checkbox input "false"
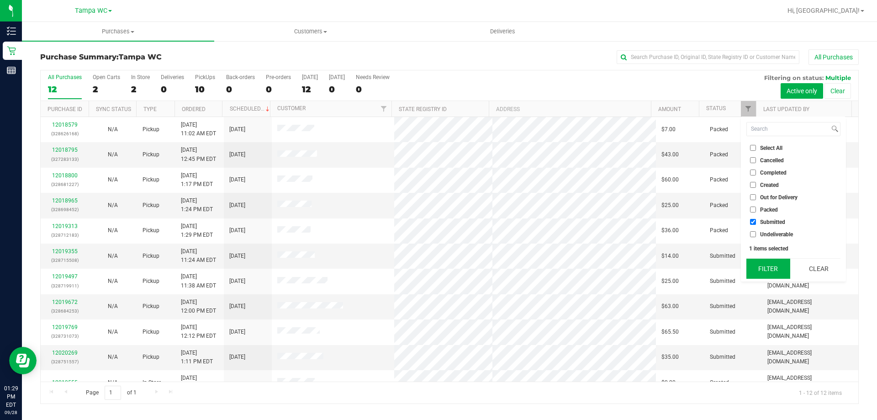
click at [759, 266] on button "Filter" at bounding box center [768, 268] width 44 height 20
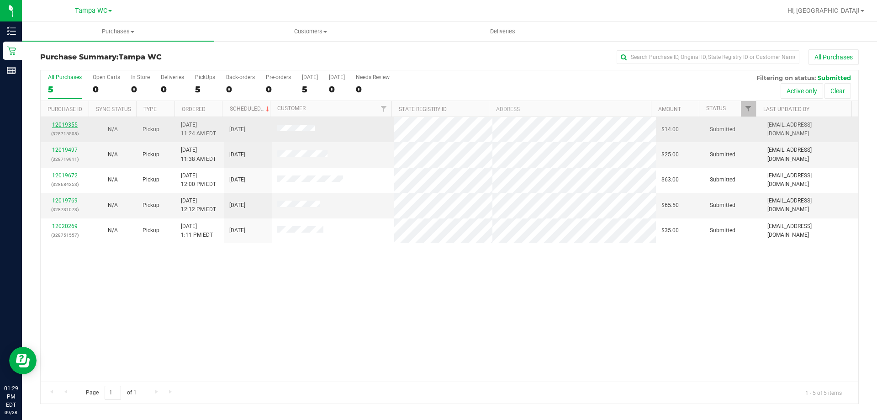
click at [68, 124] on link "12019355" at bounding box center [65, 124] width 26 height 6
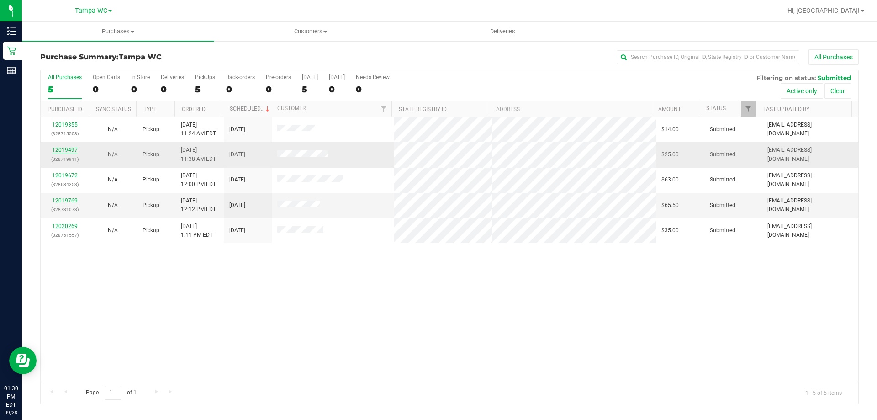
click at [63, 151] on link "12019497" at bounding box center [65, 150] width 26 height 6
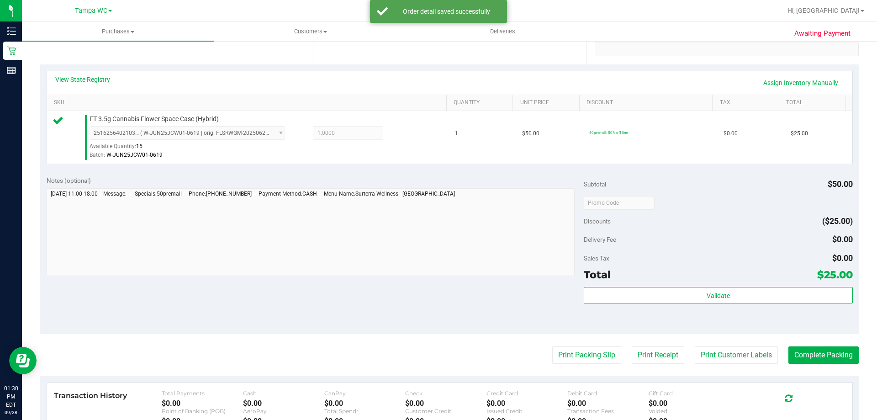
scroll to position [183, 0]
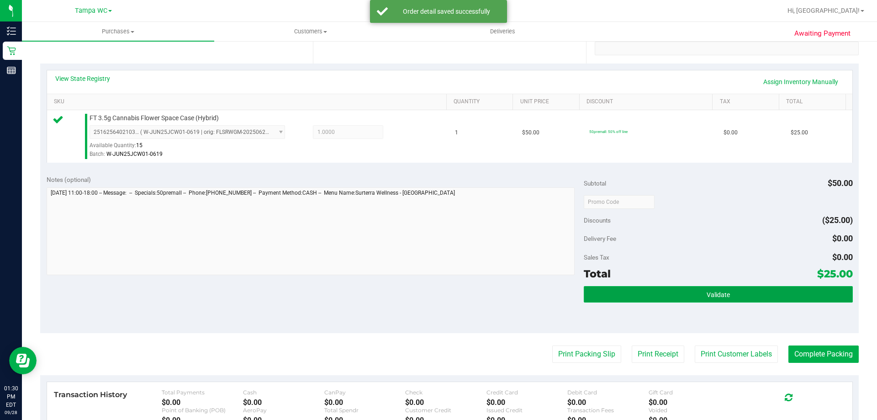
click at [779, 302] on button "Validate" at bounding box center [718, 294] width 269 height 16
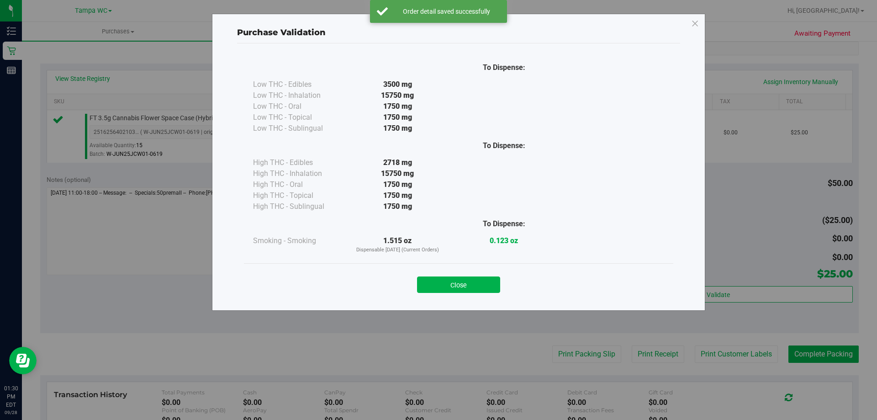
drag, startPoint x: 480, startPoint y: 277, endPoint x: 518, endPoint y: 296, distance: 42.9
click at [481, 277] on button "Close" at bounding box center [458, 284] width 83 height 16
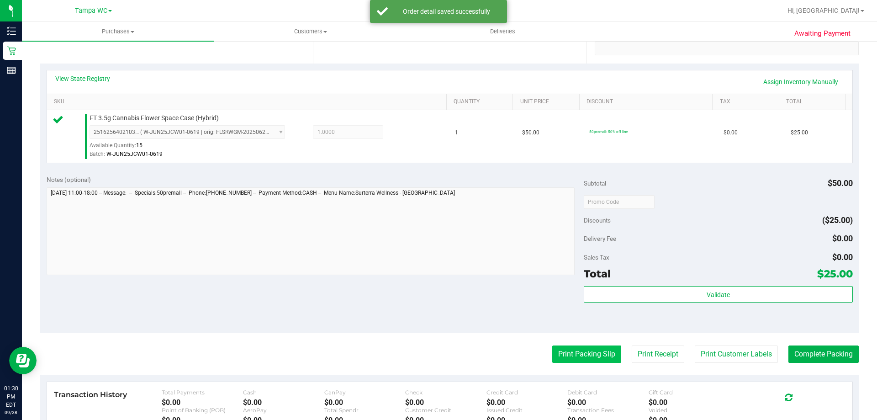
click at [571, 351] on button "Print Packing Slip" at bounding box center [586, 353] width 69 height 17
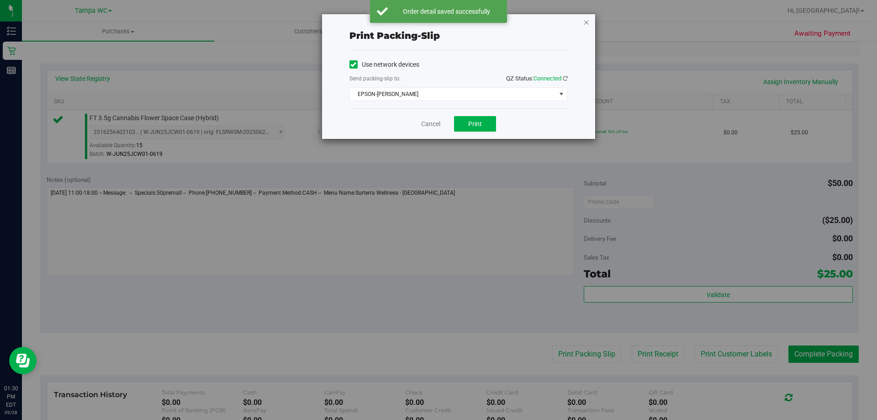
click at [587, 22] on icon "button" at bounding box center [586, 21] width 6 height 11
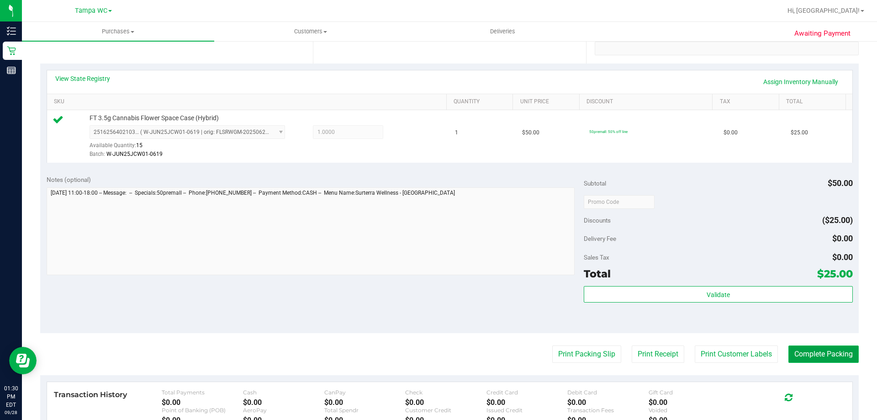
click at [824, 347] on button "Complete Packing" at bounding box center [823, 353] width 70 height 17
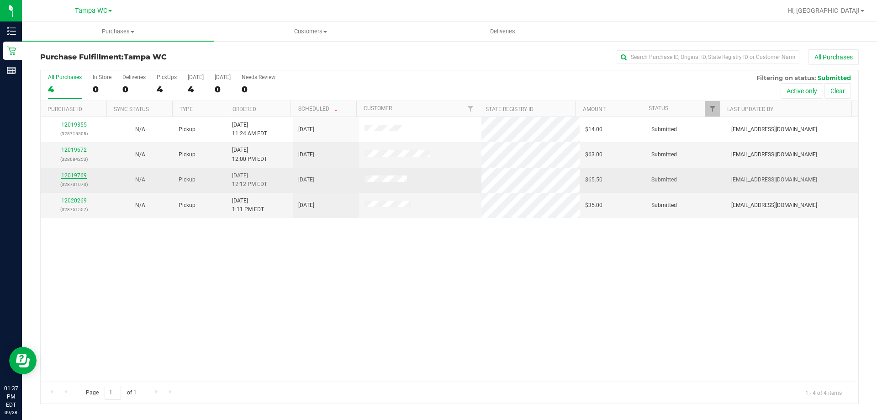
click at [80, 173] on link "12019769" at bounding box center [74, 175] width 26 height 6
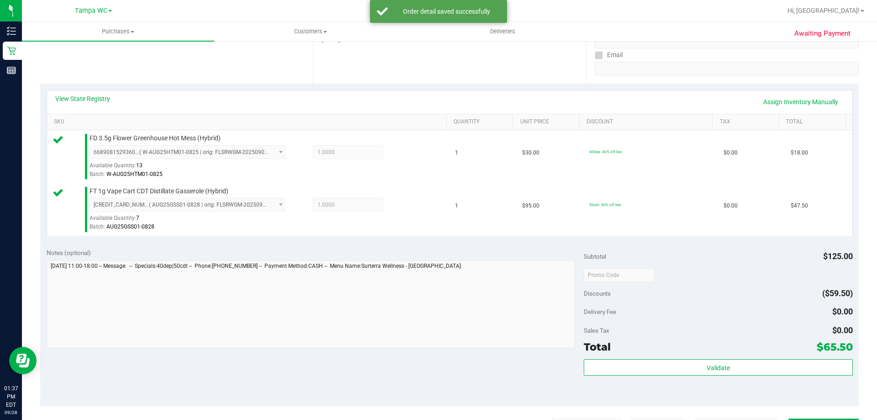
scroll to position [183, 0]
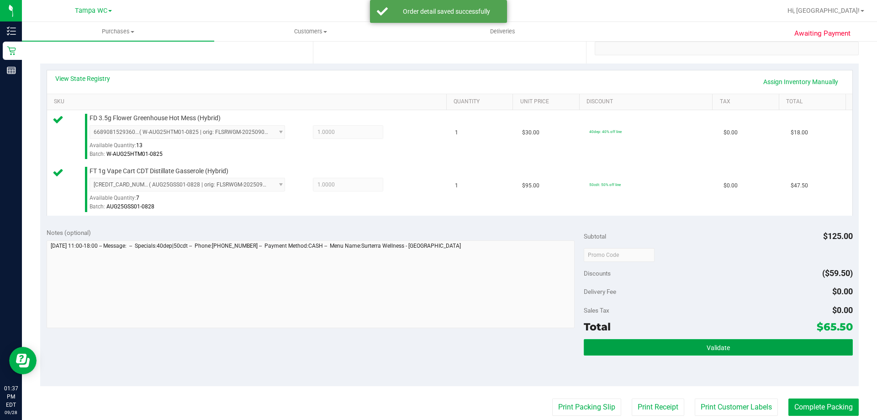
click at [799, 350] on button "Validate" at bounding box center [718, 347] width 269 height 16
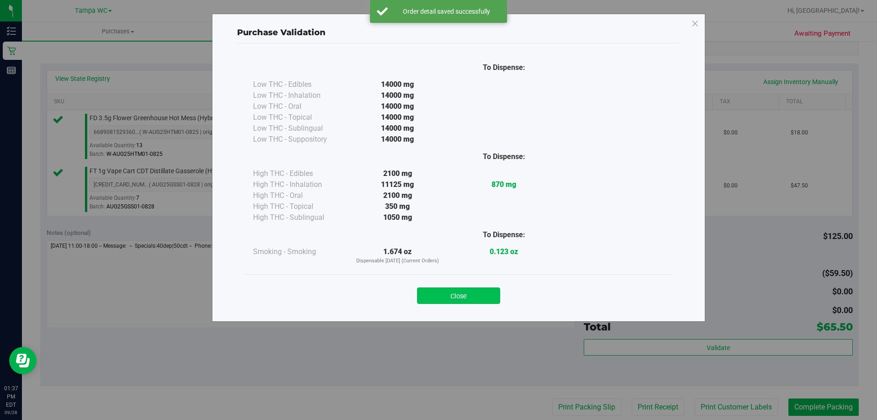
click at [457, 295] on button "Close" at bounding box center [458, 295] width 83 height 16
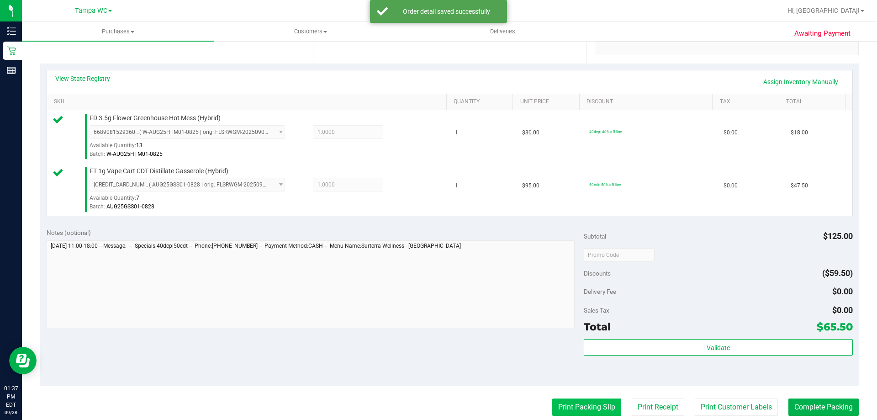
click at [600, 404] on button "Print Packing Slip" at bounding box center [586, 406] width 69 height 17
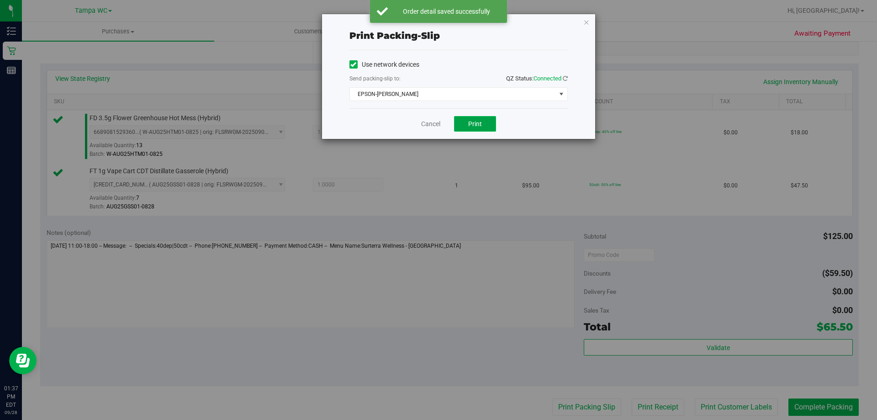
click at [487, 124] on button "Print" at bounding box center [475, 124] width 42 height 16
click at [590, 23] on div "Print packing-slip Use network devices Send packing-slip to: QZ Status: Connect…" at bounding box center [458, 76] width 273 height 125
click at [585, 22] on icon "button" at bounding box center [586, 21] width 6 height 11
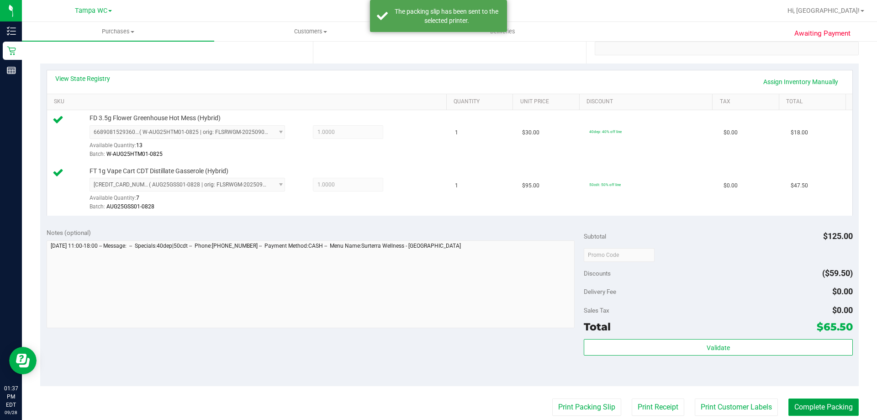
click at [803, 409] on button "Complete Packing" at bounding box center [823, 406] width 70 height 17
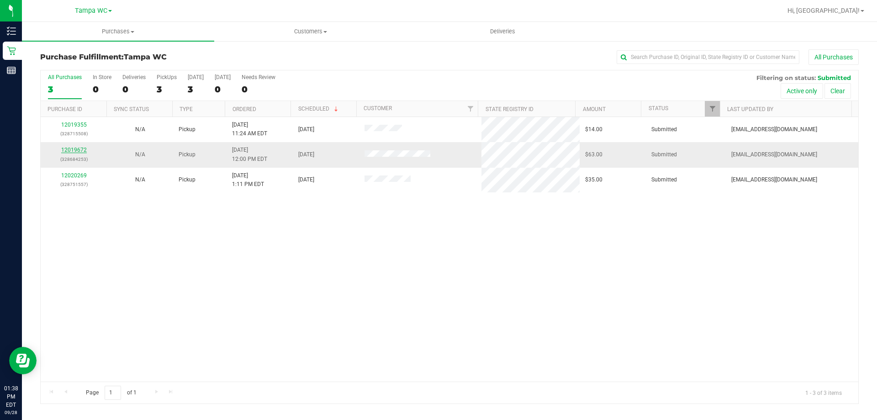
click at [63, 148] on link "12019672" at bounding box center [74, 150] width 26 height 6
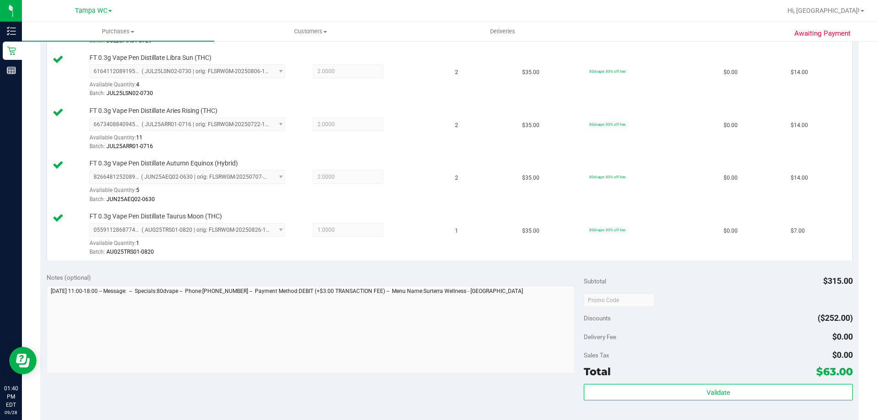
scroll to position [365, 0]
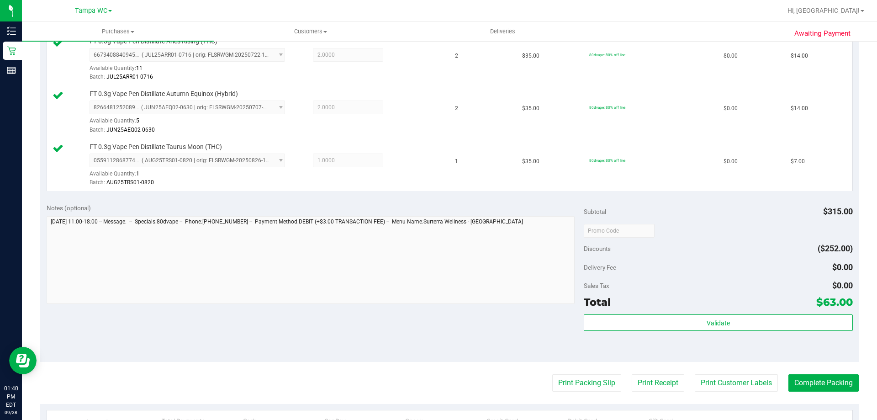
click at [774, 335] on div "Validate" at bounding box center [718, 334] width 269 height 41
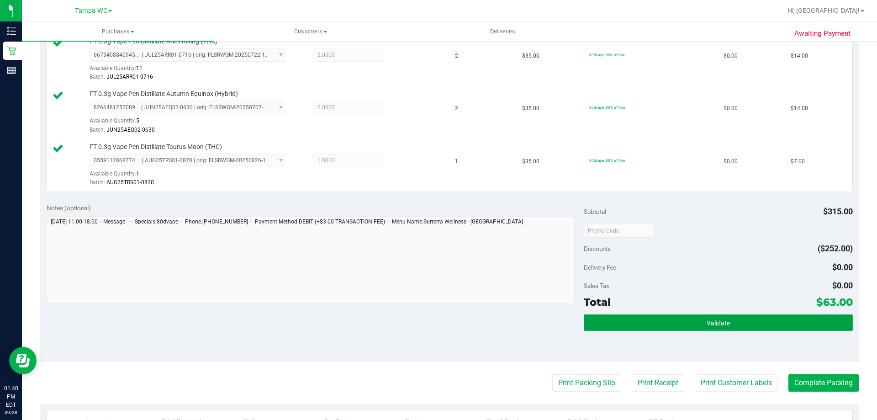
click at [777, 326] on button "Validate" at bounding box center [718, 322] width 269 height 16
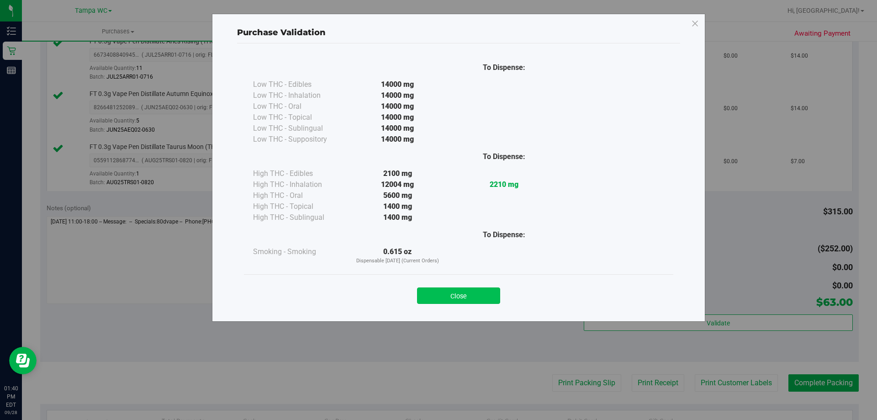
click at [482, 298] on button "Close" at bounding box center [458, 295] width 83 height 16
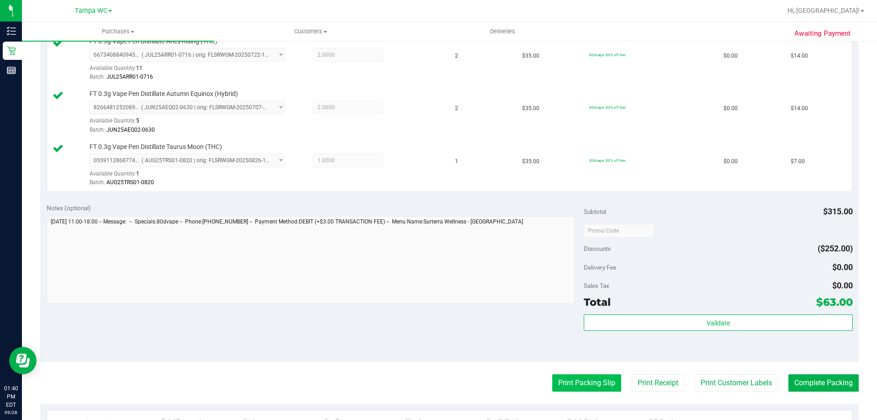
click at [570, 376] on button "Print Packing Slip" at bounding box center [586, 382] width 69 height 17
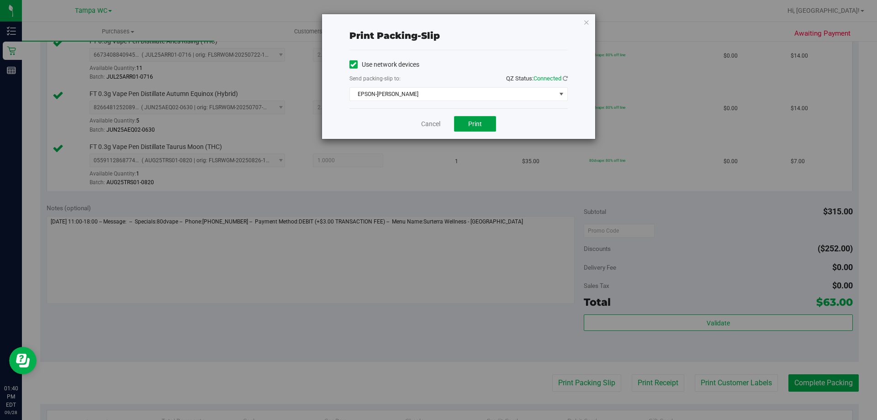
click at [472, 129] on button "Print" at bounding box center [475, 124] width 42 height 16
click at [439, 125] on link "Cancel" at bounding box center [430, 124] width 19 height 10
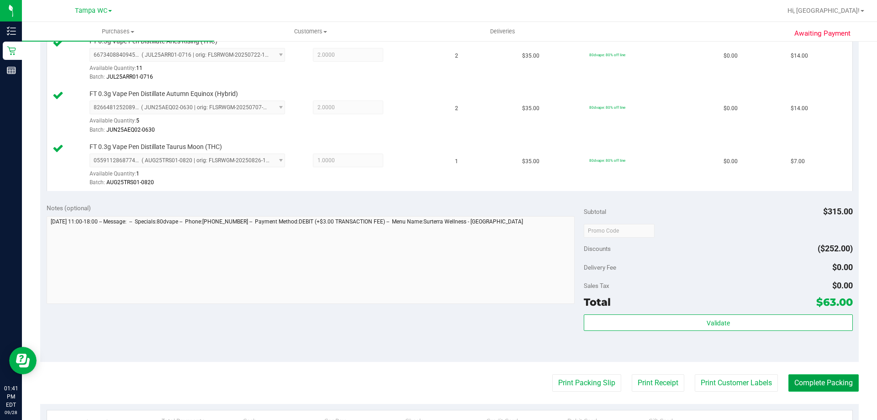
click at [817, 380] on button "Complete Packing" at bounding box center [823, 382] width 70 height 17
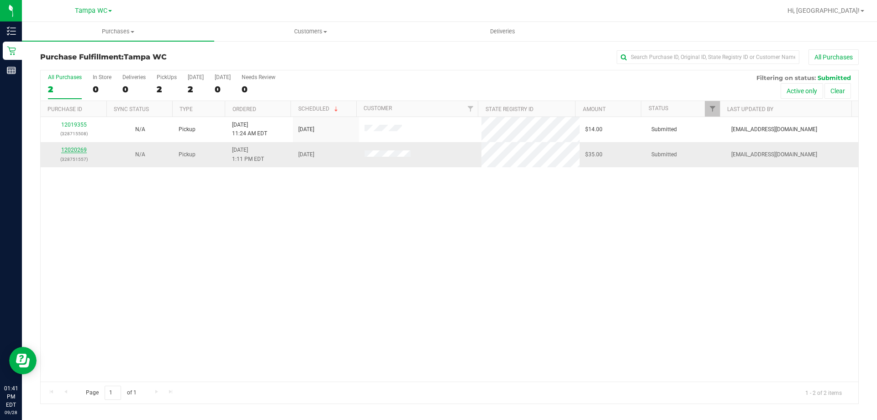
click at [76, 151] on link "12020269" at bounding box center [74, 150] width 26 height 6
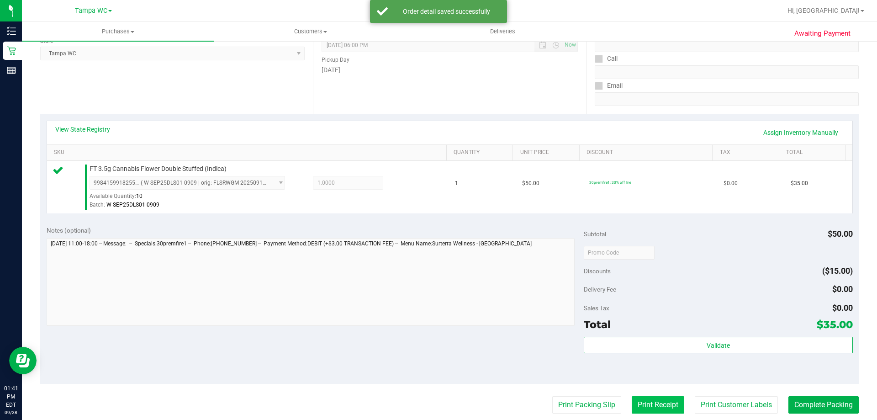
scroll to position [137, 0]
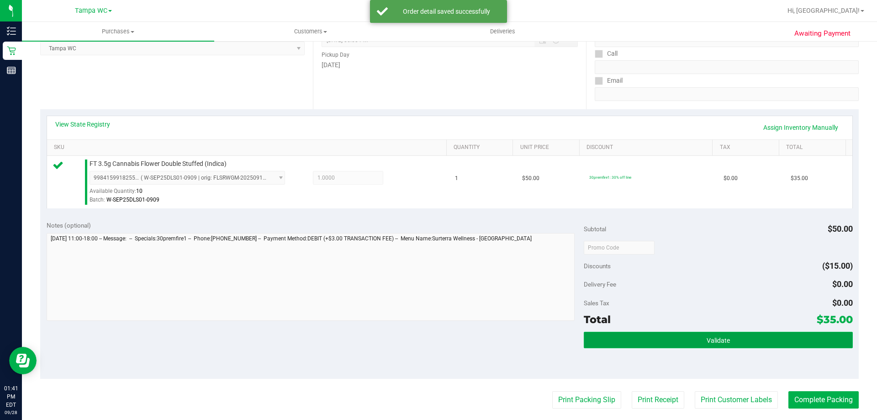
click at [680, 336] on button "Validate" at bounding box center [718, 340] width 269 height 16
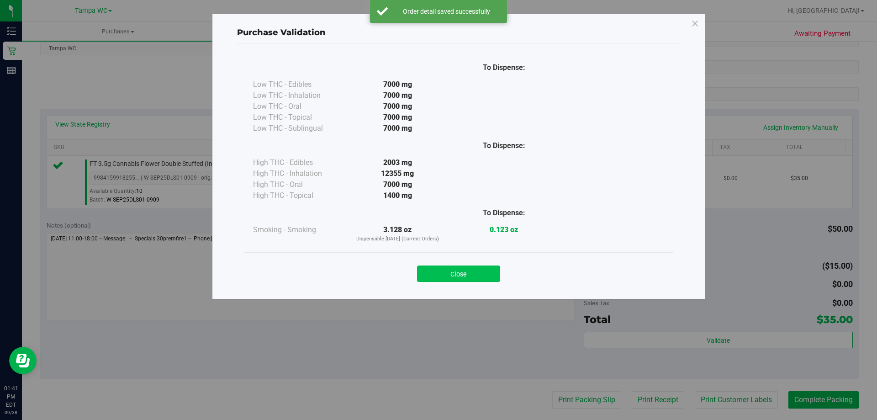
click at [481, 274] on button "Close" at bounding box center [458, 273] width 83 height 16
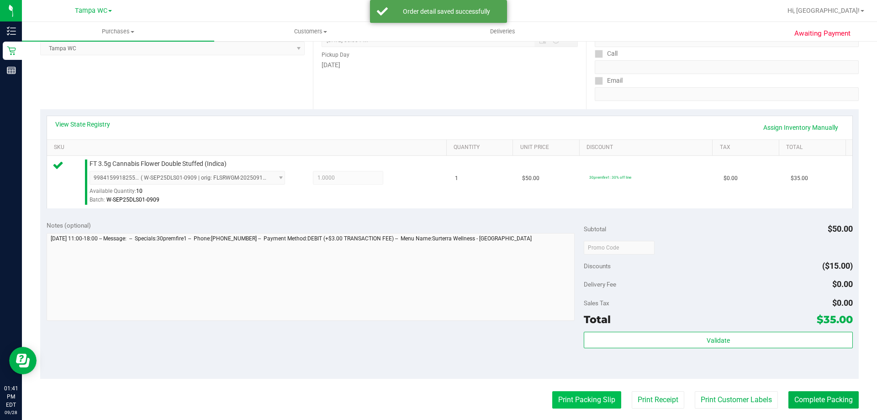
click at [592, 393] on button "Print Packing Slip" at bounding box center [586, 399] width 69 height 17
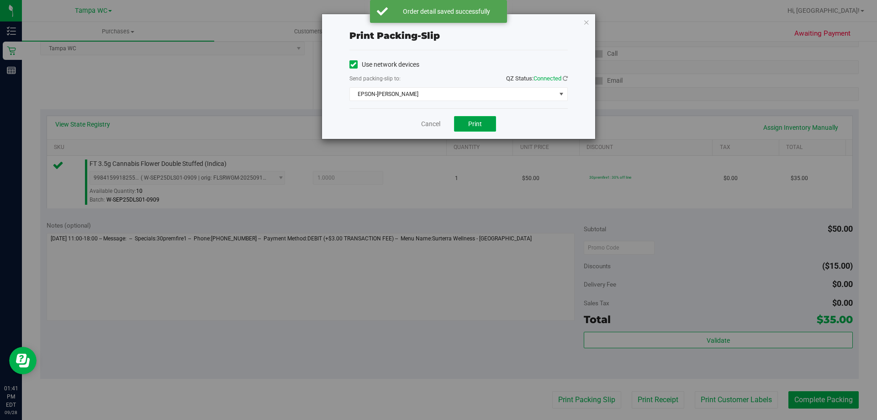
click at [490, 125] on button "Print" at bounding box center [475, 124] width 42 height 16
click at [434, 123] on link "Cancel" at bounding box center [430, 124] width 19 height 10
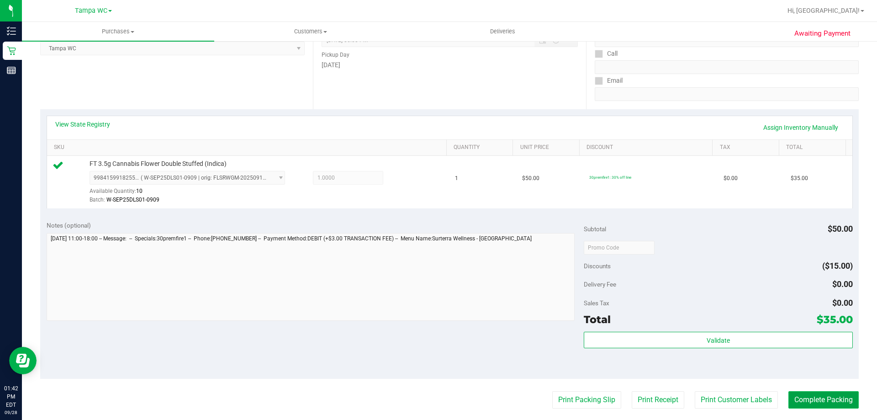
click at [829, 403] on button "Complete Packing" at bounding box center [823, 399] width 70 height 17
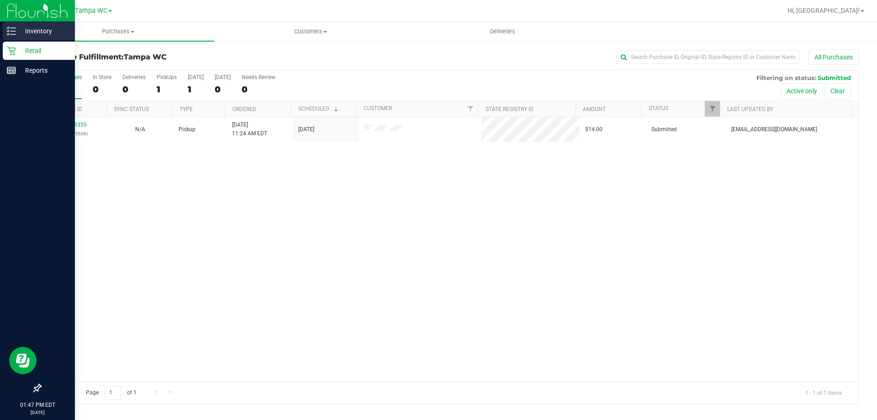
click at [42, 28] on p "Inventory" at bounding box center [43, 31] width 55 height 11
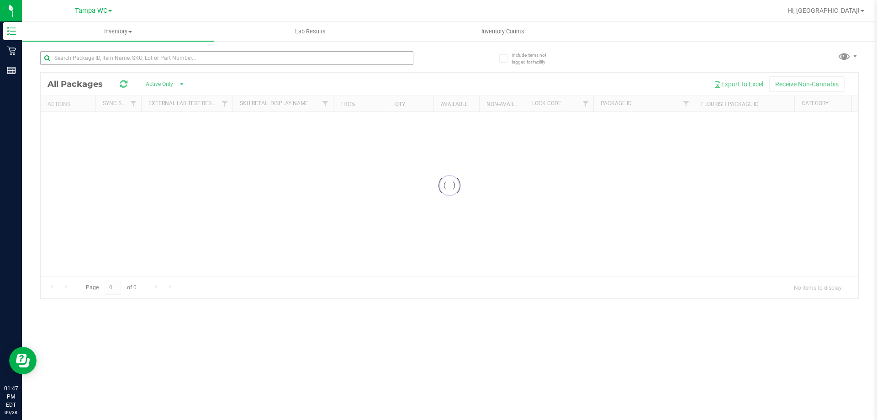
drag, startPoint x: 130, startPoint y: 52, endPoint x: 132, endPoint y: 57, distance: 4.9
click at [132, 56] on div at bounding box center [244, 57] width 409 height 29
click at [132, 57] on input "text" at bounding box center [226, 58] width 373 height 14
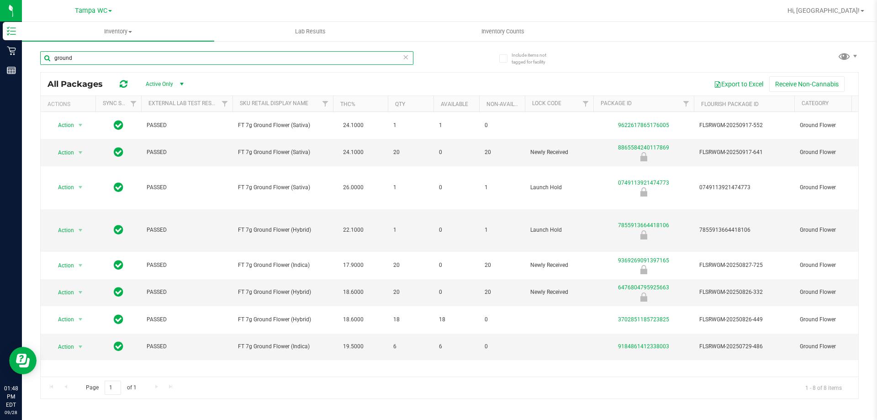
type input "ground"
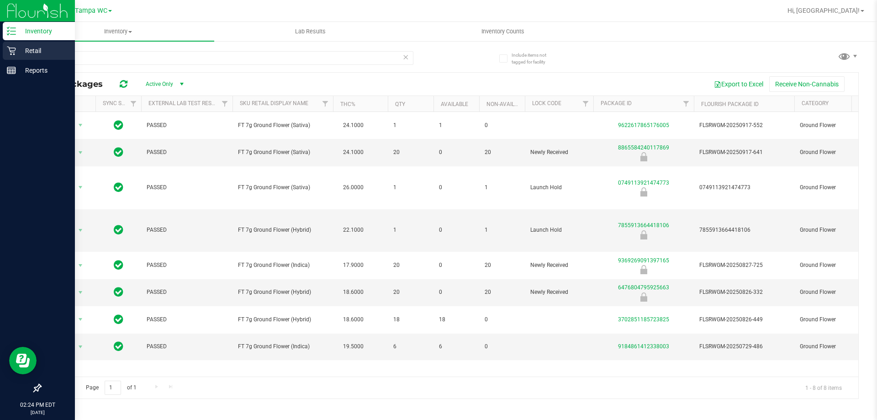
click at [26, 54] on p "Retail" at bounding box center [43, 50] width 55 height 11
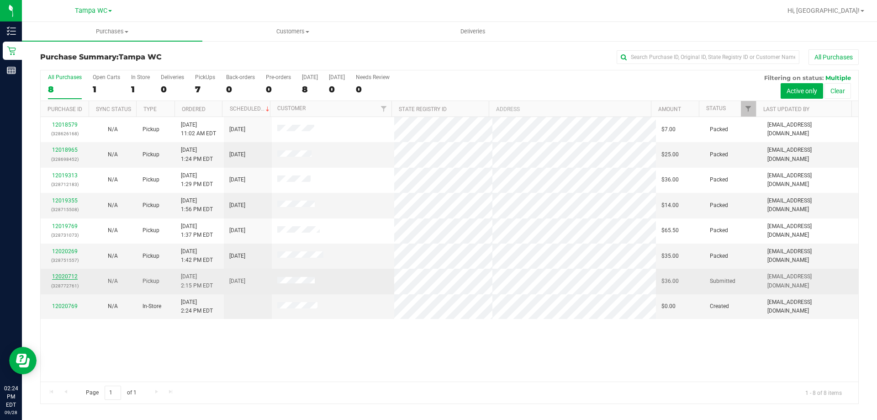
click at [64, 277] on link "12020712" at bounding box center [65, 276] width 26 height 6
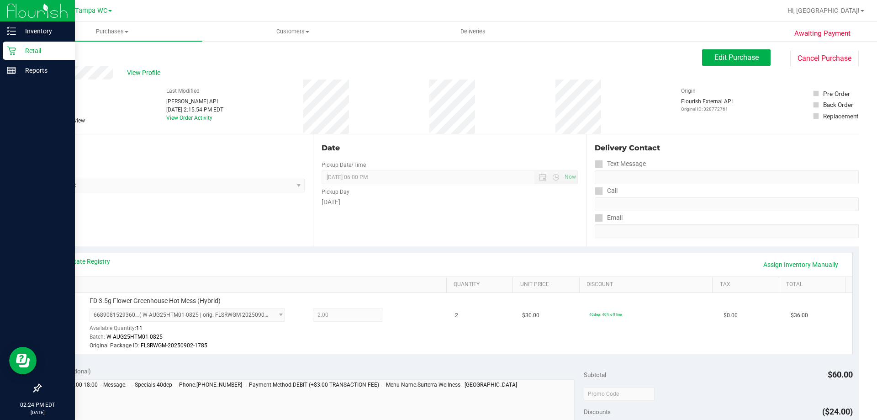
click at [16, 53] on p "Retail" at bounding box center [43, 50] width 55 height 11
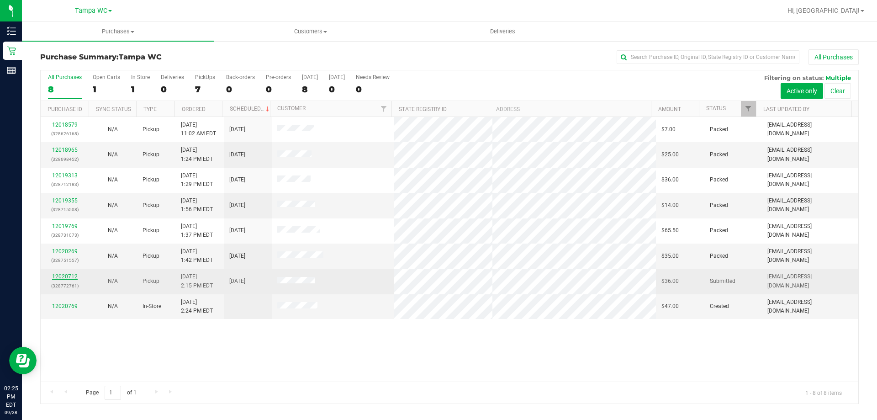
click at [56, 278] on link "12020712" at bounding box center [65, 276] width 26 height 6
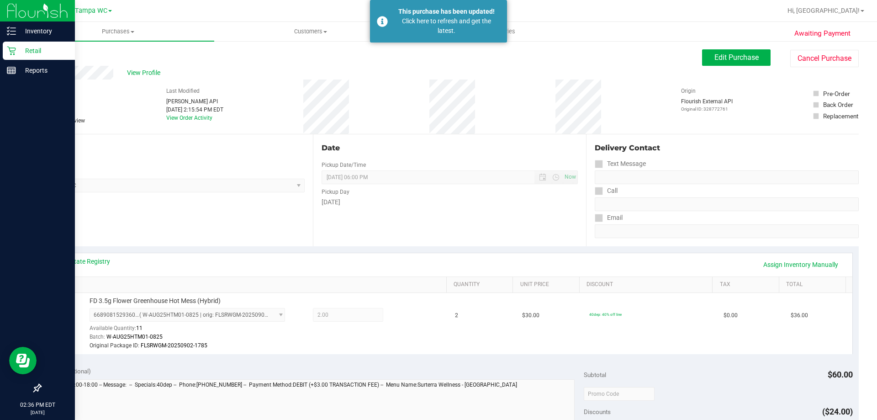
click at [18, 51] on p "Retail" at bounding box center [43, 50] width 55 height 11
